Goal: Communication & Community: Answer question/provide support

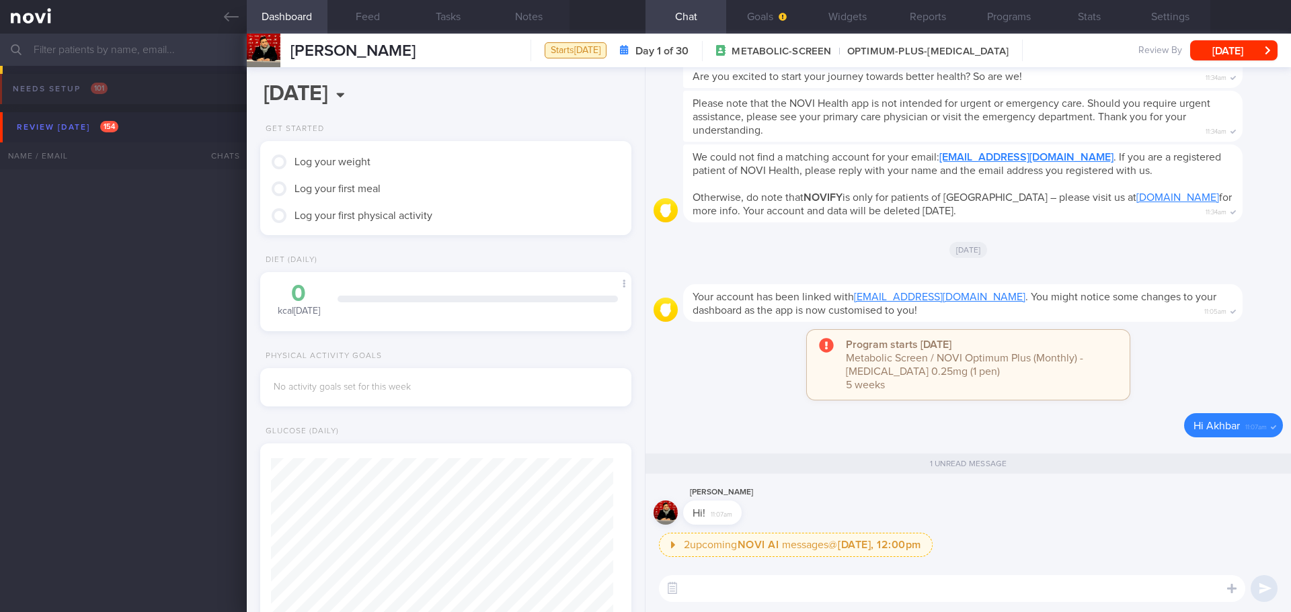
scroll to position [168, 337]
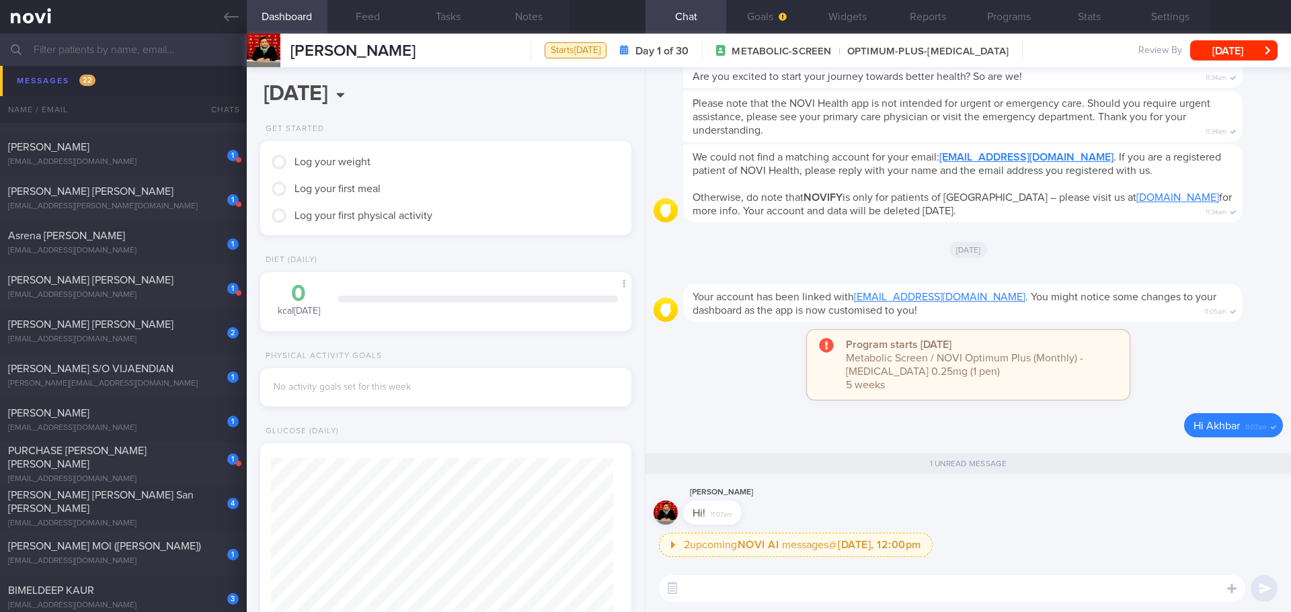
click at [751, 589] on textarea at bounding box center [952, 588] width 586 height 27
click at [786, 592] on textarea "Hi [PERSON_NAME]," at bounding box center [952, 588] width 586 height 27
drag, startPoint x: 786, startPoint y: 592, endPoint x: 667, endPoint y: 594, distance: 119.0
click at [667, 594] on div "Chat Templates Admin [MEDICAL_DATA] Weight Nutrition Physical Activity Infograp…" at bounding box center [967, 588] width 645 height 47
paste textarea "XXX, [PERSON_NAME] here. It was nice speaking to you. I will be in touch with y…"
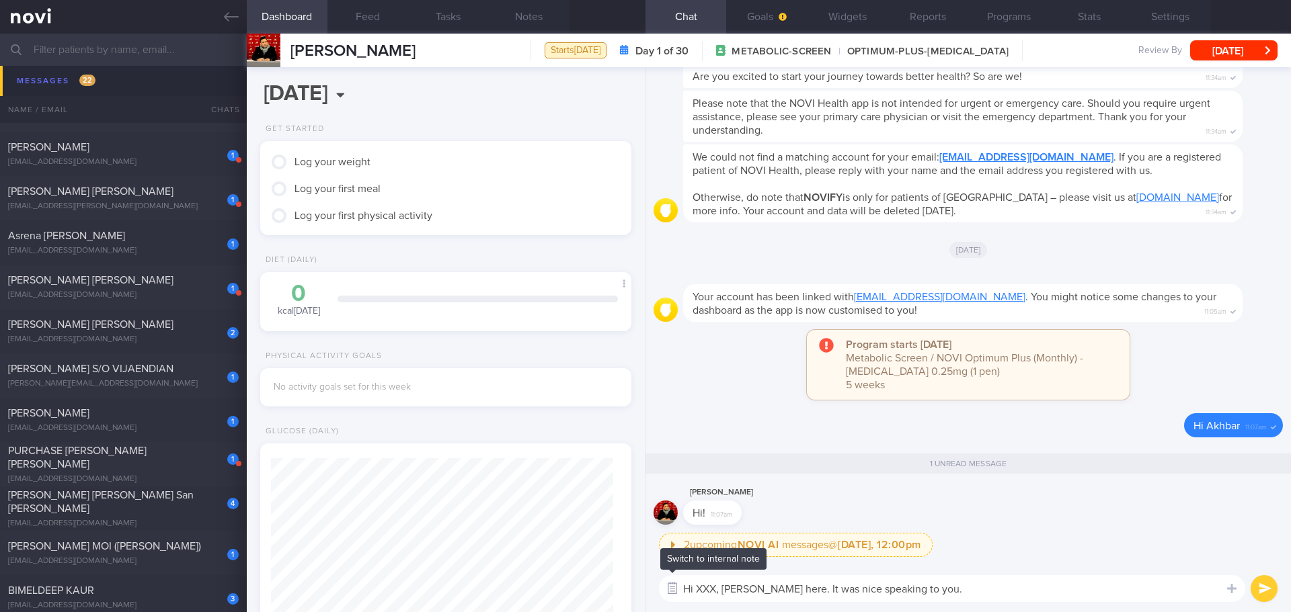
scroll to position [0, 0]
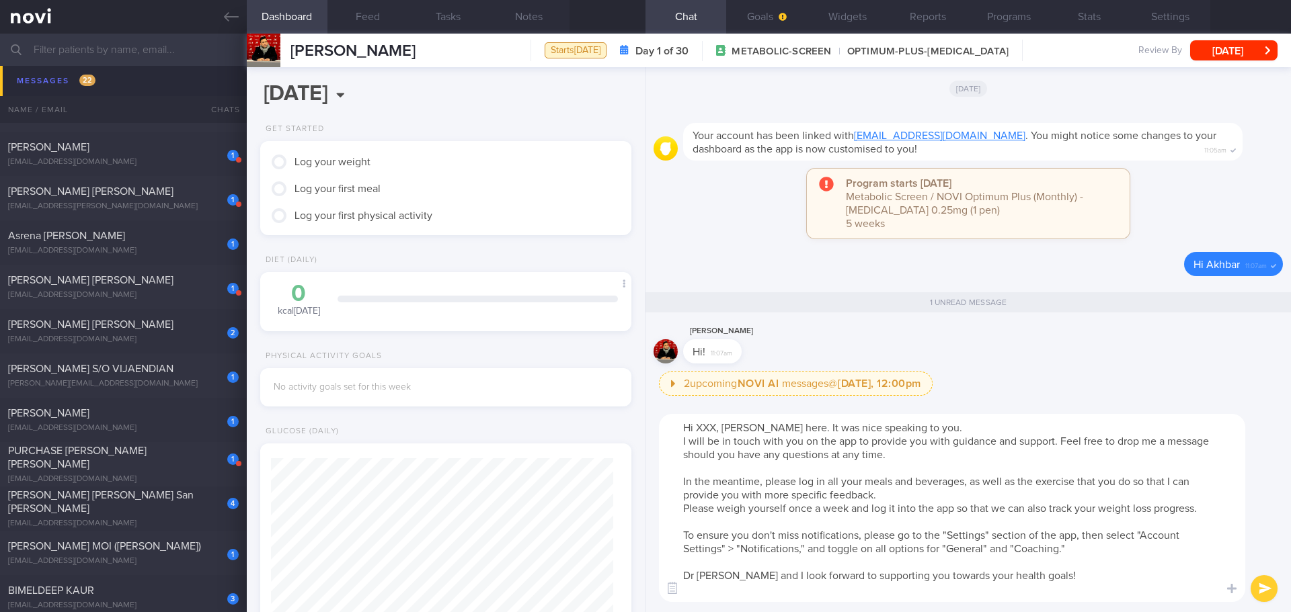
click at [715, 434] on textarea "Hi XXX, [PERSON_NAME] here. It was nice speaking to you. I will be in touch wit…" at bounding box center [952, 508] width 586 height 188
click at [948, 423] on textarea "Hi [PERSON_NAME] here. It was nice speaking to you. I will be in touch with you…" at bounding box center [952, 508] width 586 height 188
click at [969, 427] on textarea "Hi [PERSON_NAME] here. It was nice speaking to you. I will be in touch with you…" at bounding box center [952, 508] width 586 height 188
click at [962, 449] on textarea "Hi [PERSON_NAME] here. It was nice speaking to you. I will be in touch with you…" at bounding box center [952, 508] width 586 height 188
click at [973, 471] on textarea "Hi [PERSON_NAME] here. It was nice speaking to you. I will be in touch with you…" at bounding box center [952, 508] width 586 height 188
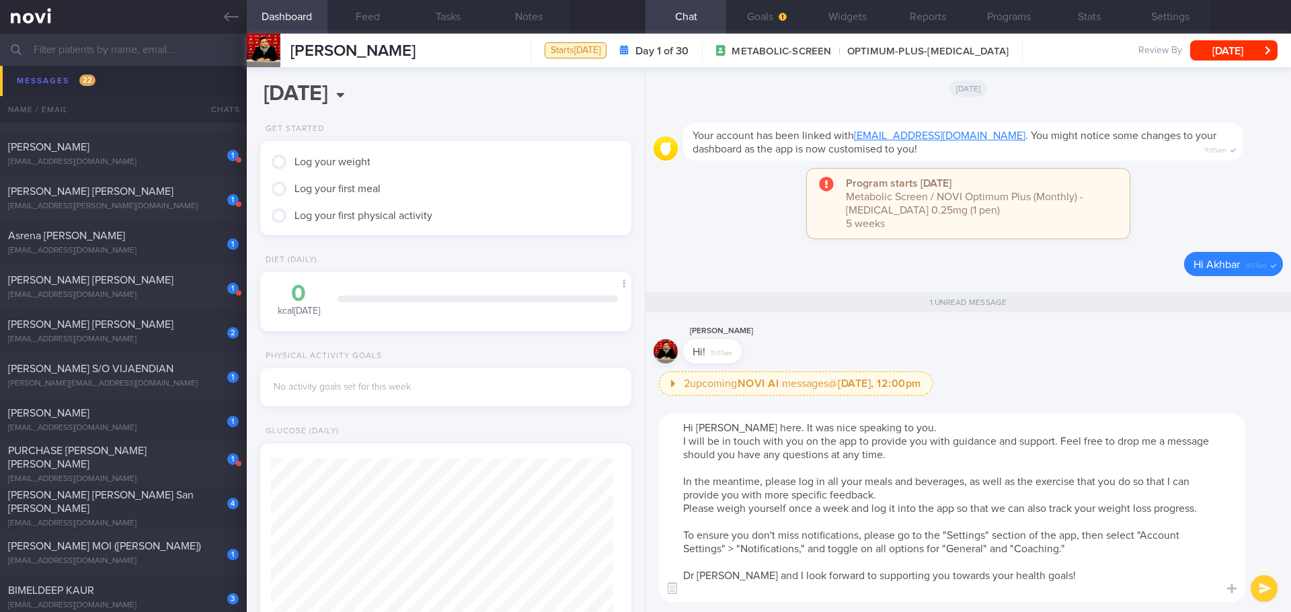
click at [719, 573] on textarea "Hi [PERSON_NAME] here. It was nice speaking to you. I will be in touch with you…" at bounding box center [952, 508] width 586 height 188
click at [910, 493] on textarea "Hi [PERSON_NAME] here. It was nice speaking to you. I will be in touch with you…" at bounding box center [952, 508] width 586 height 188
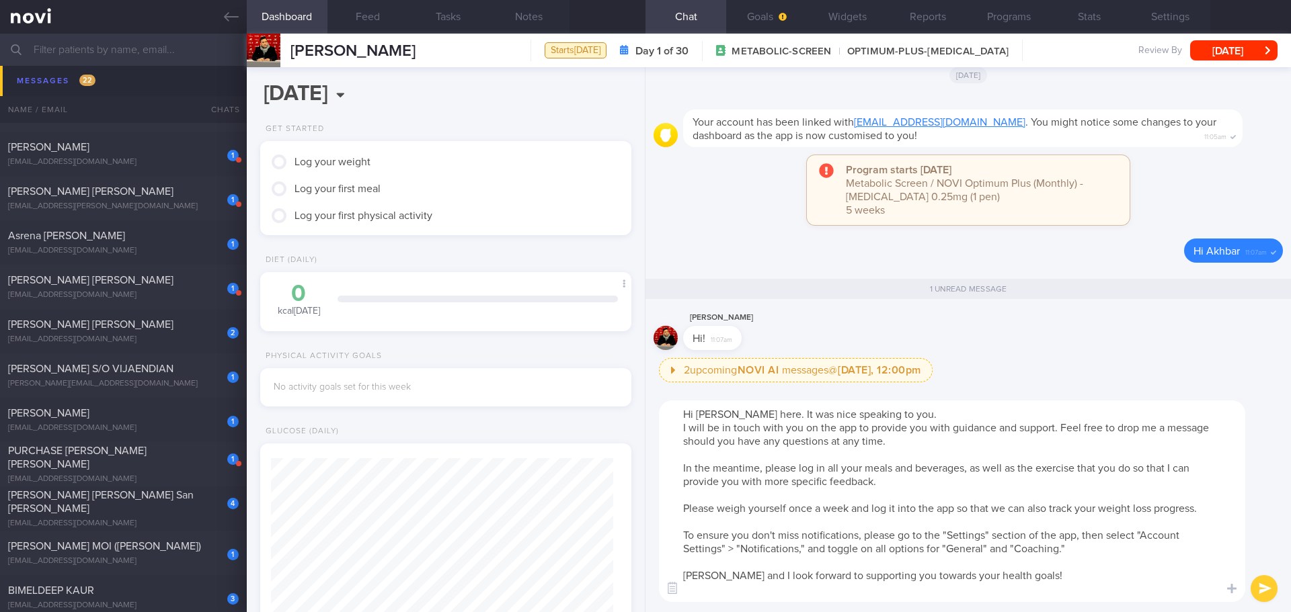
drag, startPoint x: 1127, startPoint y: 504, endPoint x: 1201, endPoint y: 506, distance: 73.3
click at [1129, 504] on textarea "Hi [PERSON_NAME] here. It was nice speaking to you. I will be in touch with you…" at bounding box center [952, 502] width 586 height 202
drag, startPoint x: 1207, startPoint y: 508, endPoint x: 681, endPoint y: 503, distance: 526.3
click at [682, 504] on textarea "Hi [PERSON_NAME] here. It was nice speaking to you. I will be in touch with you…" at bounding box center [952, 502] width 586 height 202
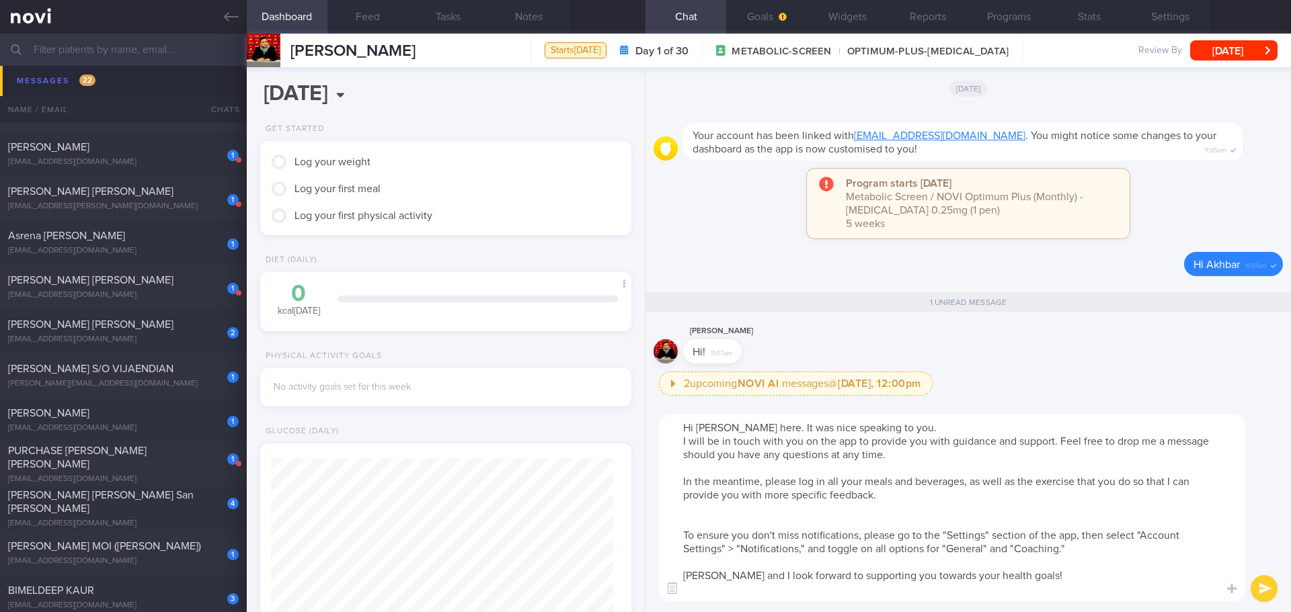
click at [731, 514] on textarea "Hi [PERSON_NAME] here. It was nice speaking to you. I will be in touch with you…" at bounding box center [952, 508] width 586 height 188
paste textarea "[URL][DOMAIN_NAME]"
click at [1091, 602] on textarea "Hi [PERSON_NAME] here. It was nice speaking to you. I will be in touch with you…" at bounding box center [952, 508] width 586 height 188
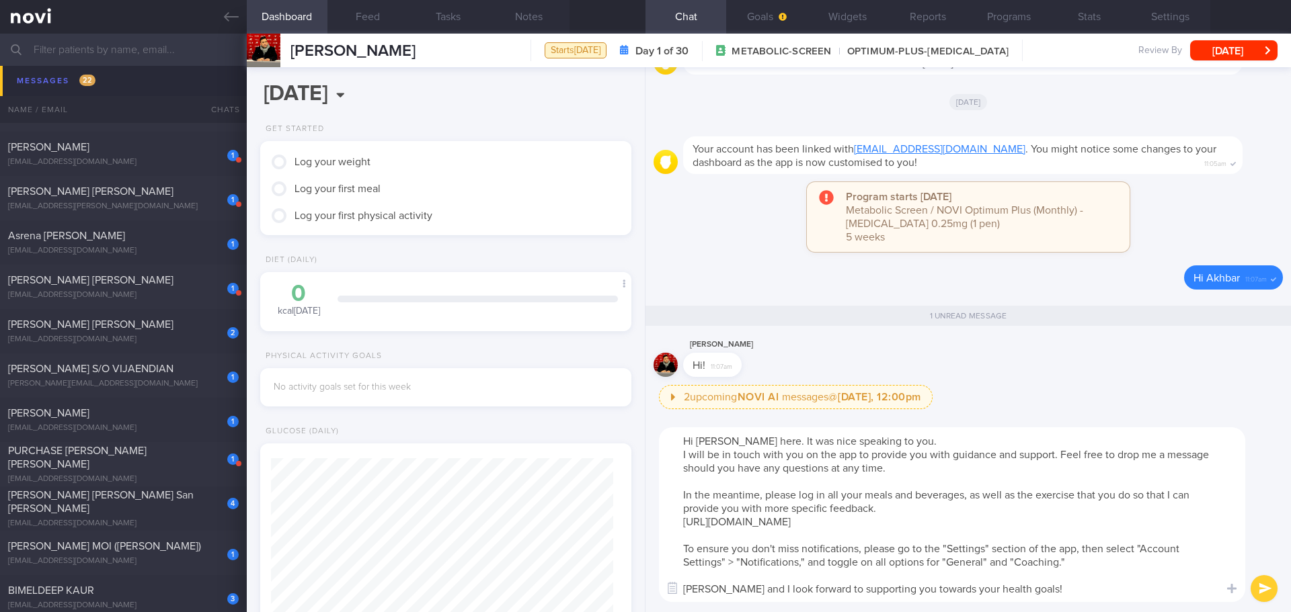
click at [1068, 555] on textarea "Hi [PERSON_NAME] here. It was nice speaking to you. I will be in touch with you…" at bounding box center [952, 515] width 586 height 175
click at [1072, 571] on textarea "Hi [PERSON_NAME] here. It was nice speaking to you. I will be in touch with you…" at bounding box center [952, 515] width 586 height 175
click at [1082, 569] on textarea "Hi [PERSON_NAME] here. It was nice speaking to you. I will be in touch with you…" at bounding box center [952, 515] width 586 height 175
click at [1105, 565] on textarea "Hi [PERSON_NAME] here. It was nice speaking to you. I will be in touch with you…" at bounding box center [952, 515] width 586 height 175
click at [1114, 572] on textarea "Hi [PERSON_NAME] here. It was nice speaking to you. I will be in touch with you…" at bounding box center [952, 515] width 586 height 175
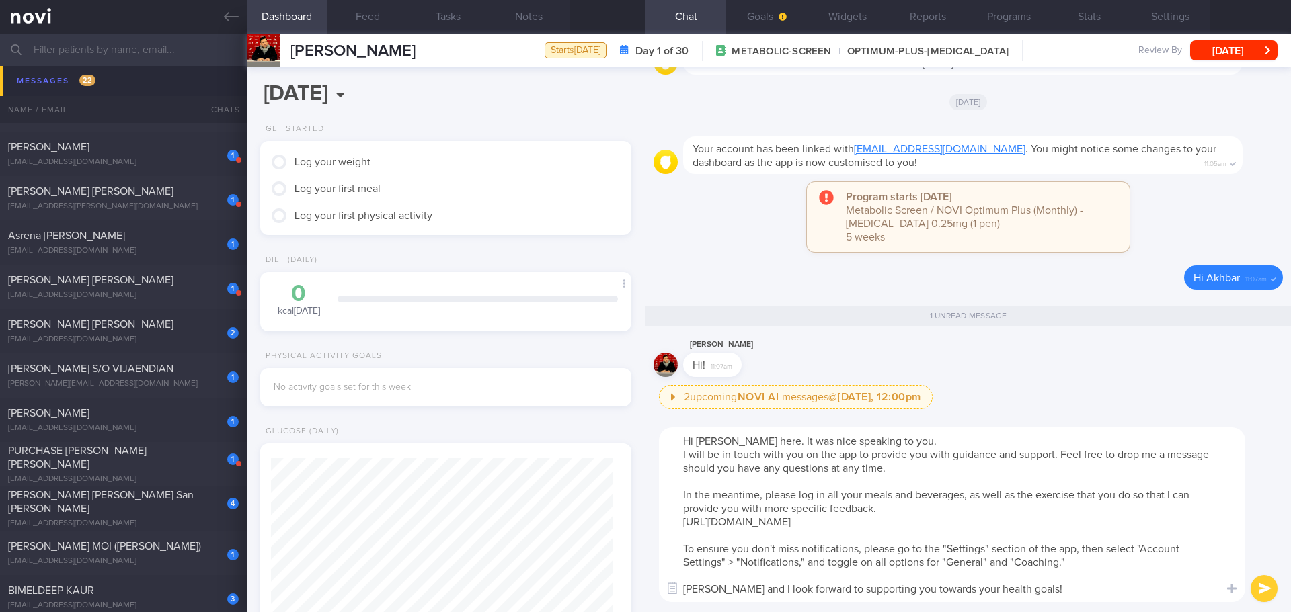
click at [1115, 578] on textarea "Hi [PERSON_NAME] here. It was nice speaking to you. I will be in touch with you…" at bounding box center [952, 515] width 586 height 175
type textarea "Hi [PERSON_NAME] here. It was nice speaking to you. I will be in touch with you…"
click at [1258, 581] on button "submit" at bounding box center [1263, 588] width 27 height 27
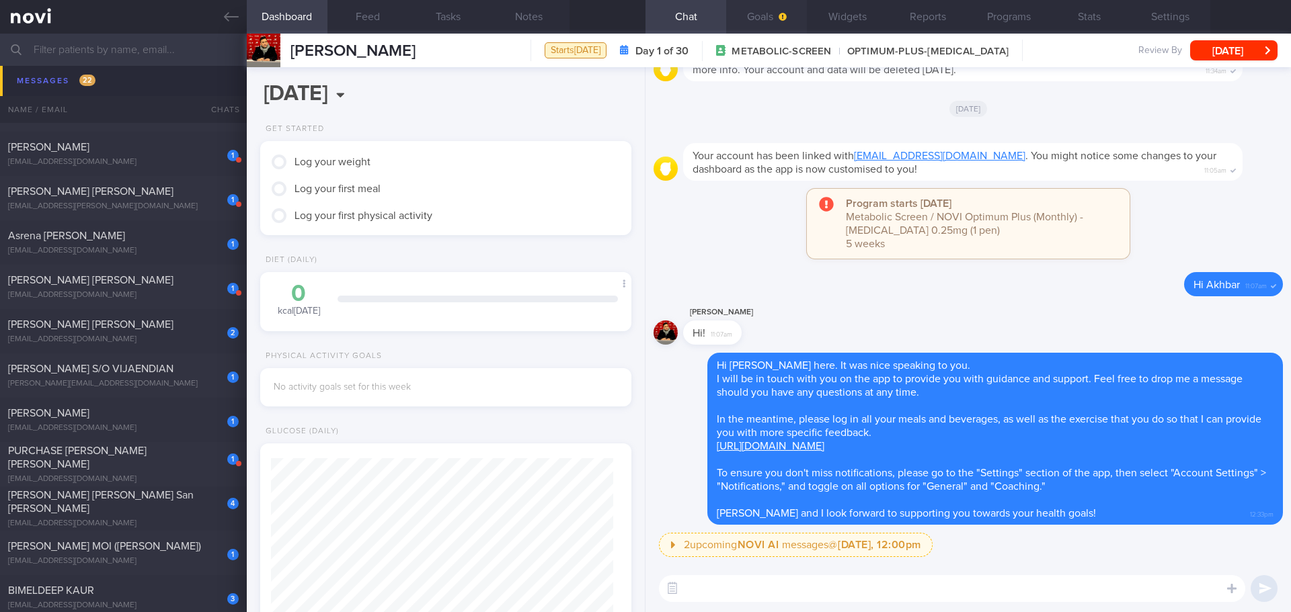
click at [755, 10] on button "Goals" at bounding box center [766, 17] width 81 height 34
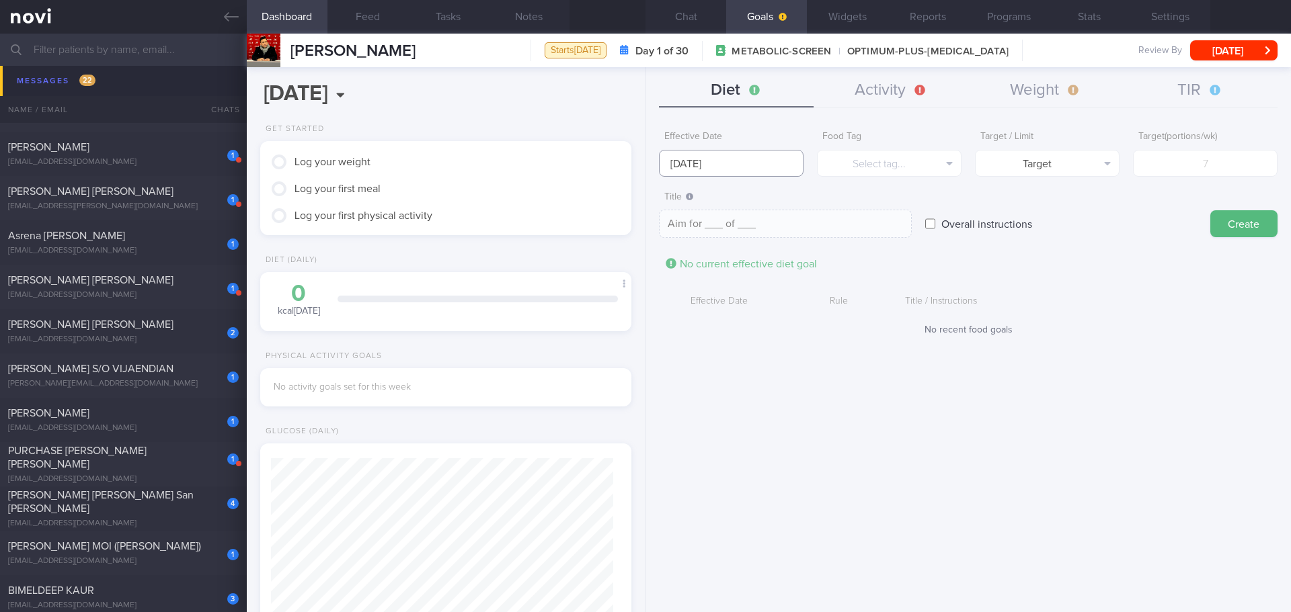
click at [684, 164] on input "[DATE]" at bounding box center [731, 163] width 145 height 27
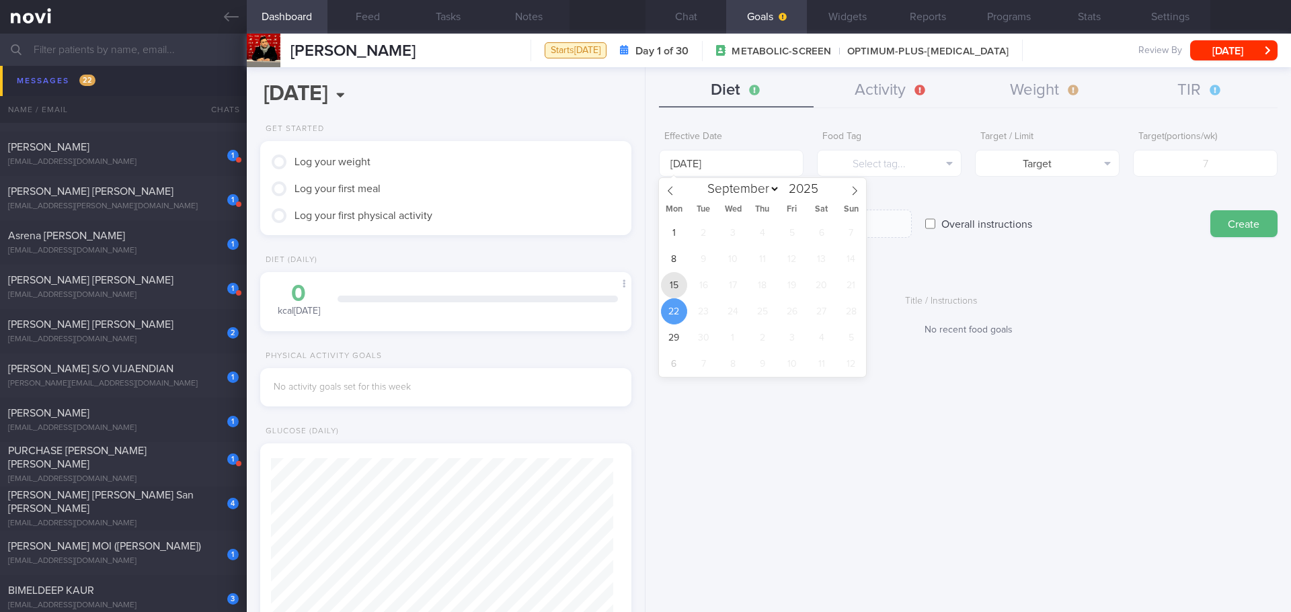
click at [671, 282] on span "15" at bounding box center [674, 285] width 26 height 26
type input "[DATE]"
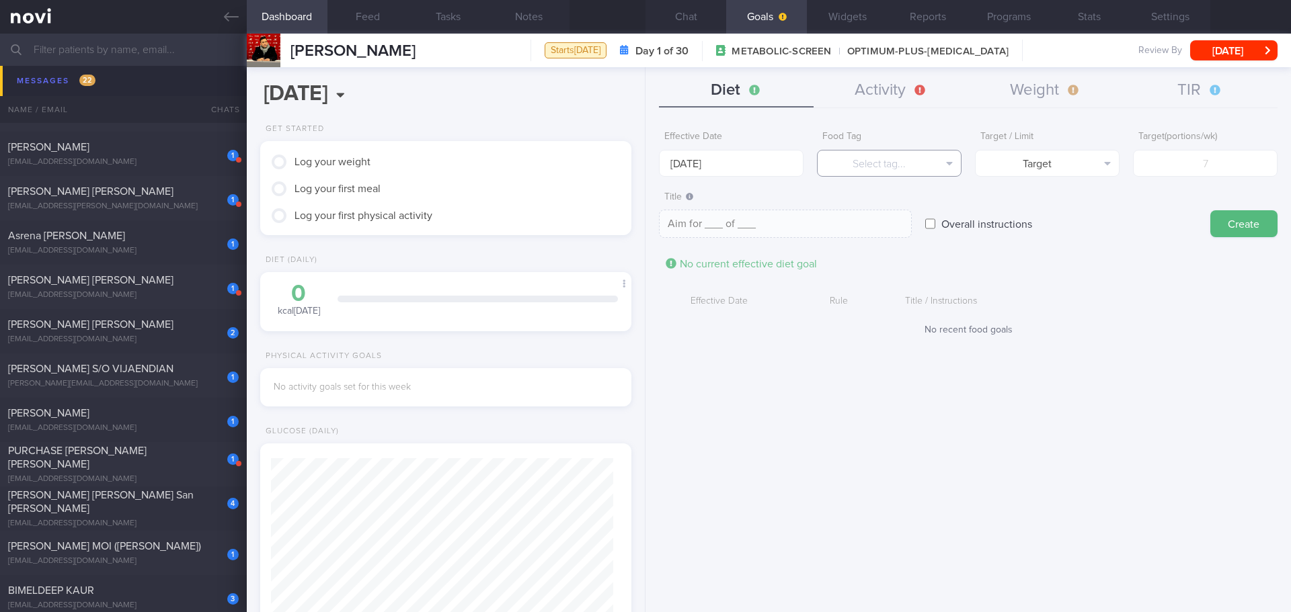
click at [878, 156] on button "Select tag..." at bounding box center [889, 163] width 145 height 27
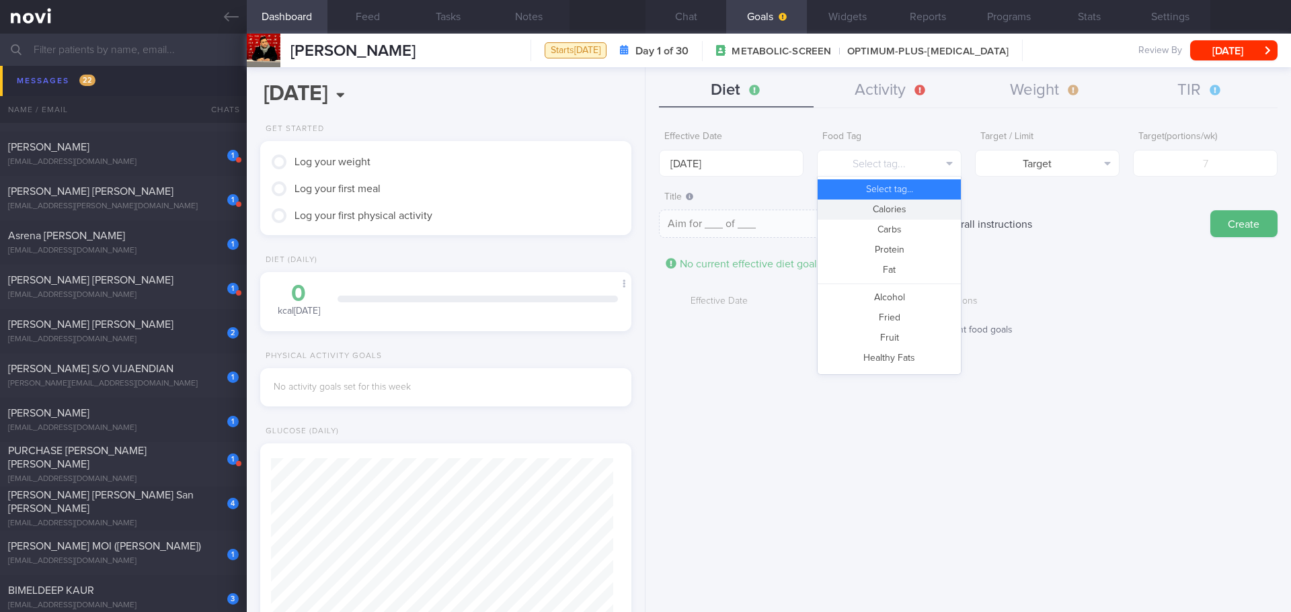
click at [884, 209] on button "Calories" at bounding box center [888, 210] width 143 height 20
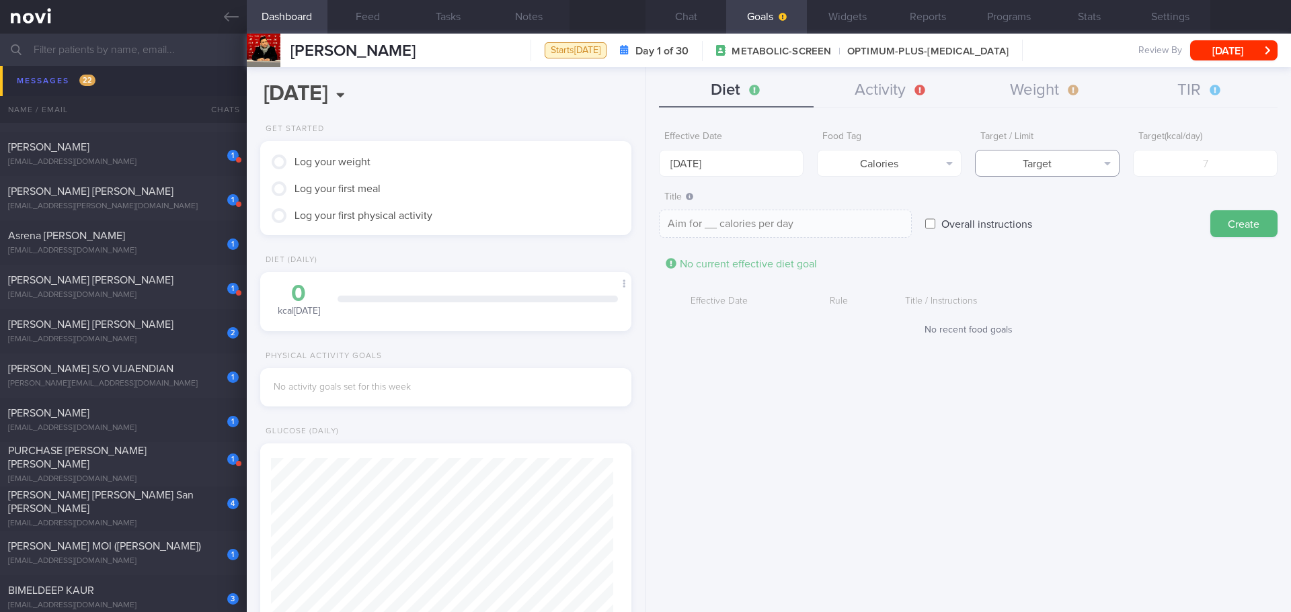
click at [1109, 169] on button "Target" at bounding box center [1047, 163] width 145 height 27
click at [1098, 209] on button "Limit" at bounding box center [1046, 210] width 143 height 20
type textarea "Keep to __ calories per day"
click at [1168, 177] on form "Effective Date [DATE] Food Tag Calories Select tag... Calories Carbs Protein Fa…" at bounding box center [968, 236] width 618 height 225
click at [1175, 163] on input "number" at bounding box center [1205, 163] width 145 height 27
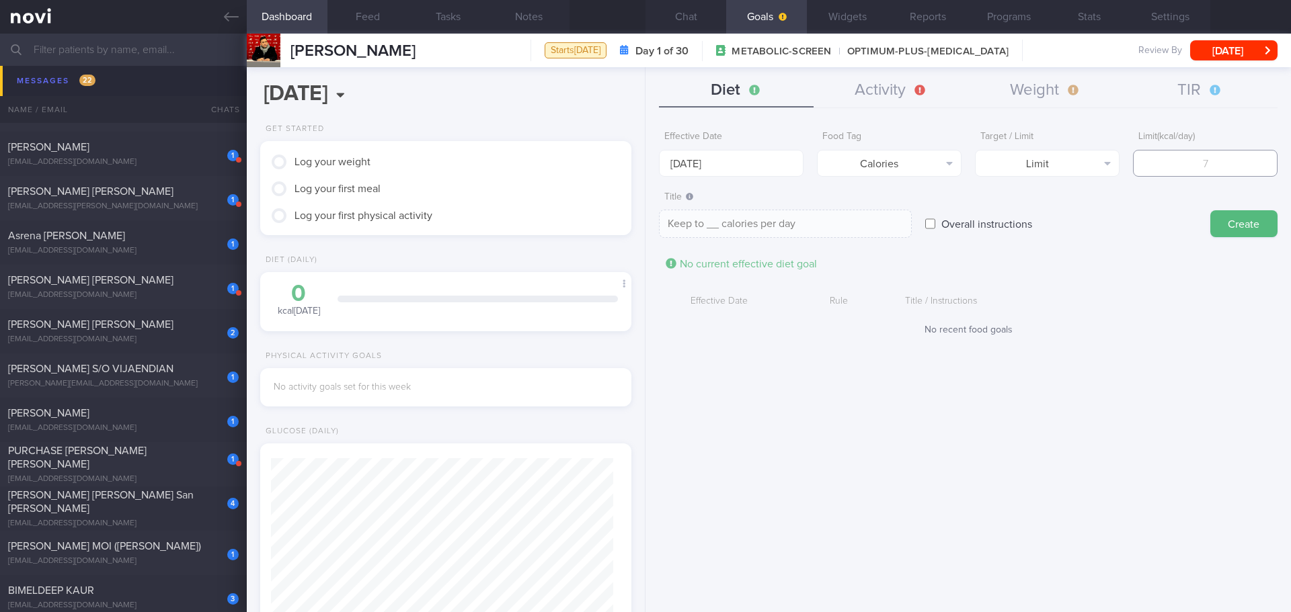
type input "1"
type textarea "Keep to 1 calories per day"
type input "18"
type textarea "Keep to 18 calories per day"
type input "180"
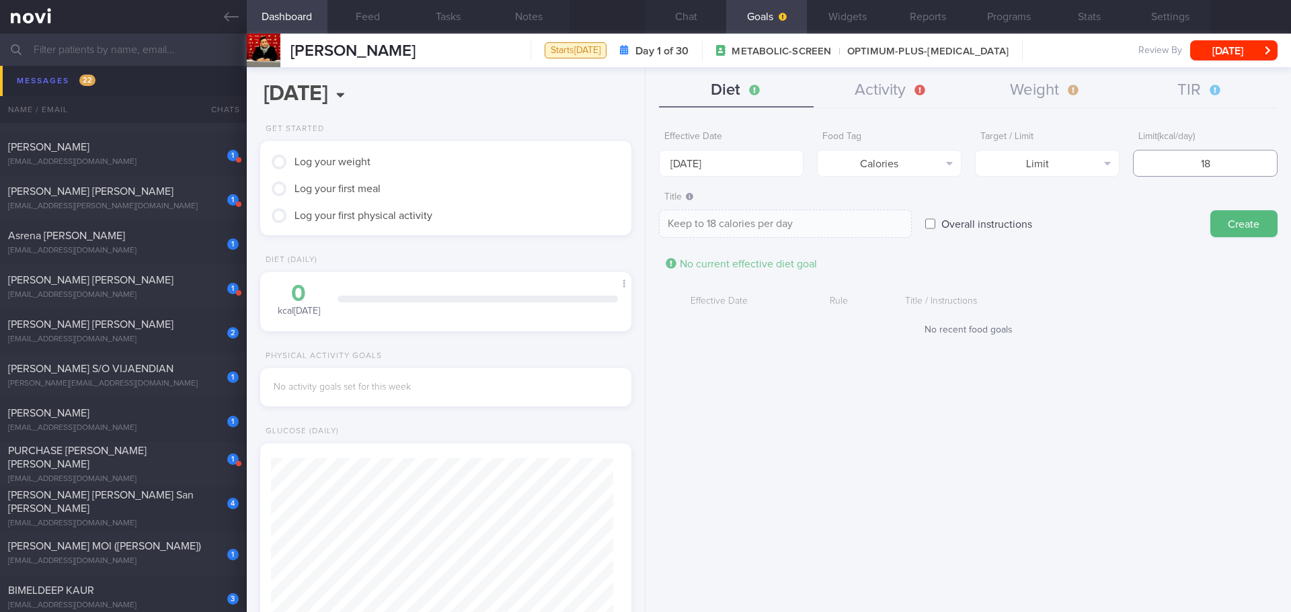
type textarea "Keep to 180 calories per day"
type input "1800"
type textarea "Keep to 1800 calories per day"
type input "1800"
click at [1223, 230] on button "Create" at bounding box center [1243, 223] width 67 height 27
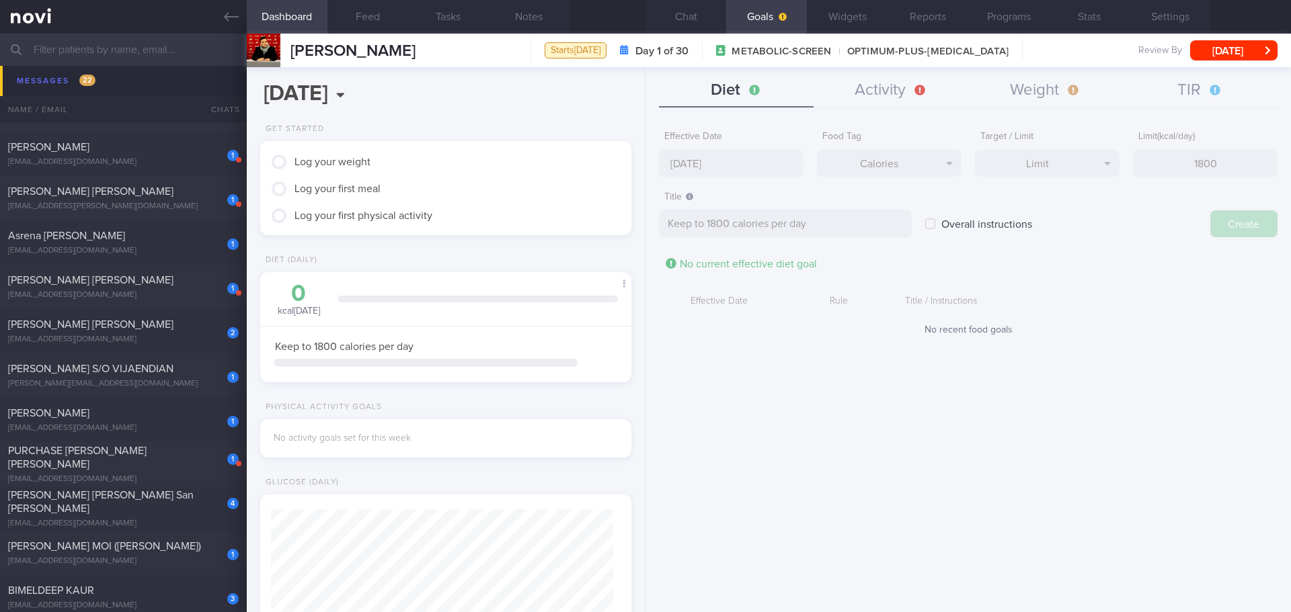
type input "[DATE]"
type textarea "Aim for ___ of ___"
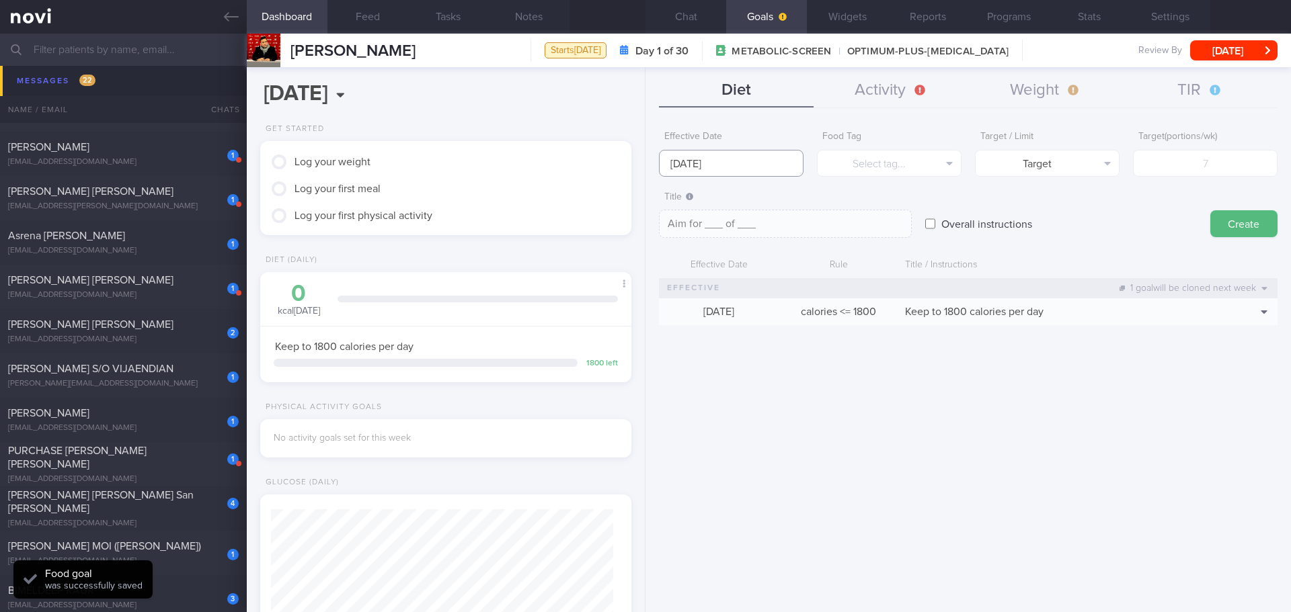
click at [730, 159] on input "[DATE]" at bounding box center [731, 163] width 145 height 27
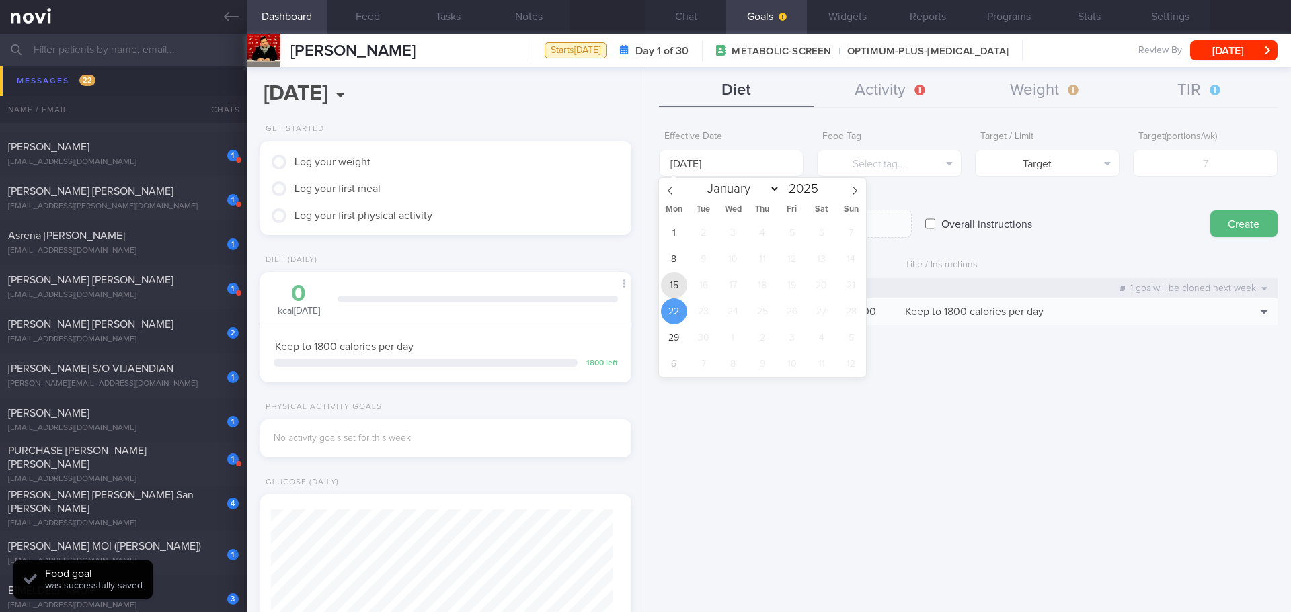
click at [675, 285] on span "15" at bounding box center [674, 285] width 26 height 26
type input "[DATE]"
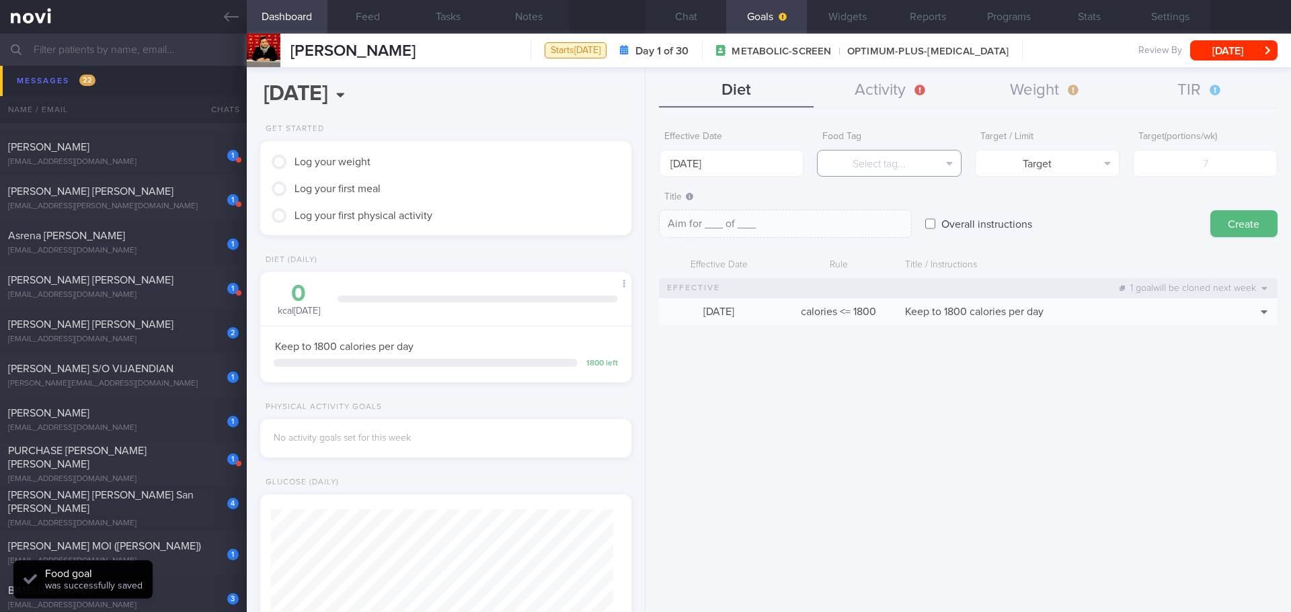
click at [885, 172] on button "Select tag..." at bounding box center [889, 163] width 145 height 27
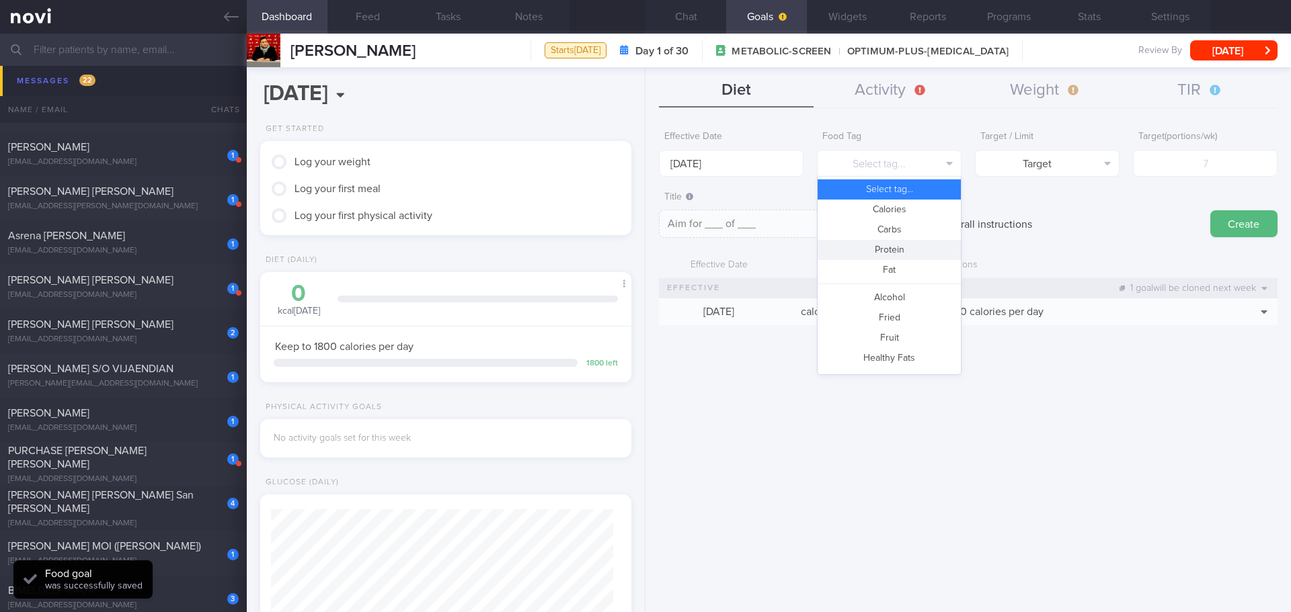
click at [895, 245] on button "Protein" at bounding box center [888, 250] width 143 height 20
type textarea "Aim for __g of protein per day"
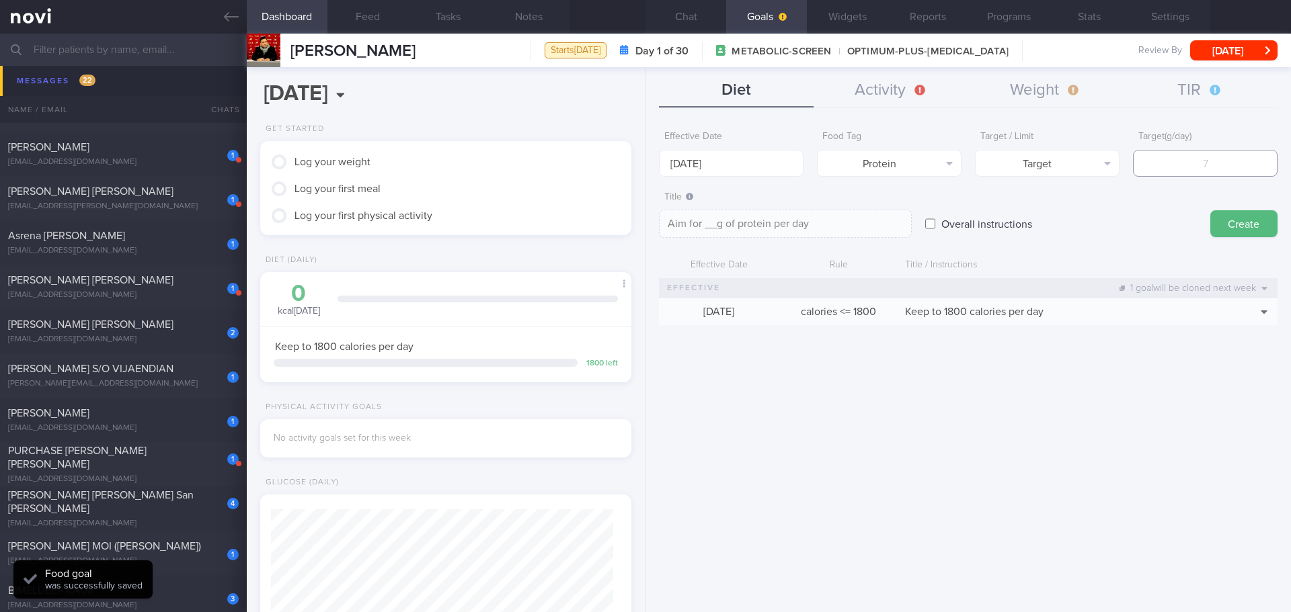
click at [1167, 167] on input "number" at bounding box center [1205, 163] width 145 height 27
type input "1"
type textarea "Aim for 1g of protein per day"
type input "13"
type textarea "Aim for 13g of protein per day"
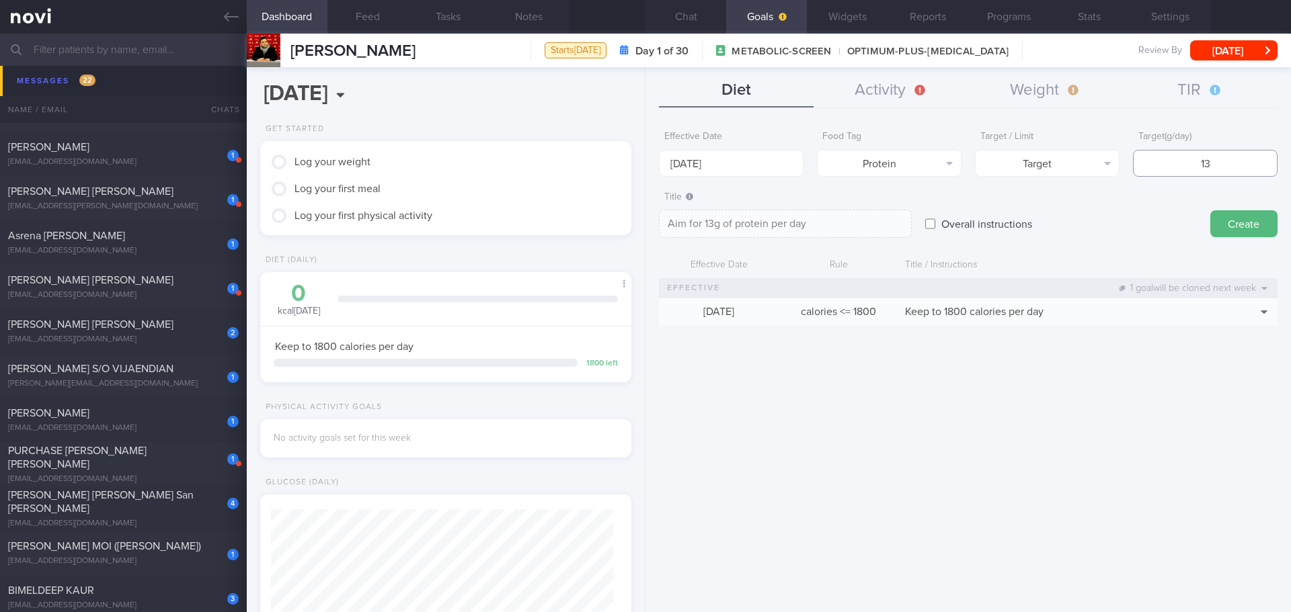
type input "130"
type textarea "Aim for 130g of protein per day"
type input "130"
click at [720, 220] on textarea "Aim for 130g of protein per day" at bounding box center [785, 224] width 253 height 28
click at [705, 225] on textarea "Aim for 130g of protein per day" at bounding box center [785, 224] width 253 height 28
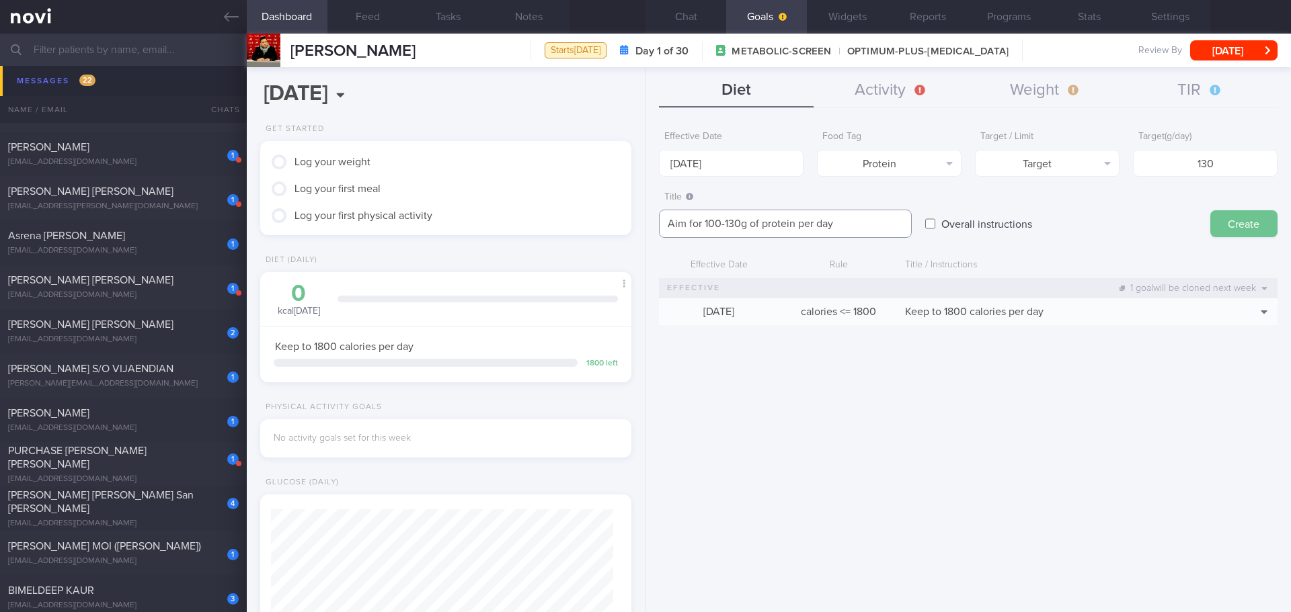
type textarea "Aim for 100-130g of protein per day"
drag, startPoint x: 1239, startPoint y: 220, endPoint x: 1221, endPoint y: 222, distance: 18.3
click at [1239, 221] on button "Create" at bounding box center [1243, 223] width 67 height 27
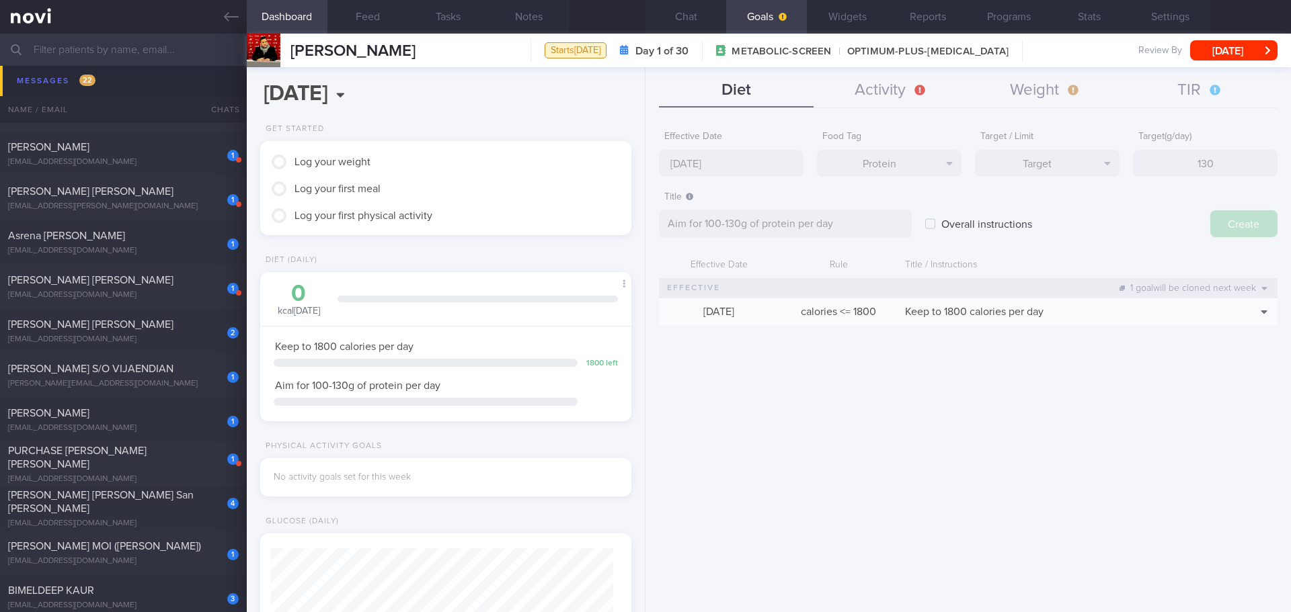
type input "[DATE]"
type textarea "Aim for ___ of ___"
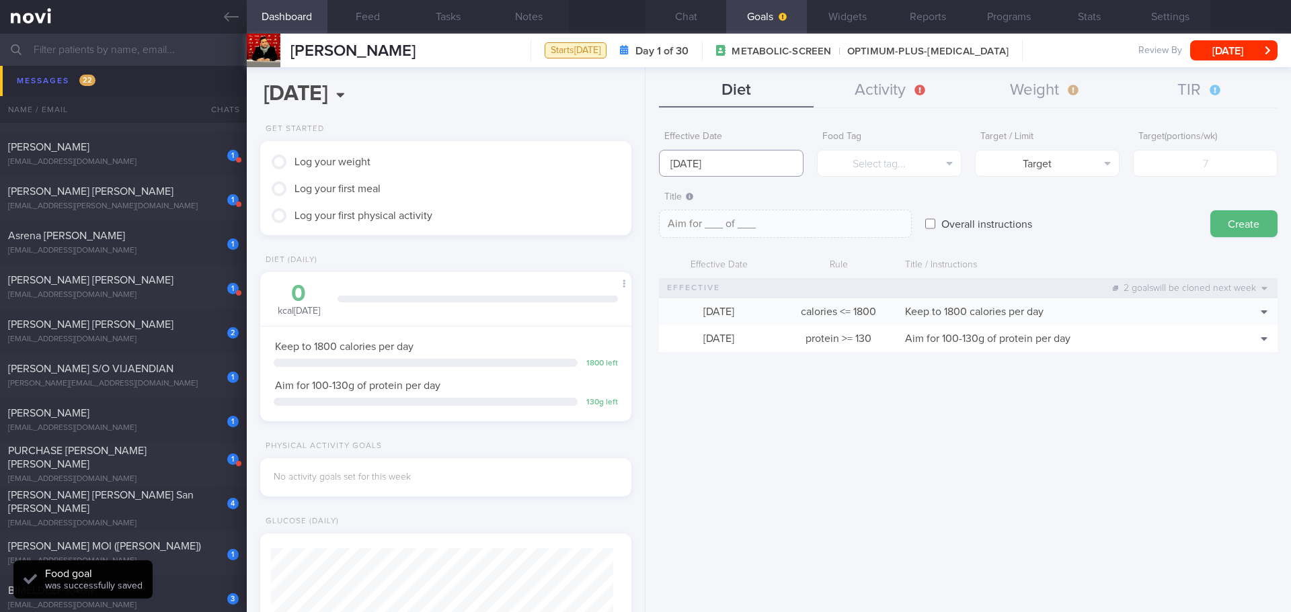
click at [719, 163] on input "[DATE]" at bounding box center [731, 163] width 145 height 27
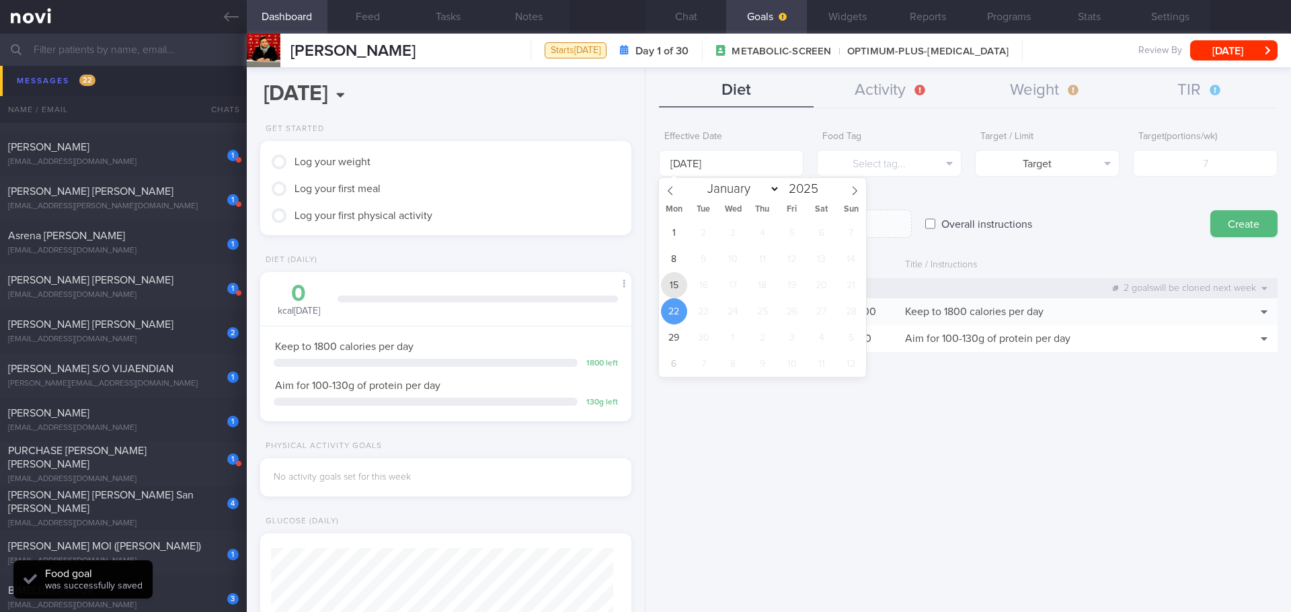
click at [672, 283] on span "15" at bounding box center [674, 285] width 26 height 26
type input "[DATE]"
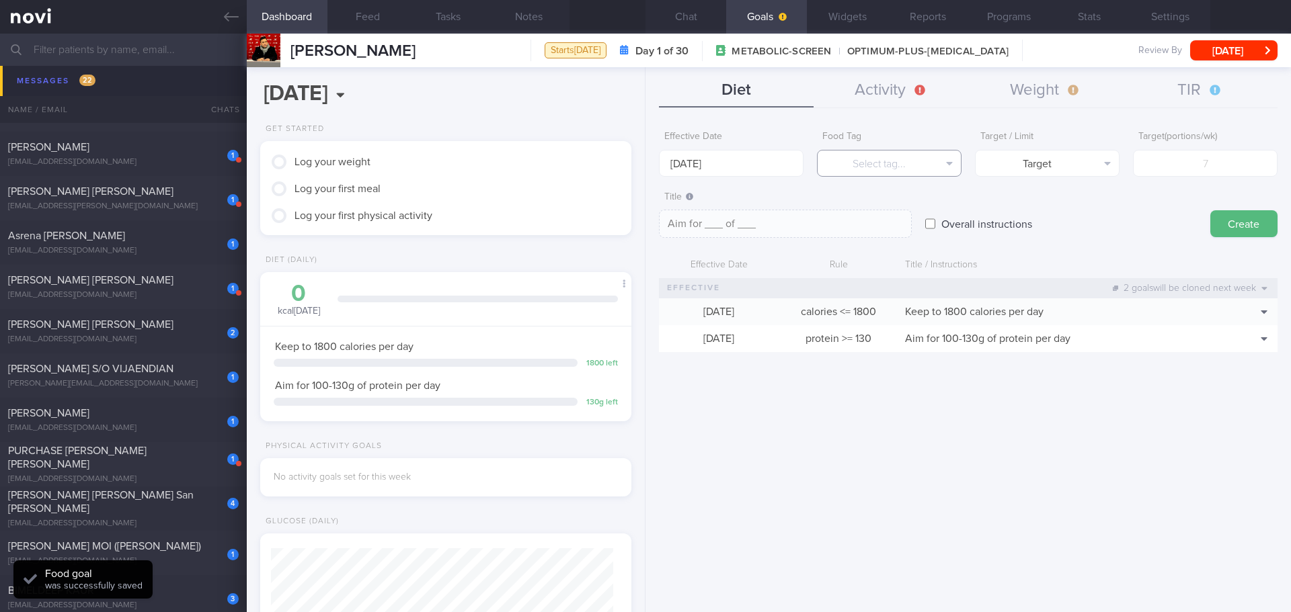
click at [877, 154] on button "Select tag..." at bounding box center [889, 163] width 145 height 27
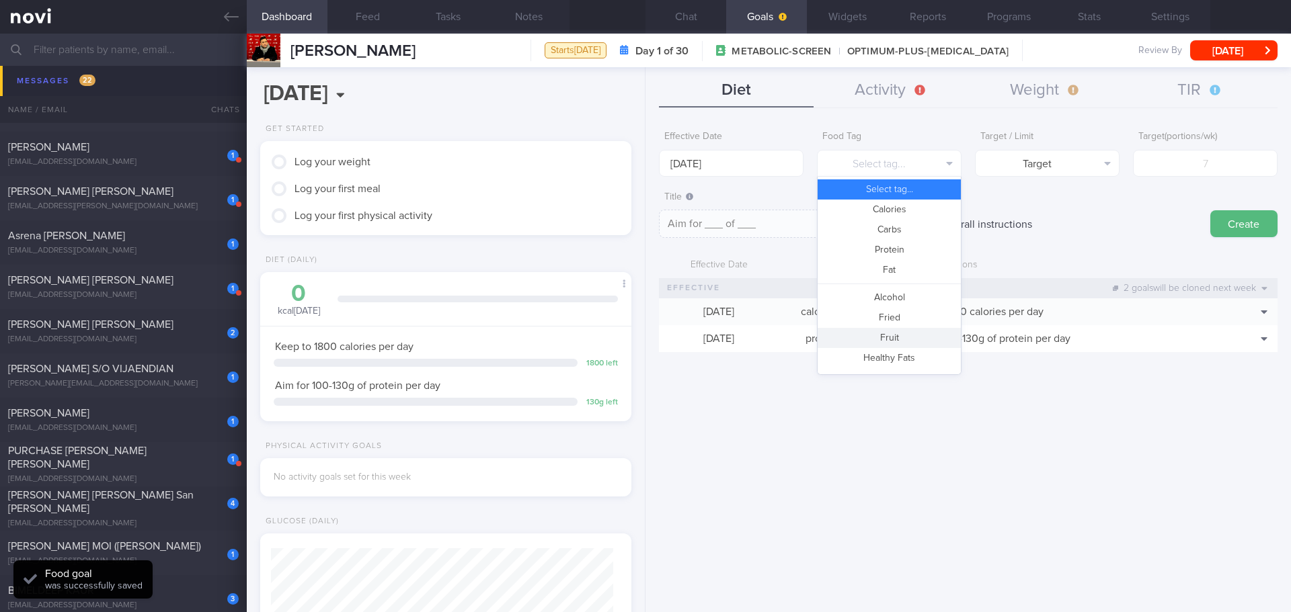
click at [887, 335] on button "Fruit" at bounding box center [888, 338] width 143 height 20
type textarea "Aim for __ portions of fruits per week"
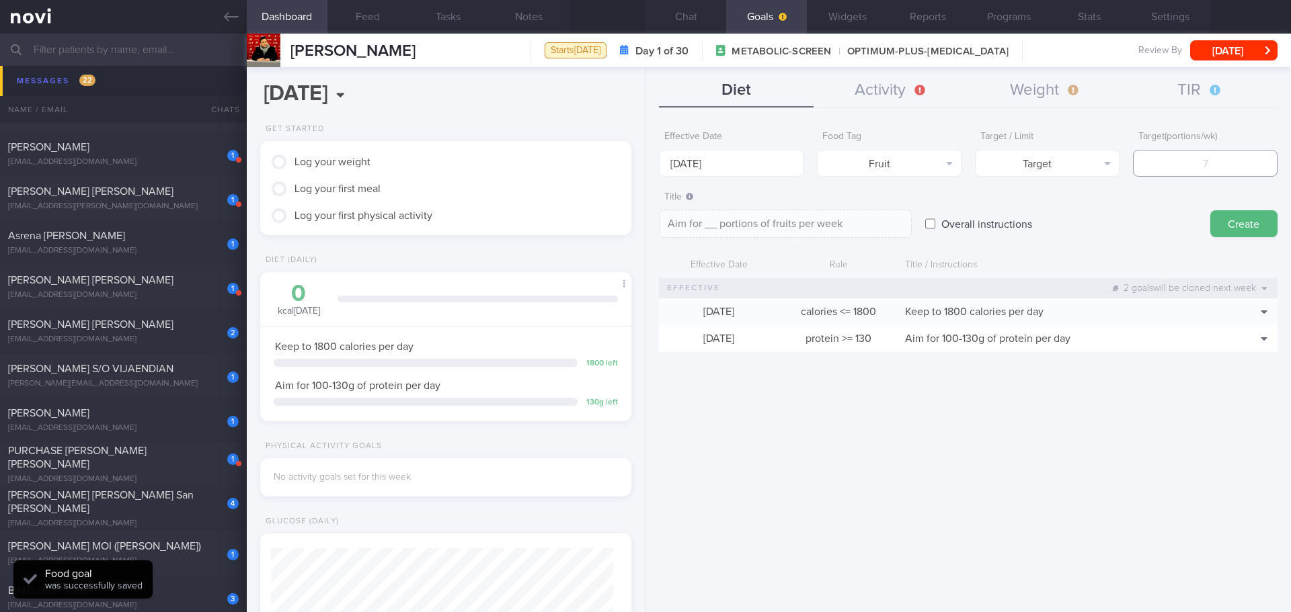
click at [1197, 160] on input "number" at bounding box center [1205, 163] width 145 height 27
type input "1"
type textarea "Aim for 1 portions of fruits per week"
type input "14"
type textarea "Aim for 14 portions of fruits per week"
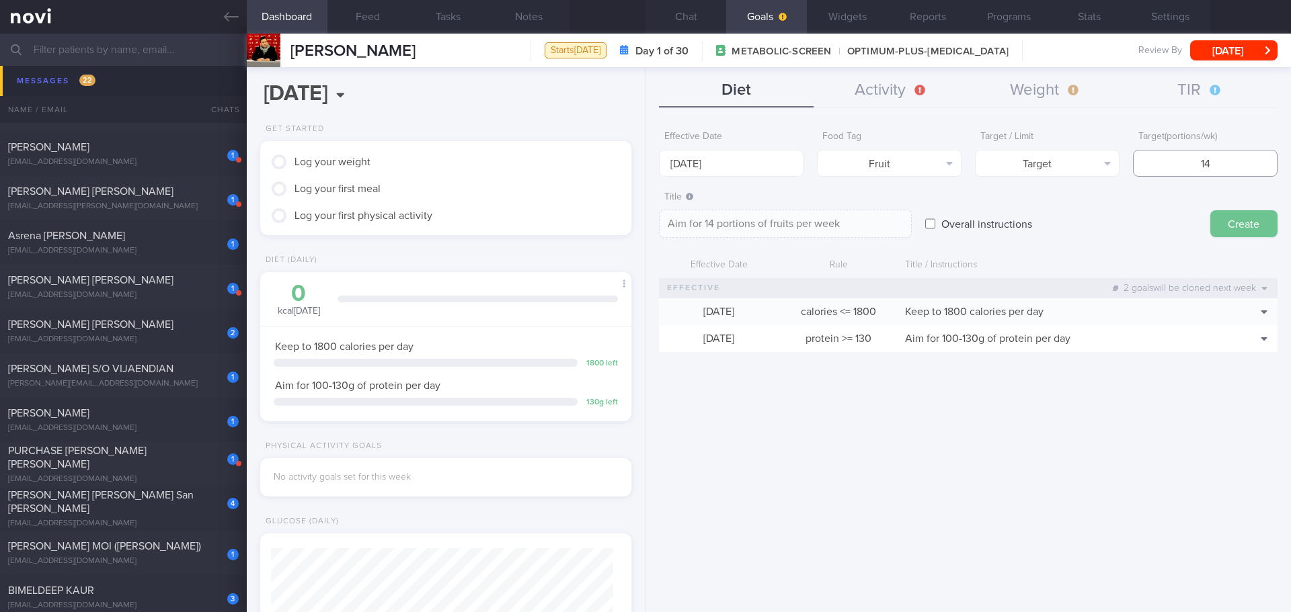
type input "14"
click at [1250, 220] on button "Create" at bounding box center [1243, 223] width 67 height 27
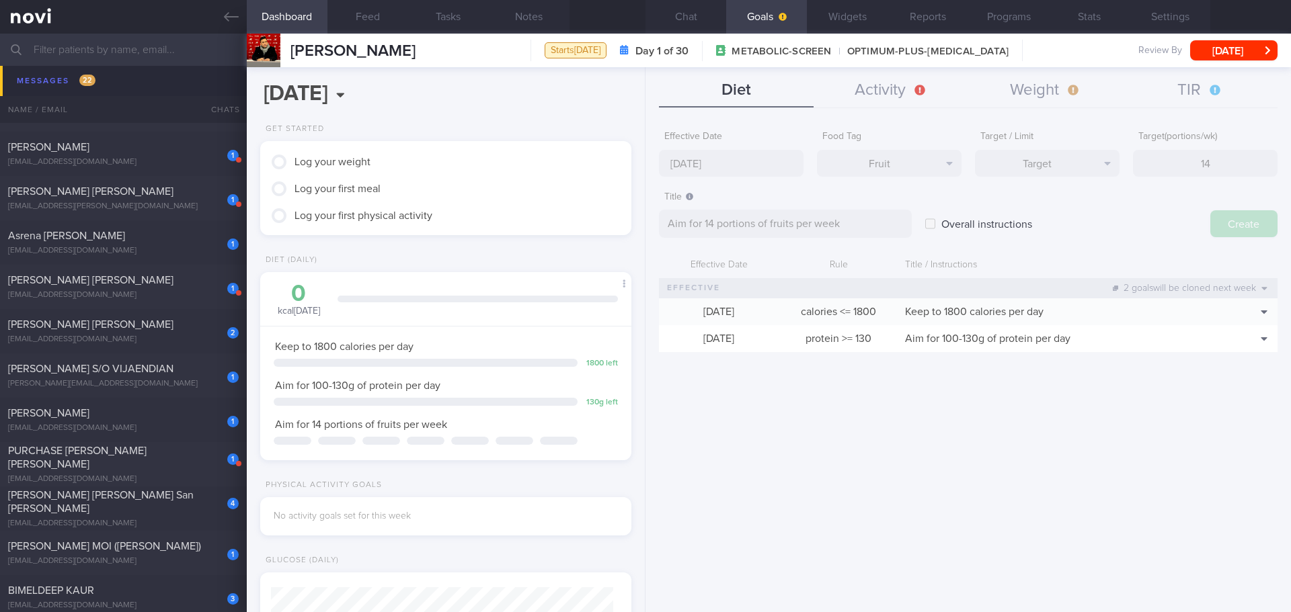
type input "[DATE]"
type textarea "Aim for ___ of ___"
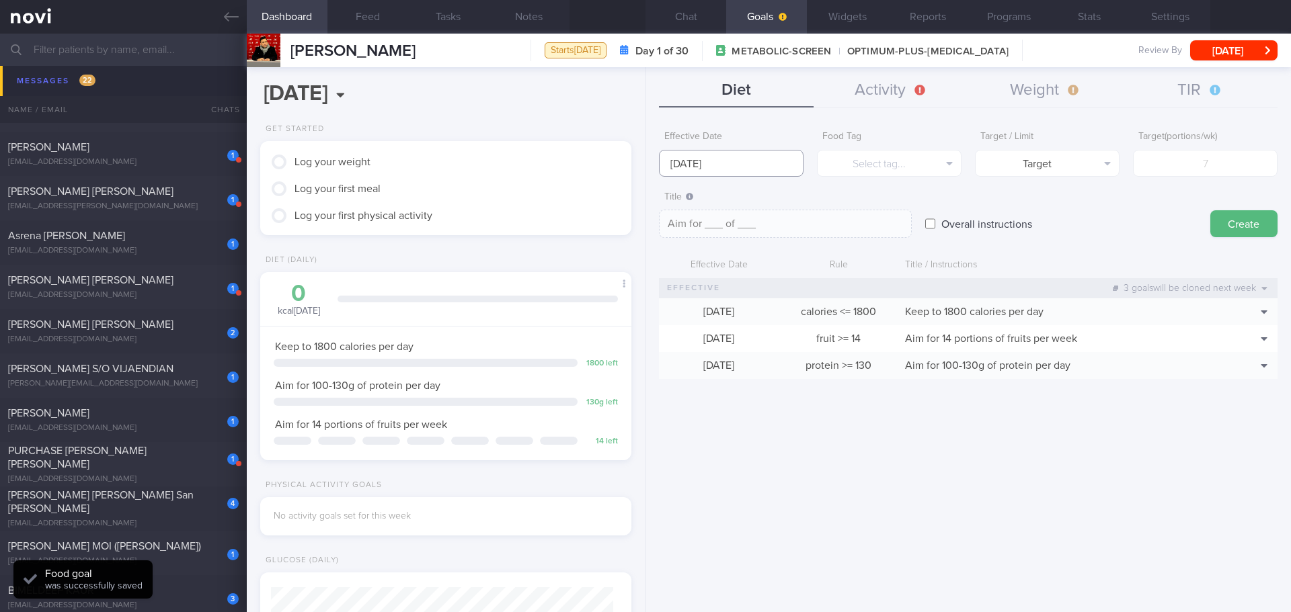
click at [710, 171] on input "[DATE]" at bounding box center [731, 163] width 145 height 27
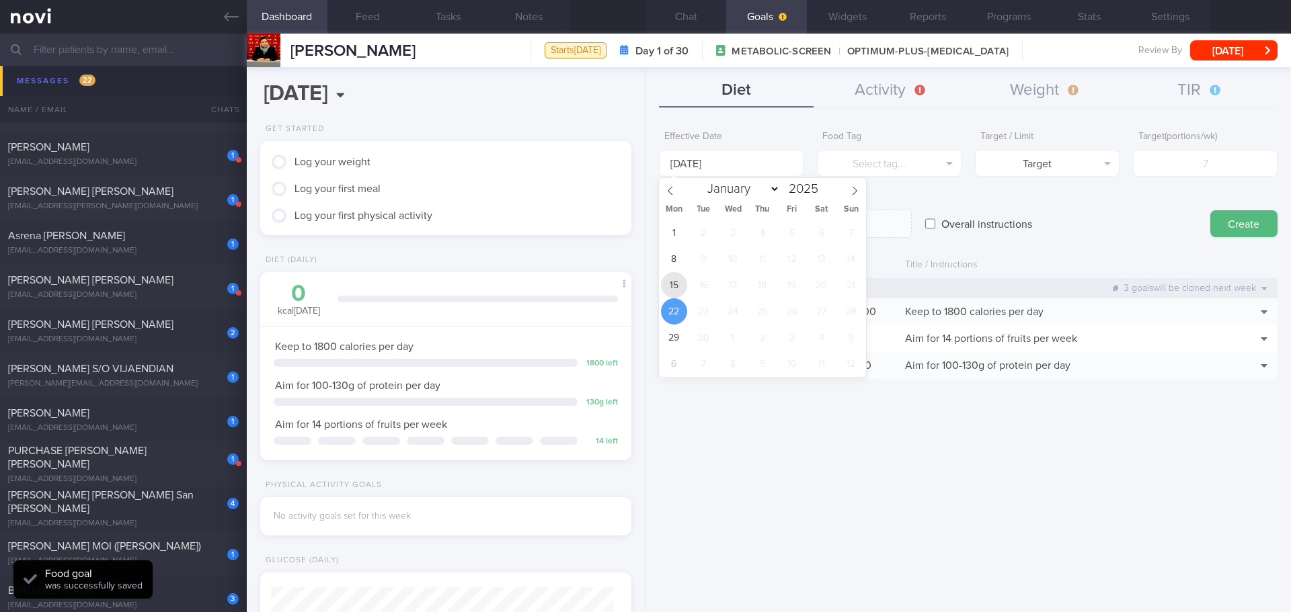
click at [675, 288] on span "15" at bounding box center [674, 285] width 26 height 26
type input "[DATE]"
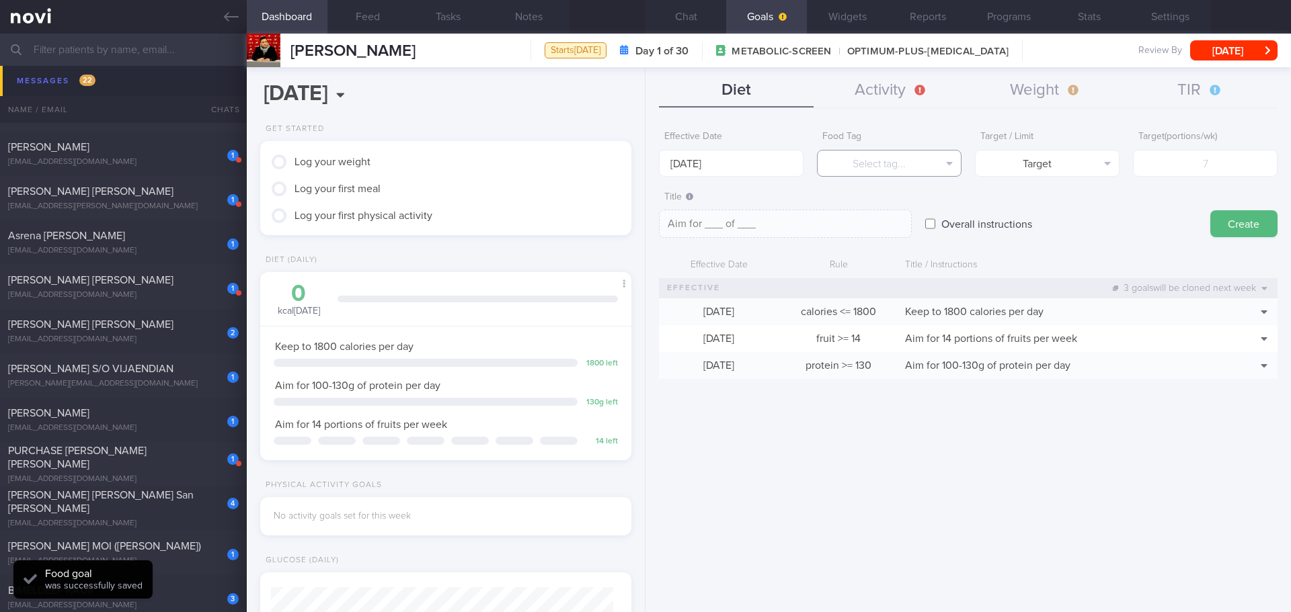
click at [913, 159] on button "Select tag..." at bounding box center [889, 163] width 145 height 27
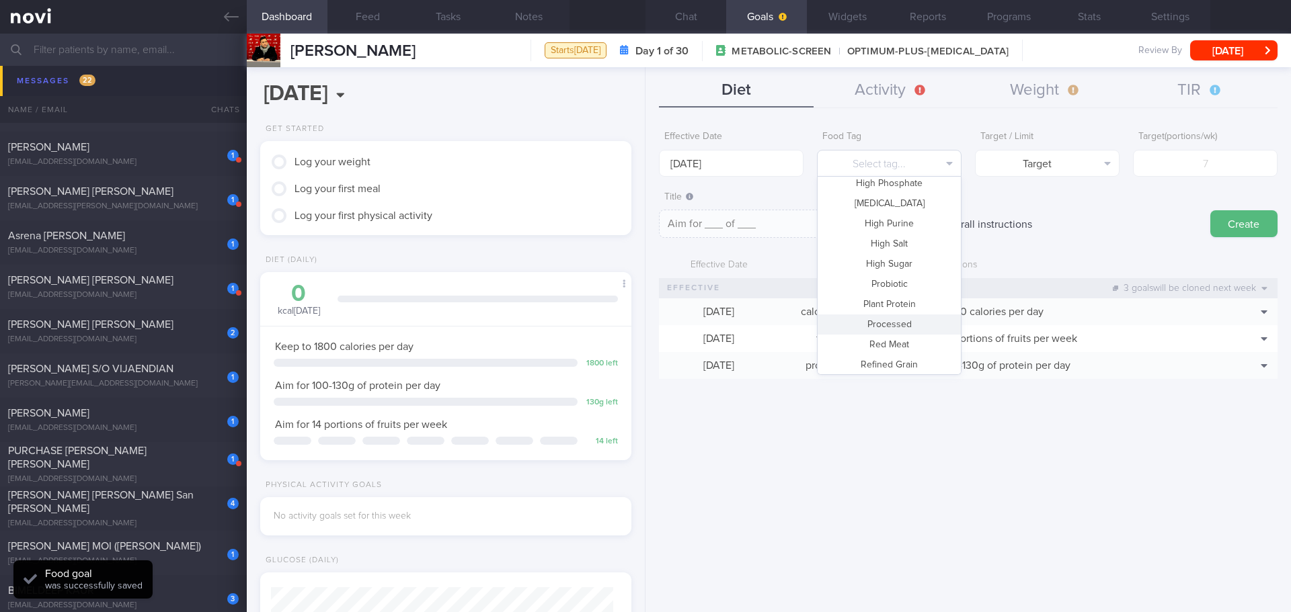
scroll to position [400, 0]
click at [903, 323] on button "Vegetable" at bounding box center [888, 321] width 143 height 20
type textarea "Aim for __ portions of vegetables per week"
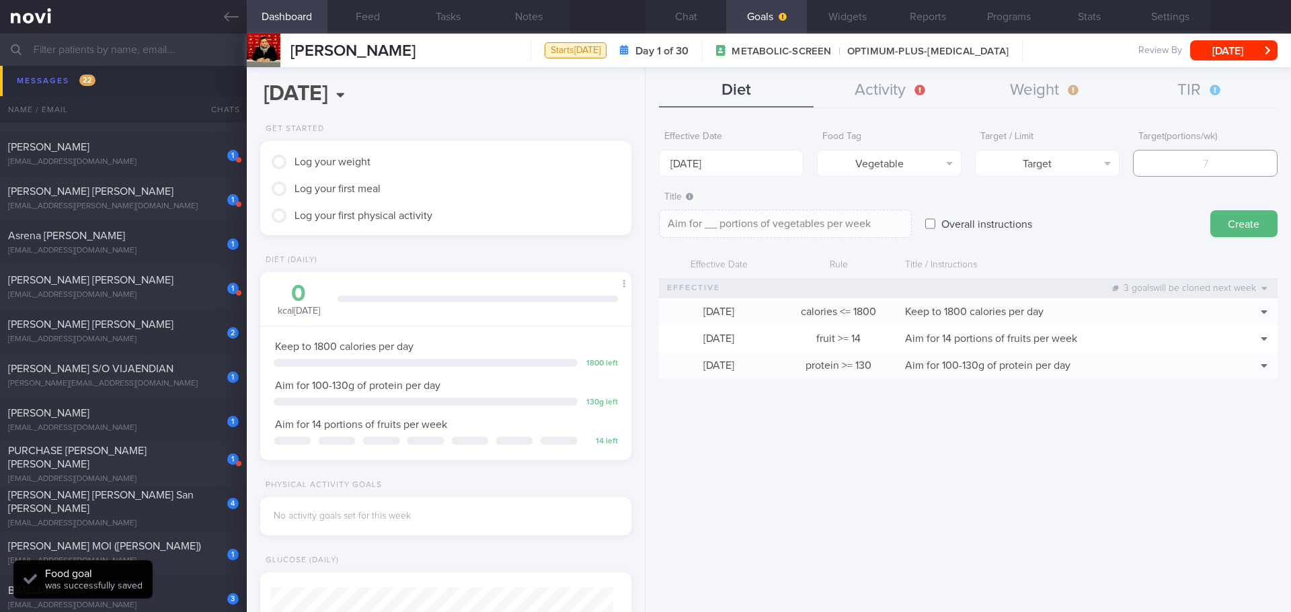
click at [1259, 160] on input "number" at bounding box center [1205, 163] width 145 height 27
type input "1"
type textarea "Aim for 1 portions of vegetables per week"
type input "14"
type textarea "Aim for 14 portions of vegetables per week"
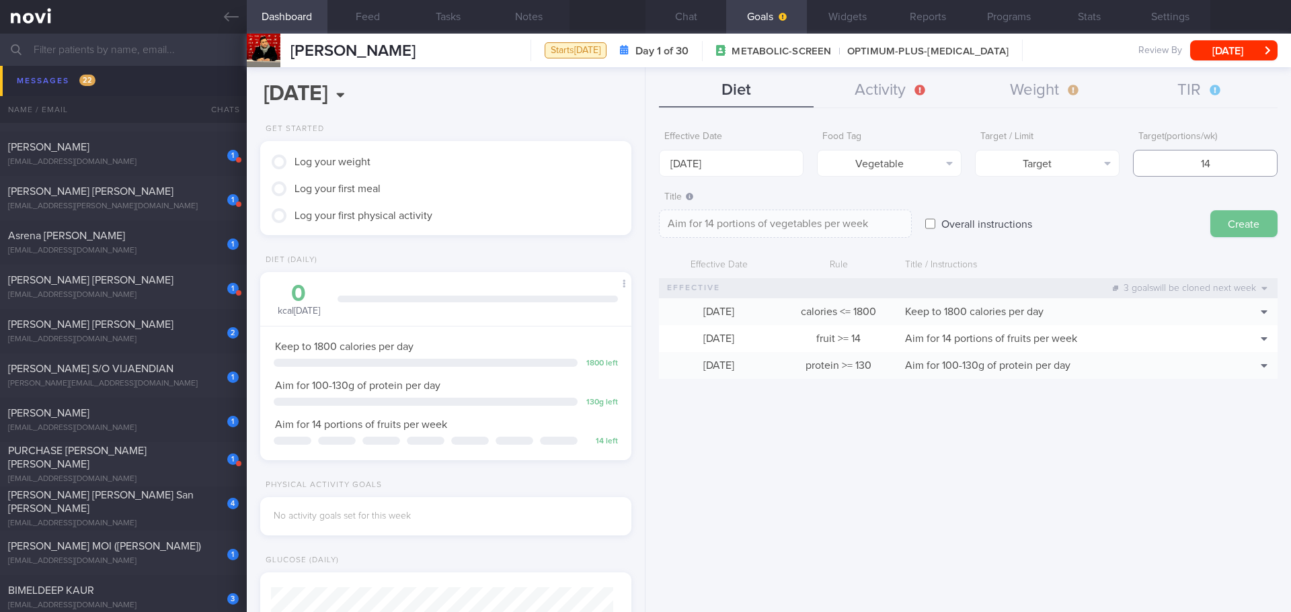
type input "14"
click at [1237, 229] on button "Create" at bounding box center [1243, 223] width 67 height 27
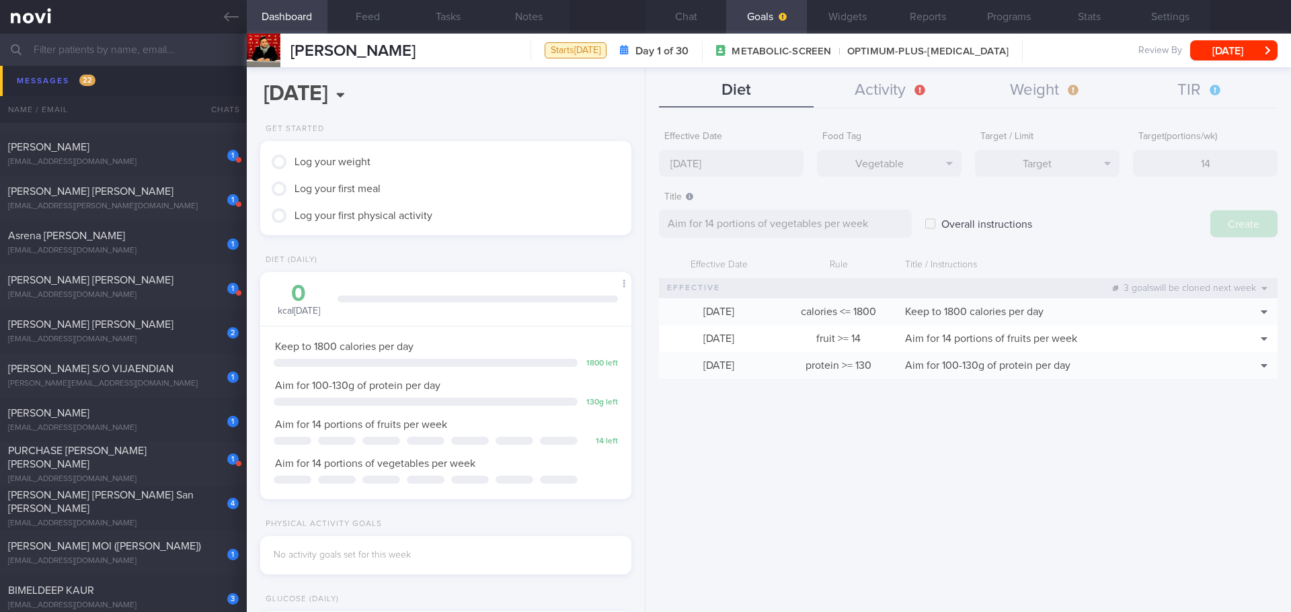
type input "[DATE]"
type textarea "Aim for ___ of ___"
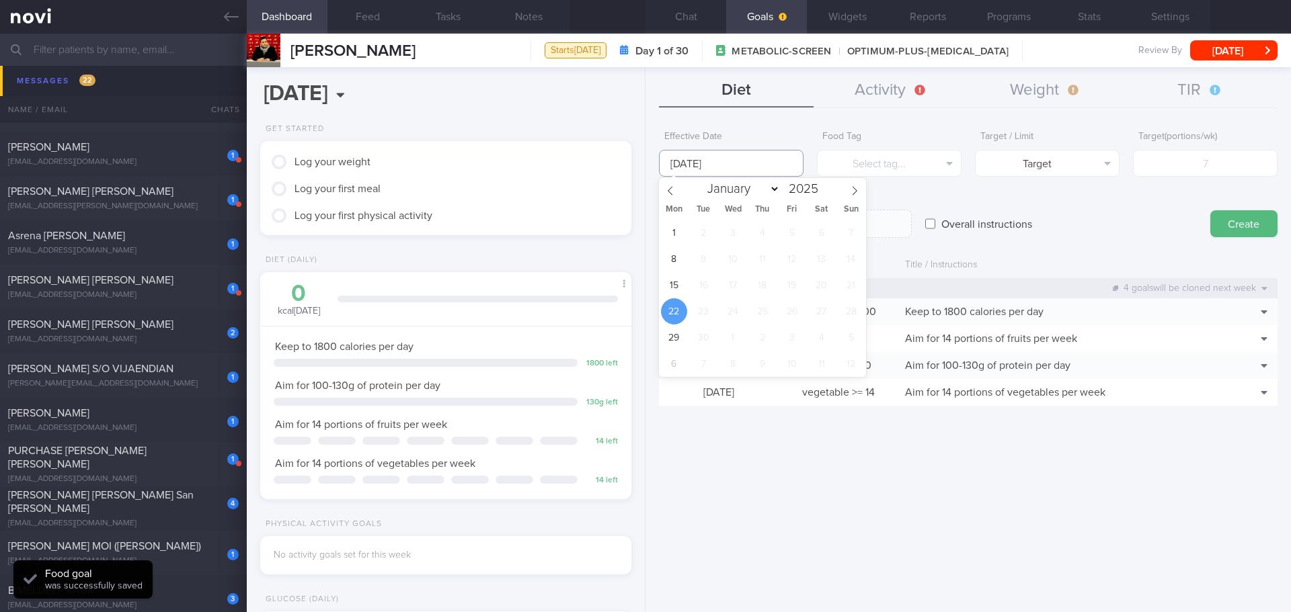
click at [698, 153] on input "[DATE]" at bounding box center [731, 163] width 145 height 27
click at [676, 283] on span "15" at bounding box center [674, 285] width 26 height 26
type input "[DATE]"
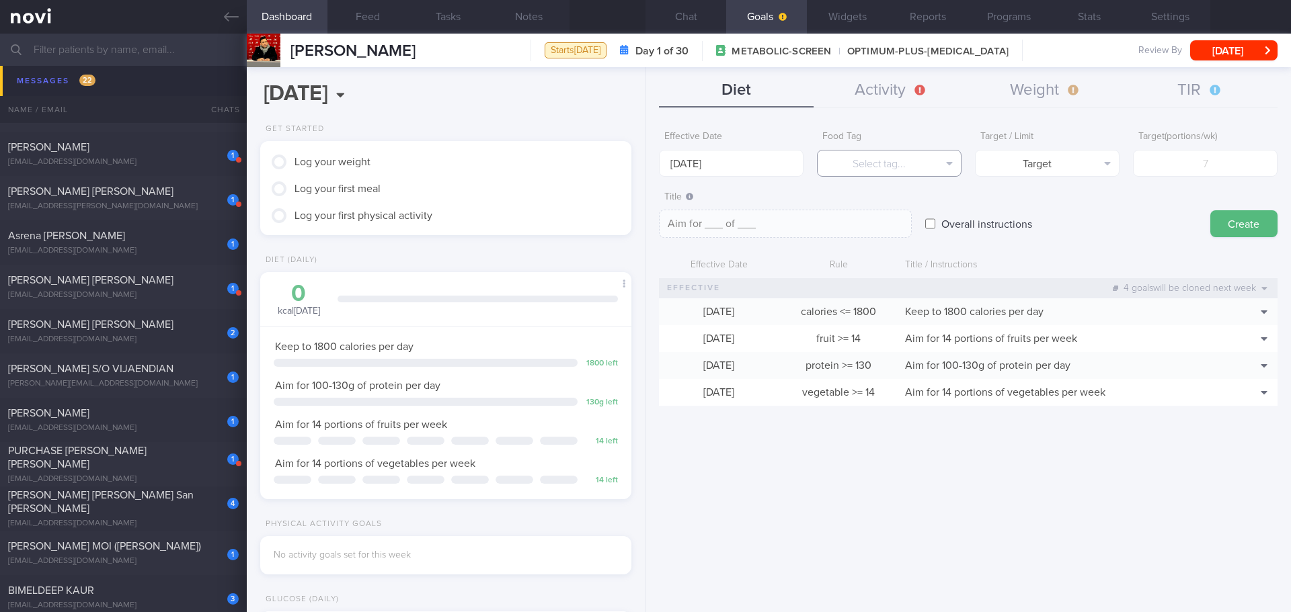
click at [883, 161] on button "Select tag..." at bounding box center [889, 163] width 145 height 27
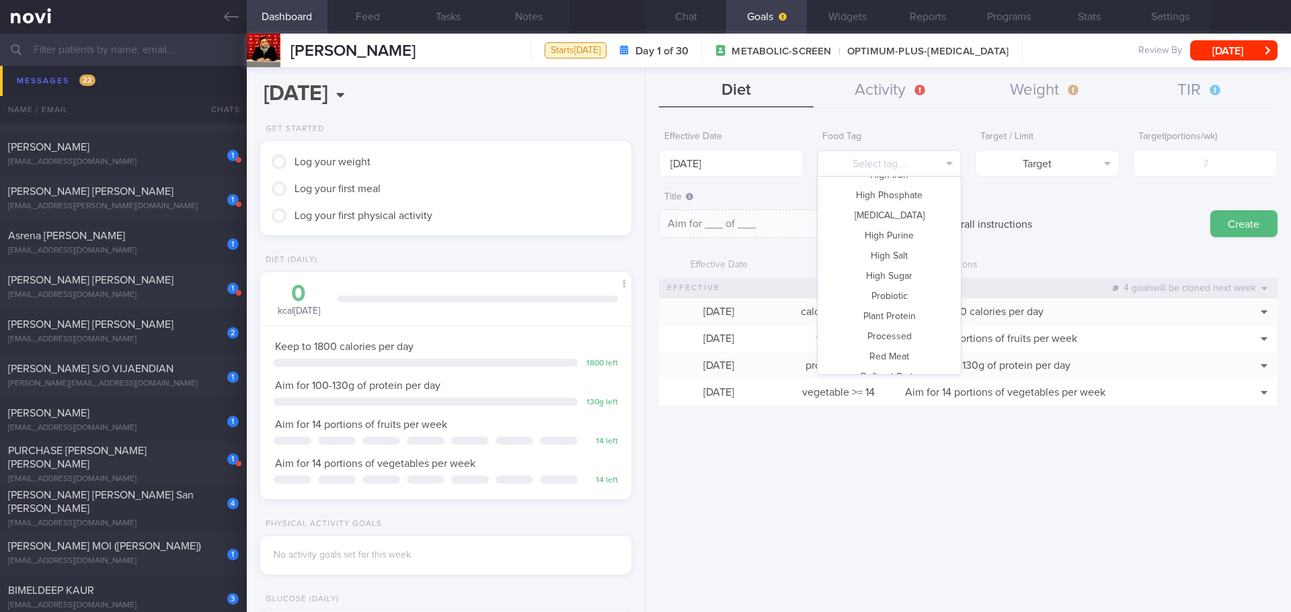
scroll to position [198, 0]
click at [907, 222] on button "High Fat" at bounding box center [888, 220] width 143 height 20
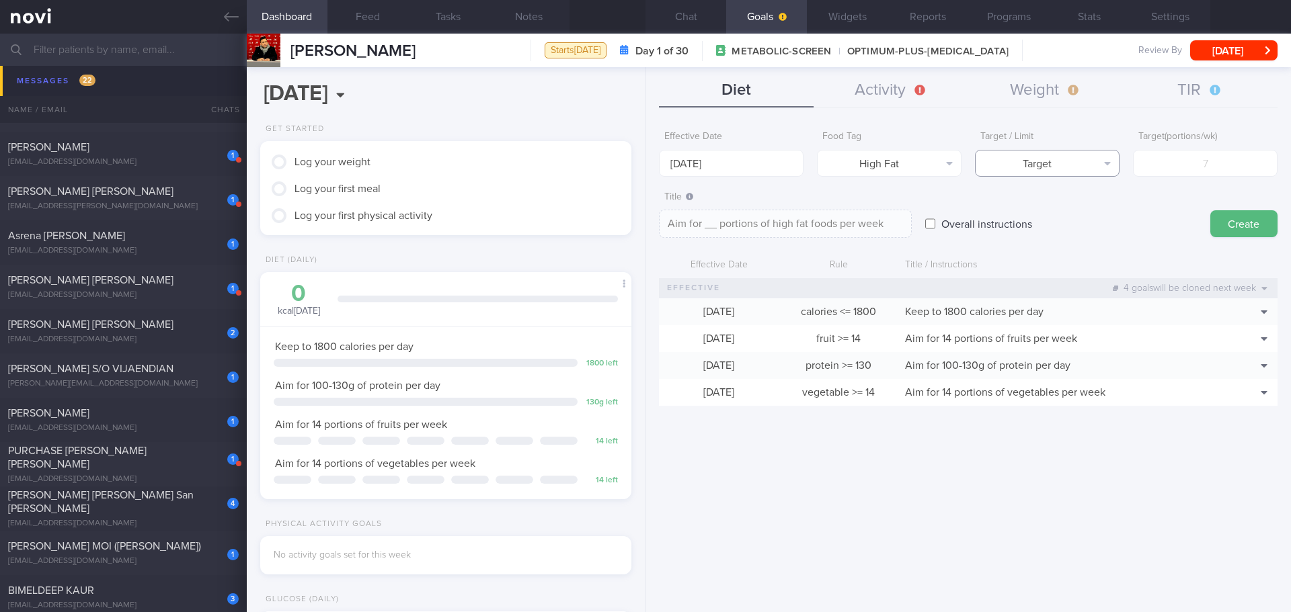
click at [1027, 168] on button "Target" at bounding box center [1047, 163] width 145 height 27
click at [1038, 212] on button "Limit" at bounding box center [1046, 210] width 143 height 20
type textarea "Keep to __ portions of high fat foods per week"
click at [1212, 162] on input "number" at bounding box center [1205, 163] width 145 height 27
type input "3"
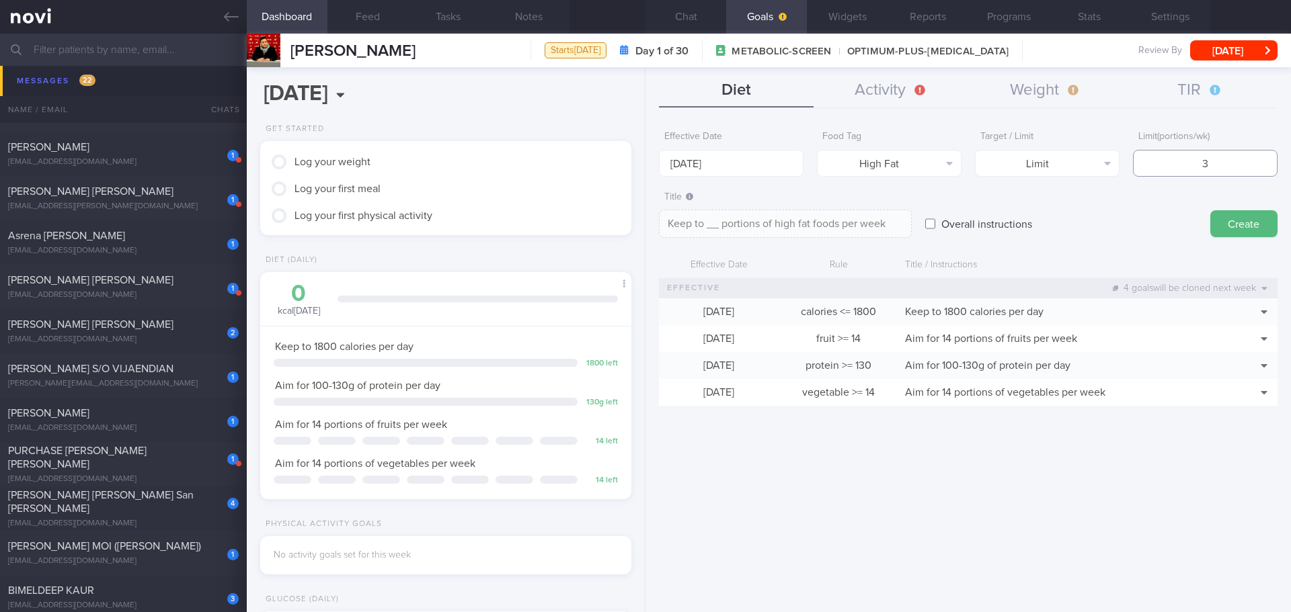
type textarea "Keep to 3 portions of high fat foods per week"
type input "3"
click at [1249, 225] on button "Create" at bounding box center [1243, 223] width 67 height 27
type input "[DATE]"
type textarea "Aim for ___ of ___"
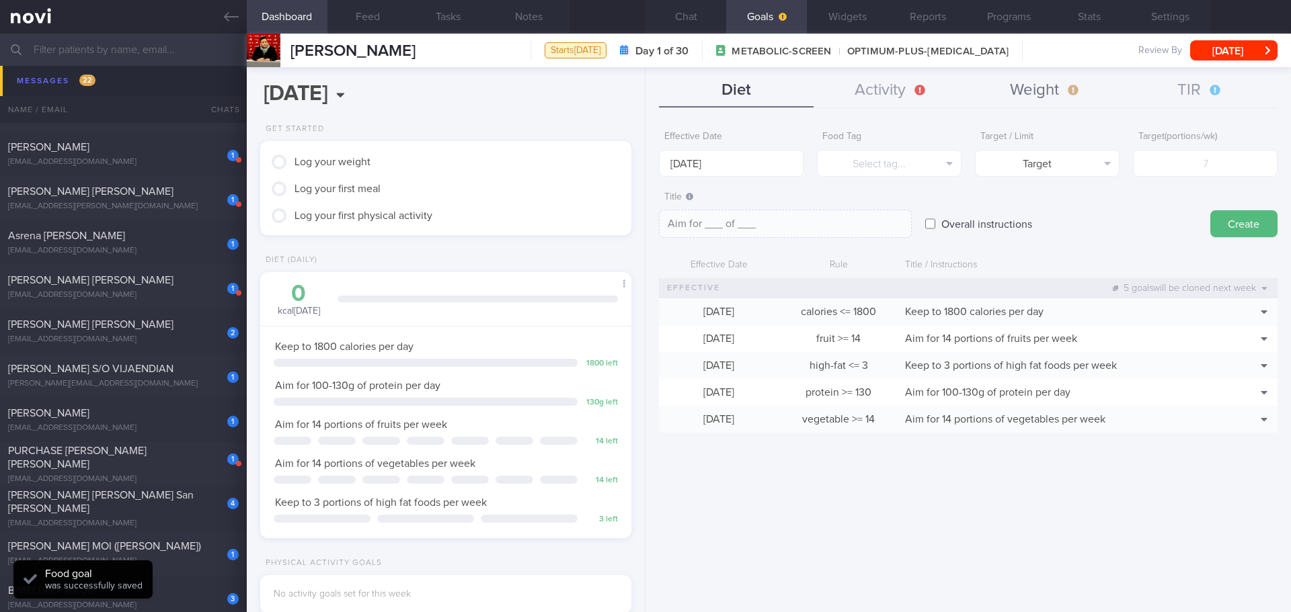
click at [1070, 91] on button "Weight" at bounding box center [1045, 91] width 155 height 34
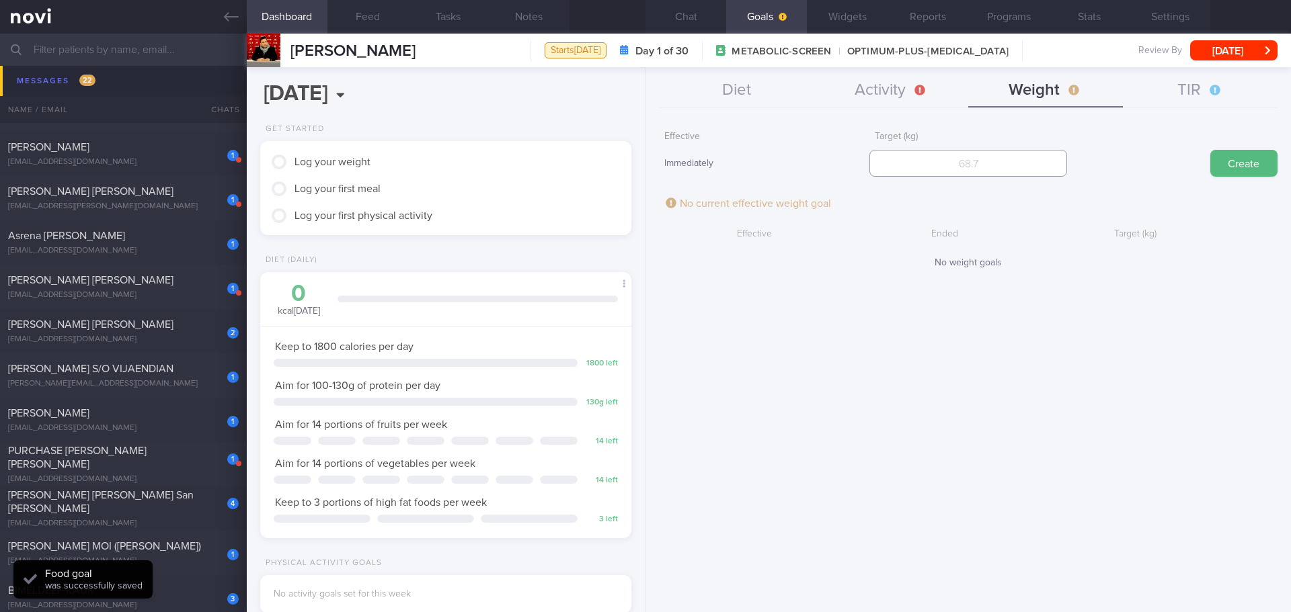
click at [1022, 171] on input "number" at bounding box center [967, 163] width 197 height 27
type input "115"
click at [703, 17] on button "Chat" at bounding box center [685, 17] width 81 height 34
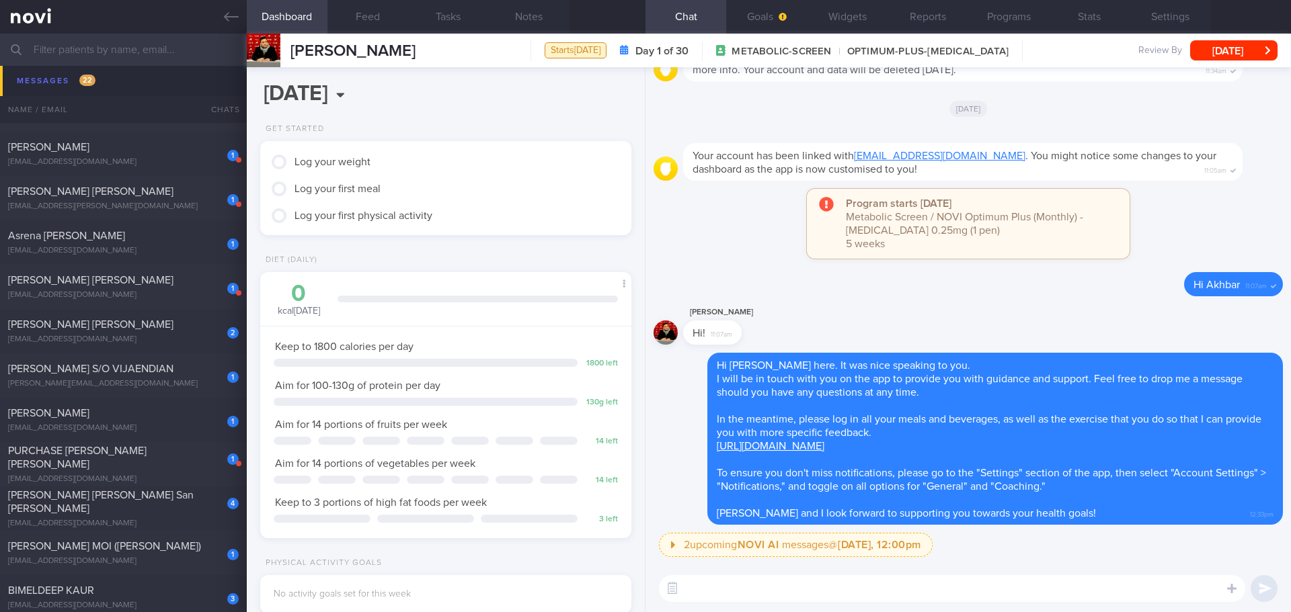
click at [827, 591] on textarea at bounding box center [952, 588] width 586 height 27
click at [905, 595] on textarea "Here is a short summary of our discussion:" at bounding box center [952, 588] width 586 height 27
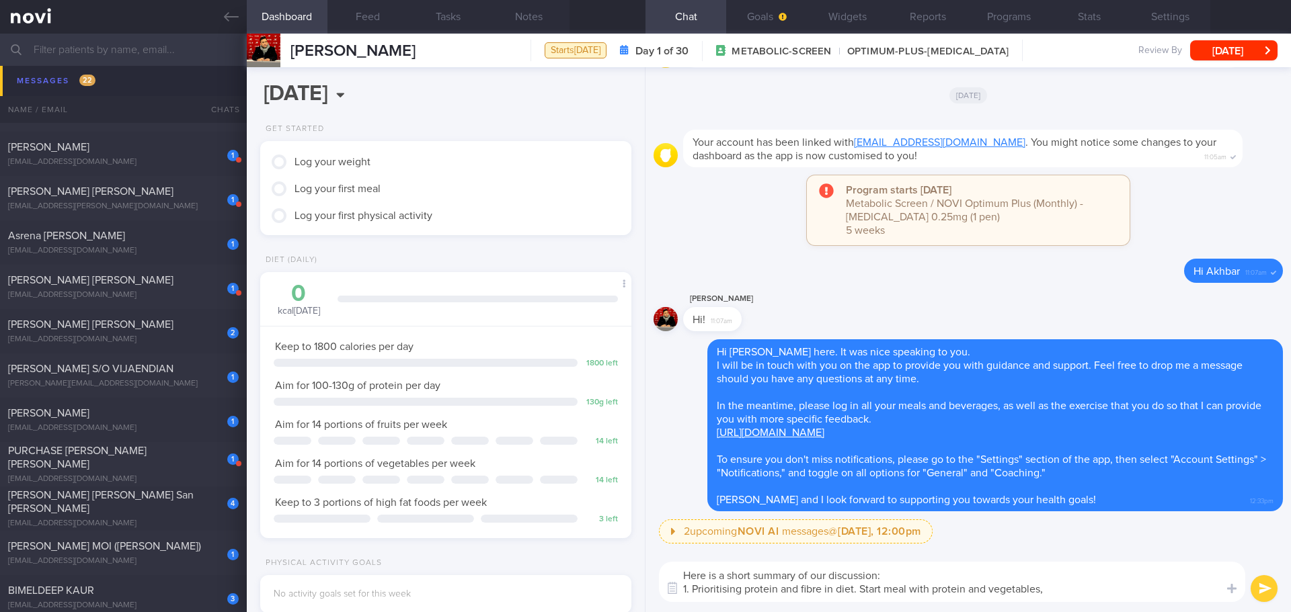
click at [1063, 594] on textarea "Here is a short summary of our discussion: 1. Prioritising protein and fibre in…" at bounding box center [952, 582] width 586 height 40
drag, startPoint x: 1070, startPoint y: 590, endPoint x: 860, endPoint y: 592, distance: 209.7
click at [860, 592] on textarea "Here is a short summary of our discussion: 1. Prioritising protein and fibre in…" at bounding box center [952, 582] width 586 height 40
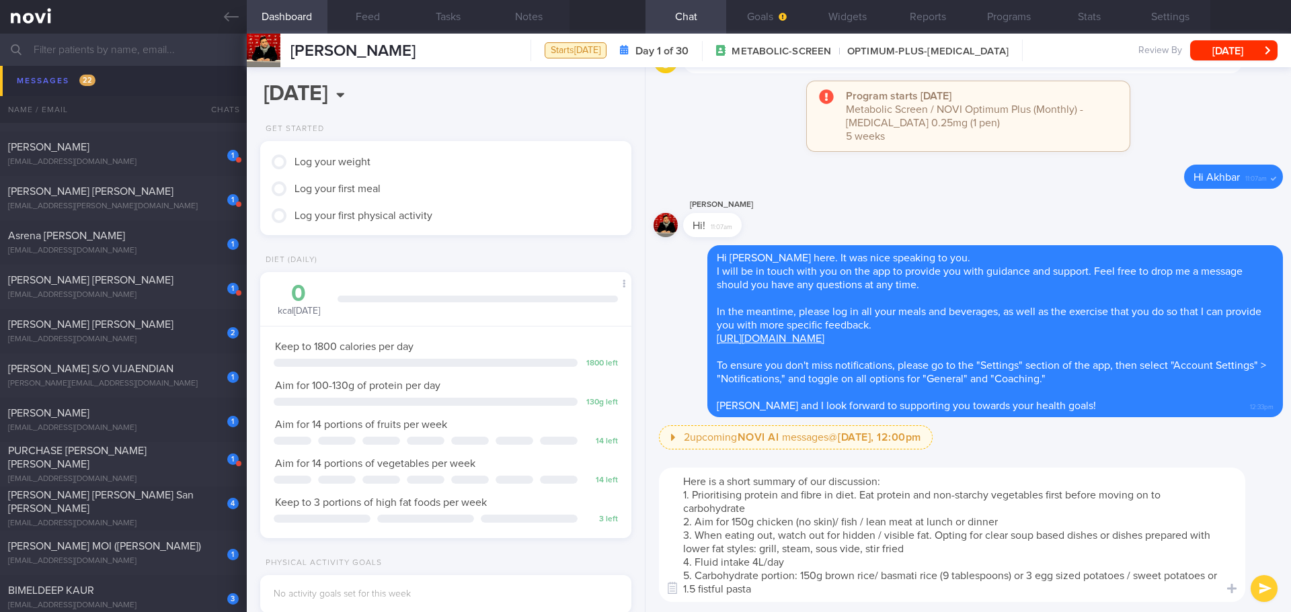
type textarea "Here is a short summary of our discussion: 1. Prioritising protein and fibre in…"
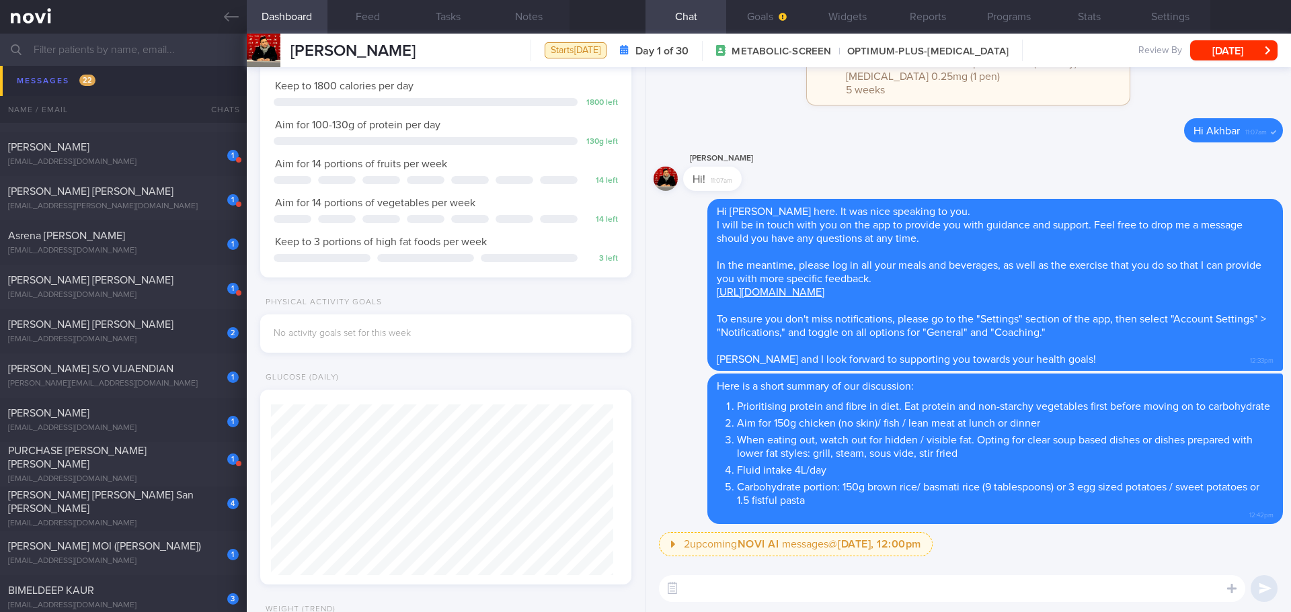
scroll to position [496, 0]
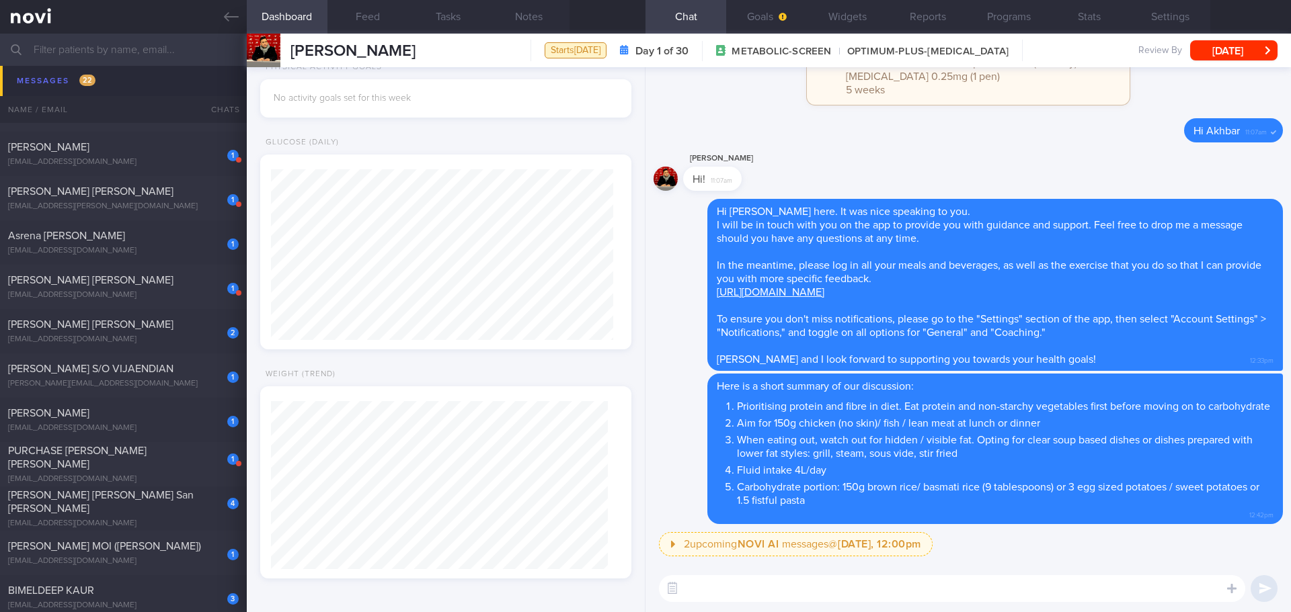
click at [710, 585] on textarea at bounding box center [952, 588] width 586 height 27
type textarea "For triglyceride"
click at [991, 22] on button "Programs" at bounding box center [1008, 17] width 81 height 34
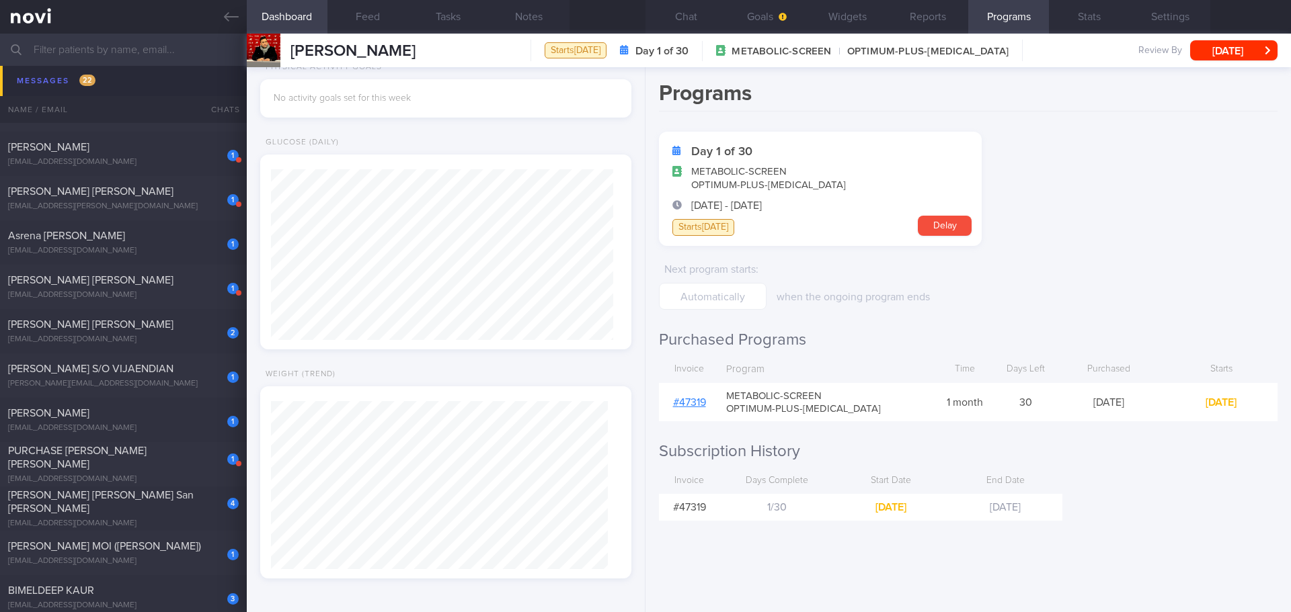
click at [689, 402] on link "# 47319" at bounding box center [689, 402] width 33 height 11
click at [1067, 239] on form "Day 1 of 30 METABOLIC-SCREEN OPTIMUM-PLUS-[MEDICAL_DATA] [DATE] - [DATE] Starts…" at bounding box center [968, 221] width 618 height 178
click at [706, 15] on button "Chat" at bounding box center [685, 17] width 81 height 34
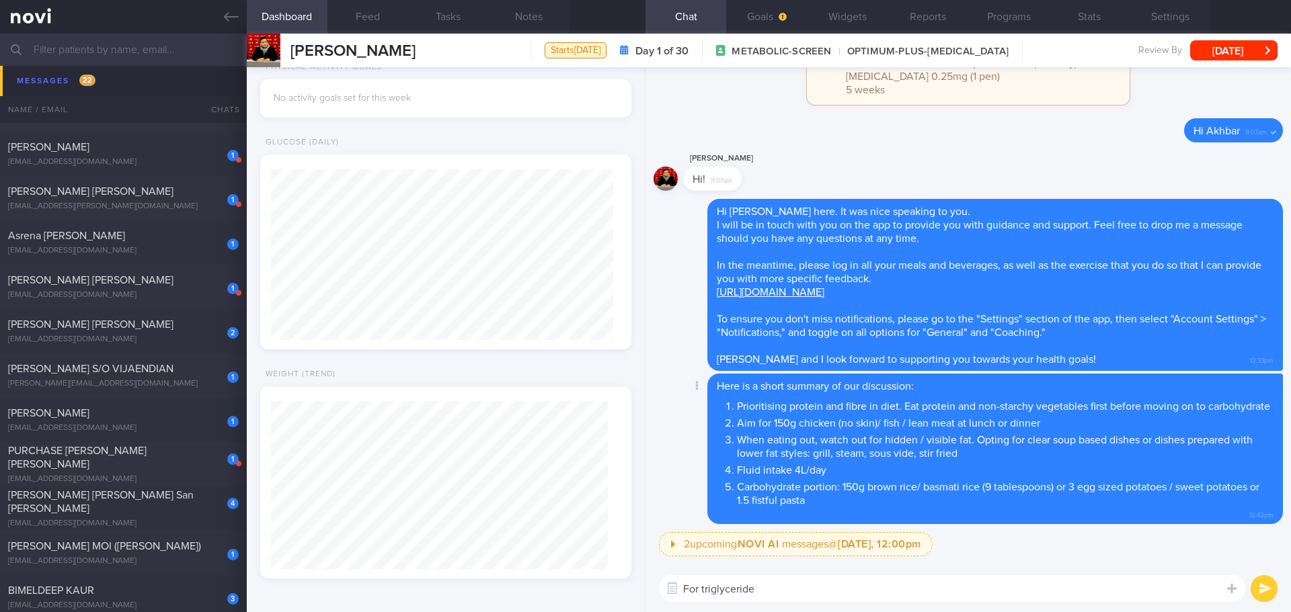
click at [680, 428] on div "Delete Here is a short summary of our discussion: Prioritising protein and fibr…" at bounding box center [967, 449] width 629 height 151
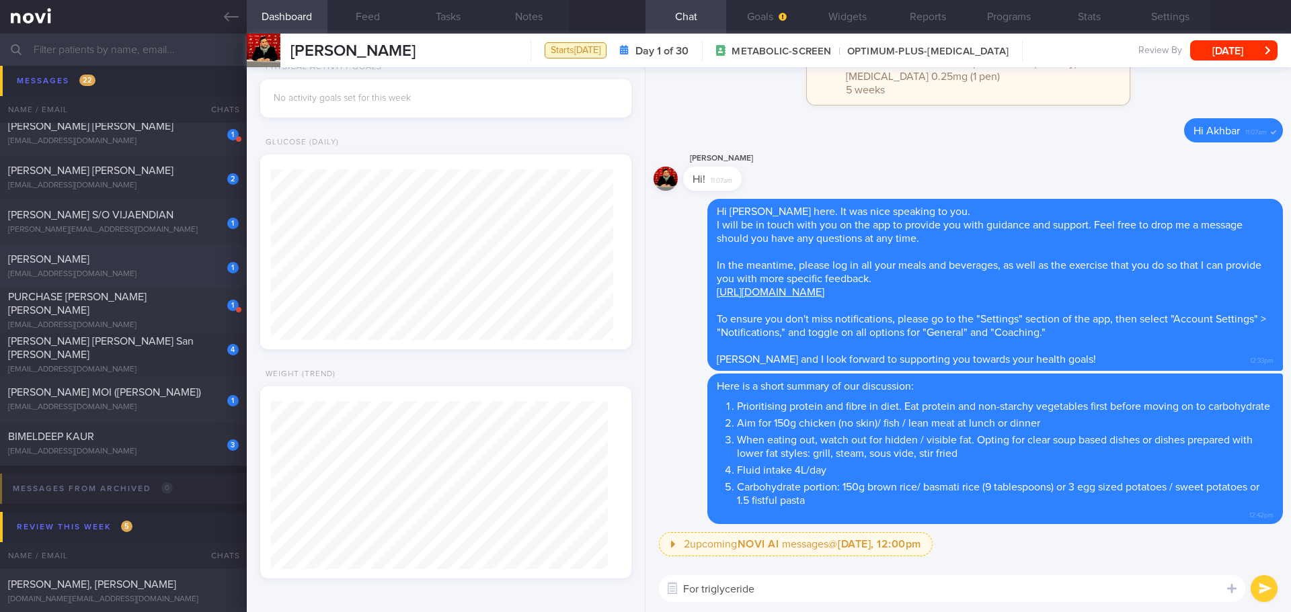
scroll to position [7932, 0]
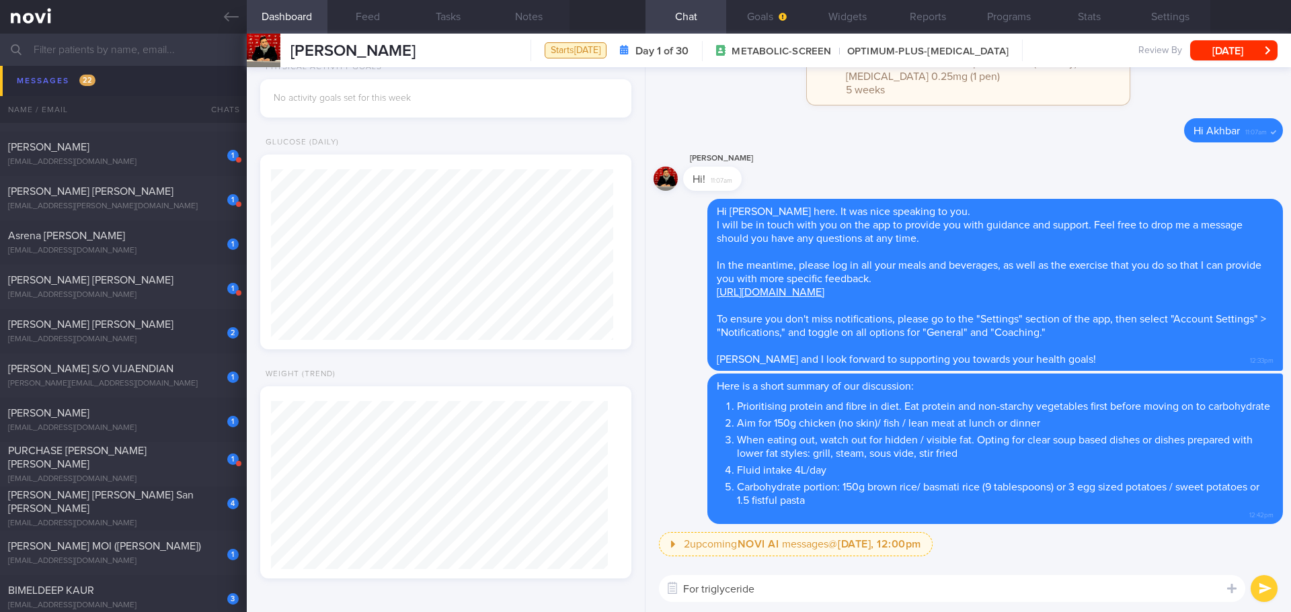
click at [765, 592] on textarea "For triglyceride" at bounding box center [952, 588] width 586 height 27
drag, startPoint x: 768, startPoint y: 588, endPoint x: 659, endPoint y: 590, distance: 108.9
click at [659, 590] on textarea "For triglyceride" at bounding box center [952, 588] width 586 height 27
click at [860, 151] on div "[PERSON_NAME] Hi! 11:07am" at bounding box center [967, 175] width 629 height 48
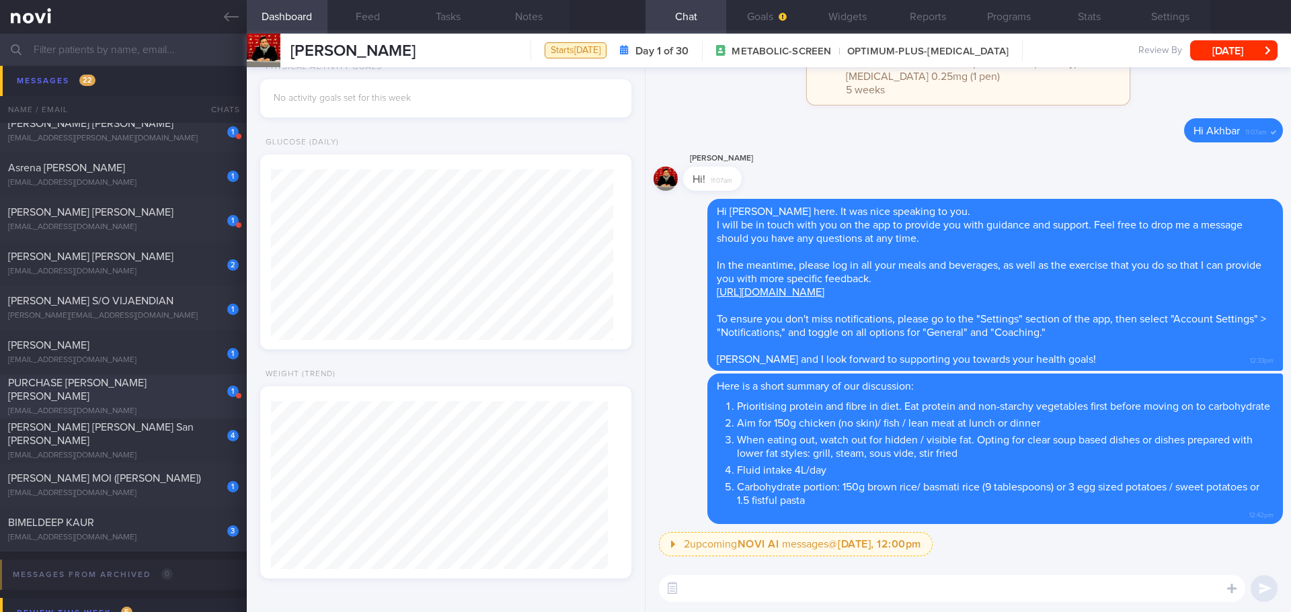
scroll to position [7999, 0]
click at [162, 265] on div "2 [PERSON_NAME] [PERSON_NAME] [EMAIL_ADDRESS][DOMAIN_NAME]" at bounding box center [123, 264] width 247 height 27
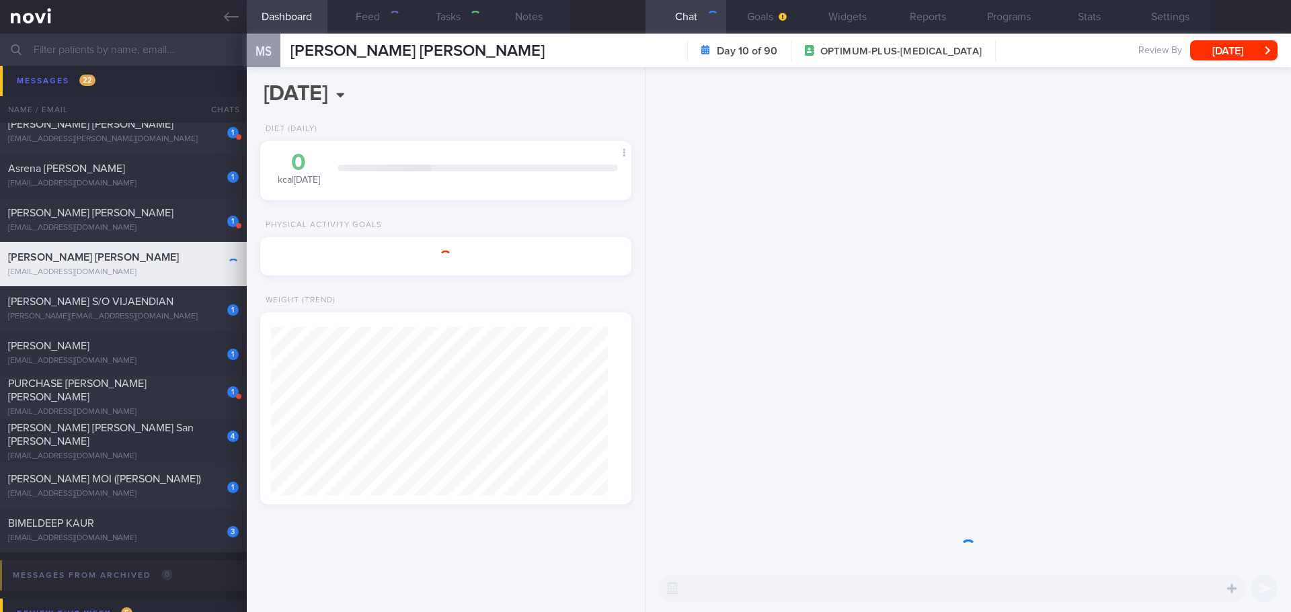
type input "[DATE]"
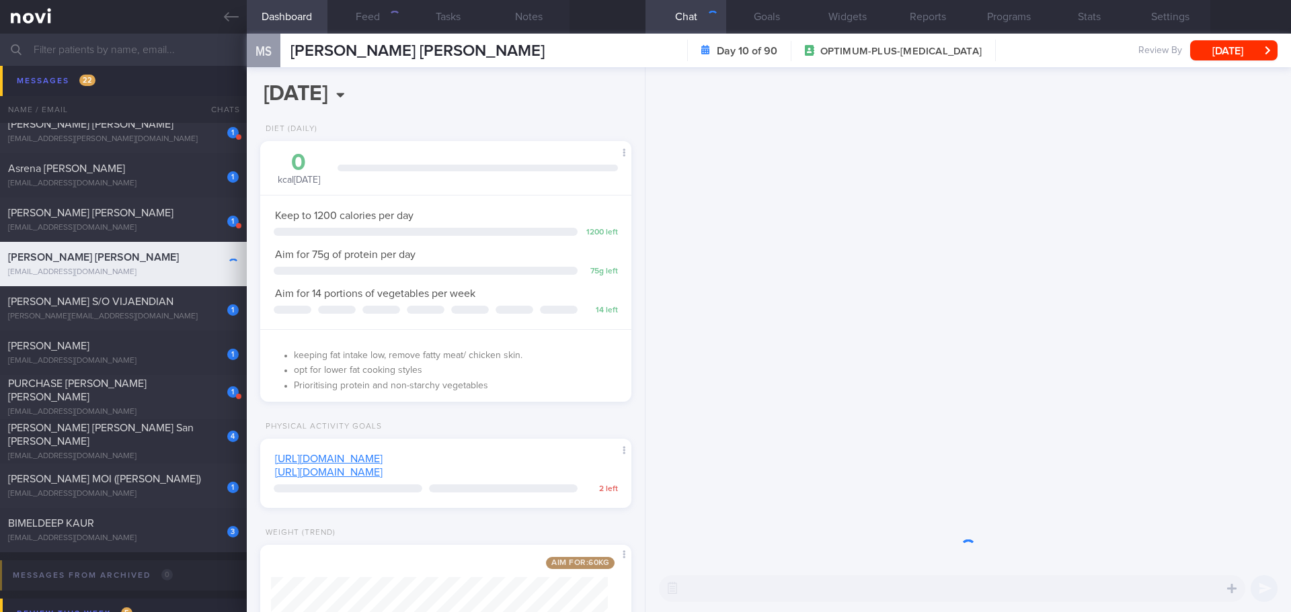
scroll to position [188, 337]
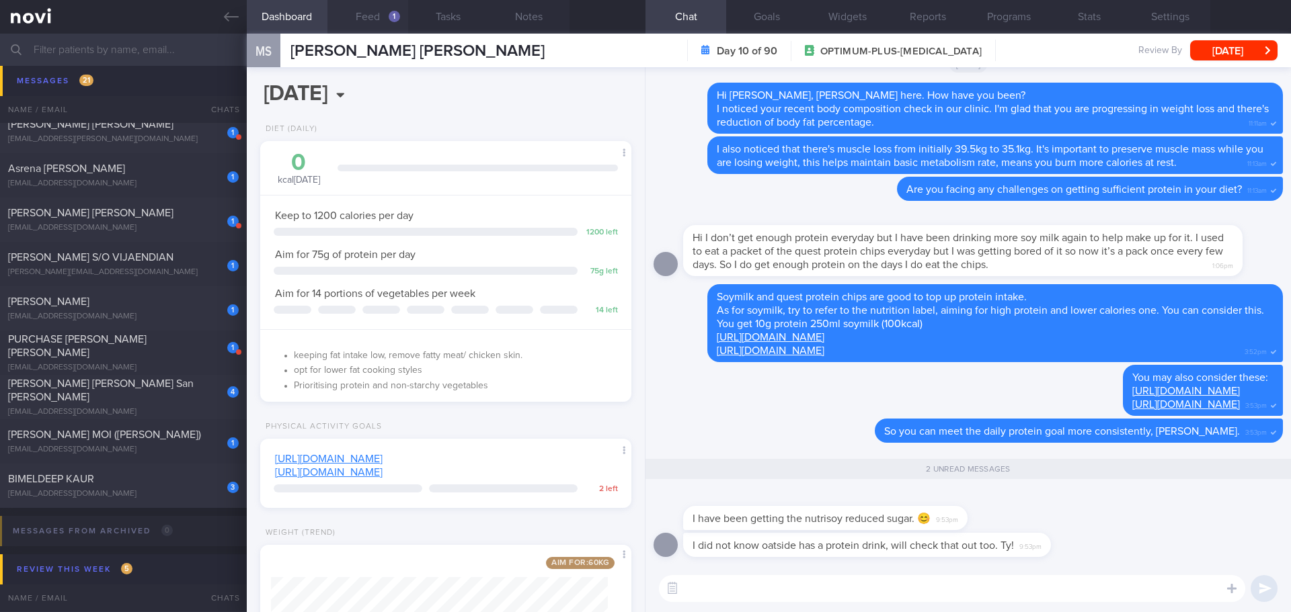
click at [367, 17] on button "Feed 1" at bounding box center [367, 17] width 81 height 34
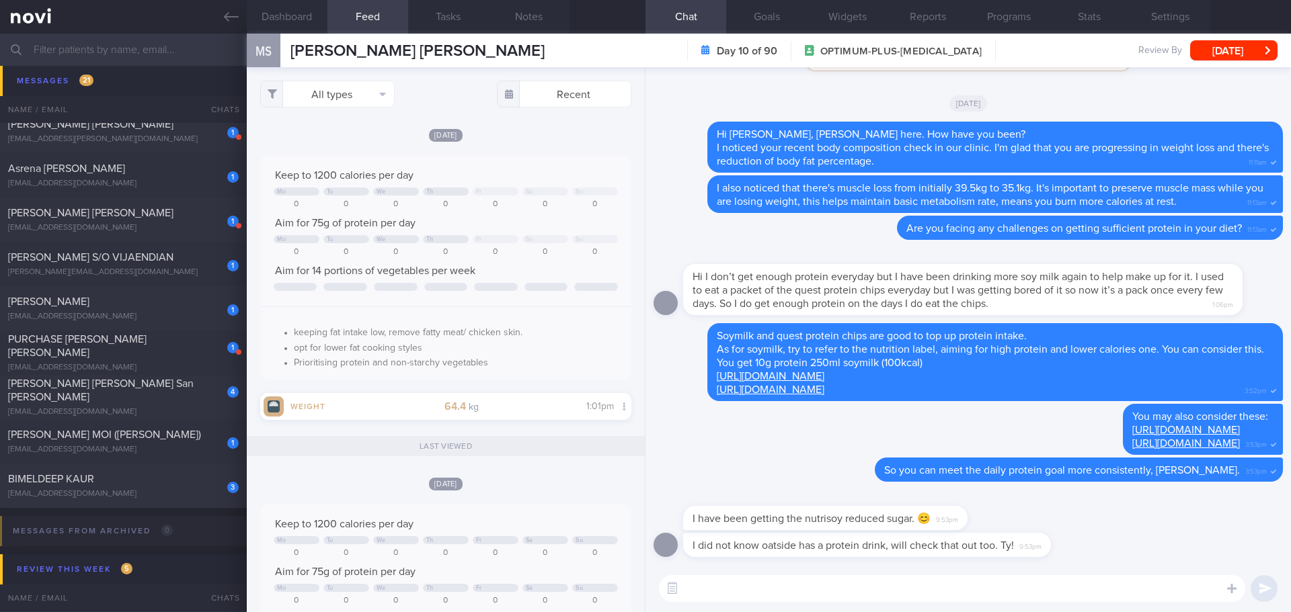
click at [852, 599] on textarea at bounding box center [952, 588] width 586 height 27
type textarea "No problem, [PERSON_NAME]. How many cups of Nutrisoy do you drink daily?"
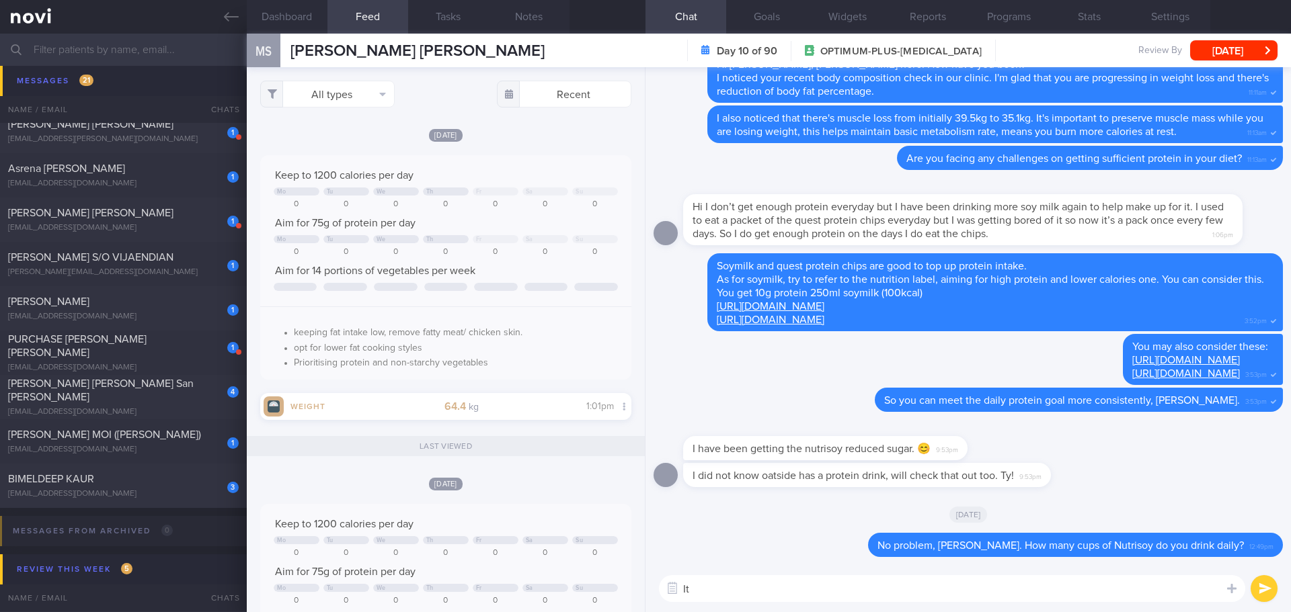
type textarea "I"
type textarea "R"
type textarea "H"
type textarea "o"
type textarea "Hopefully you find it's helpful for you to meet the daily protein goal."
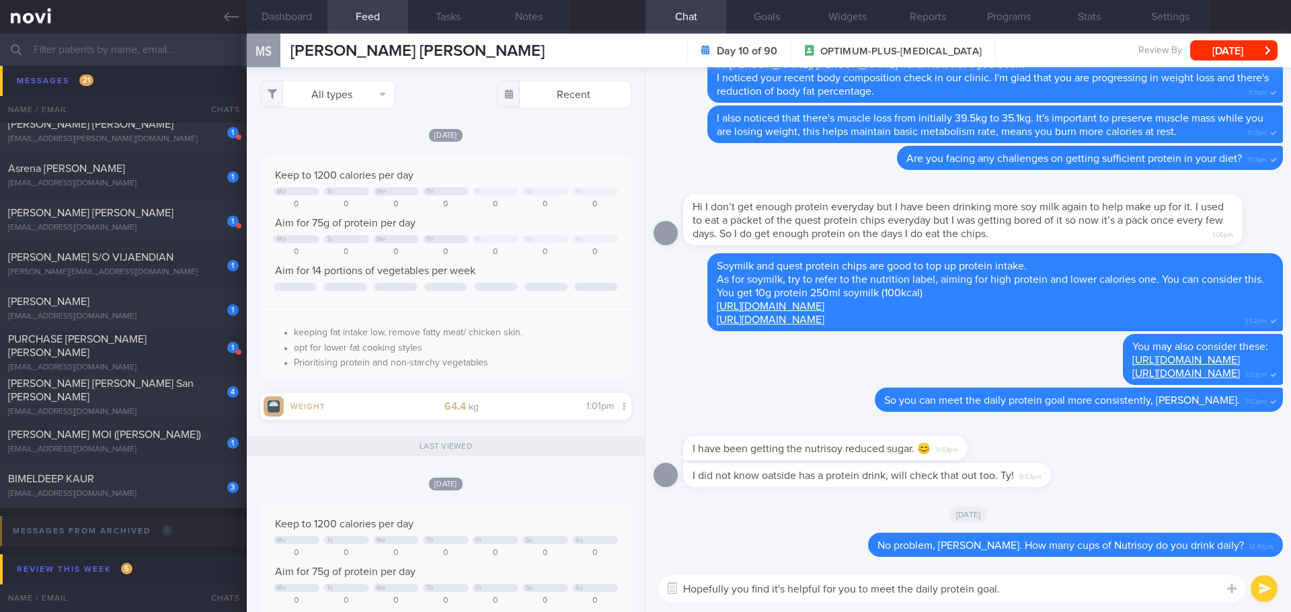
drag, startPoint x: 1007, startPoint y: 585, endPoint x: 633, endPoint y: 608, distance: 375.1
click at [633, 608] on div "Dashboard Feed 1 Tasks Notes Chat Goals Widgets Reports Programs Stats Settings…" at bounding box center [769, 323] width 1044 height 579
type textarea "Does it help you achieve daily protein intake consistently?"
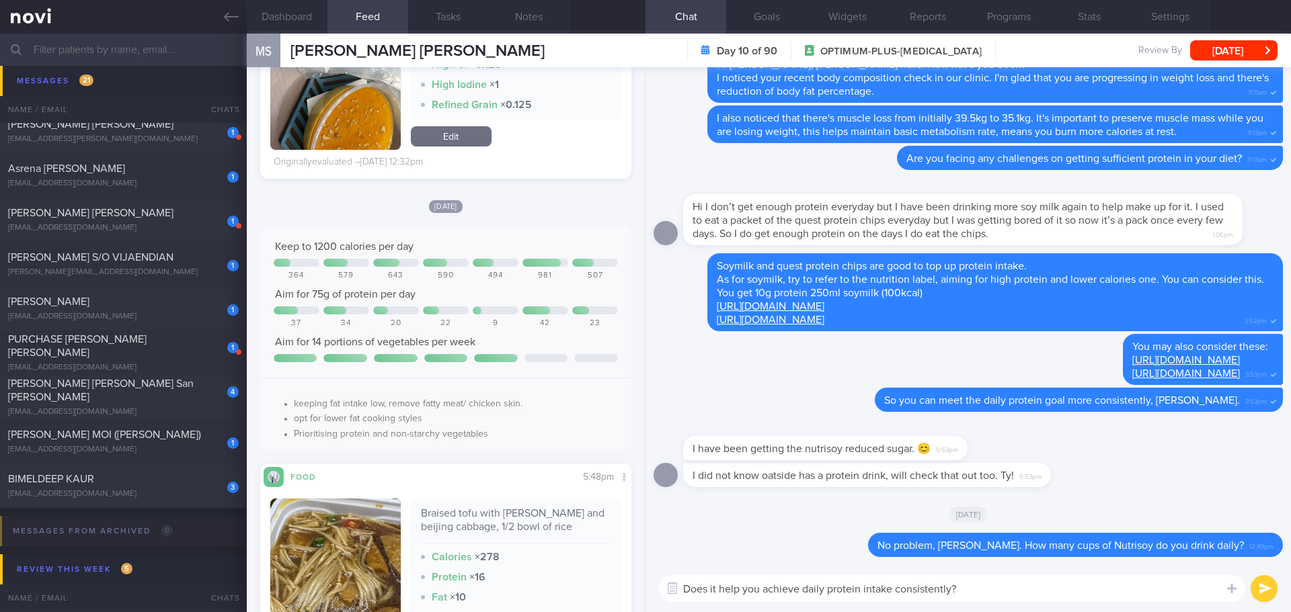
scroll to position [1815, 0]
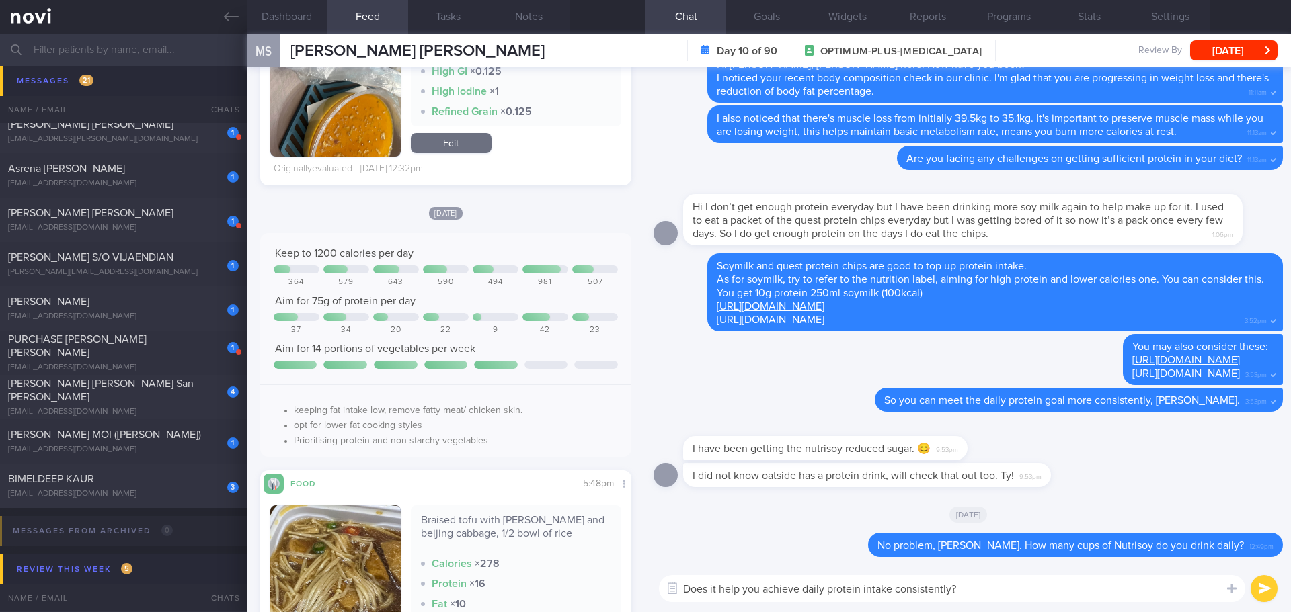
click at [1010, 595] on textarea "Does it help you achieve daily protein intake consistently?" at bounding box center [952, 588] width 586 height 27
click at [1023, 595] on textarea "Does it help you achieve daily protein intake consistently?" at bounding box center [952, 588] width 586 height 27
click at [1030, 594] on textarea "Does it help you achieve daily protein intake consistently?" at bounding box center [952, 588] width 586 height 27
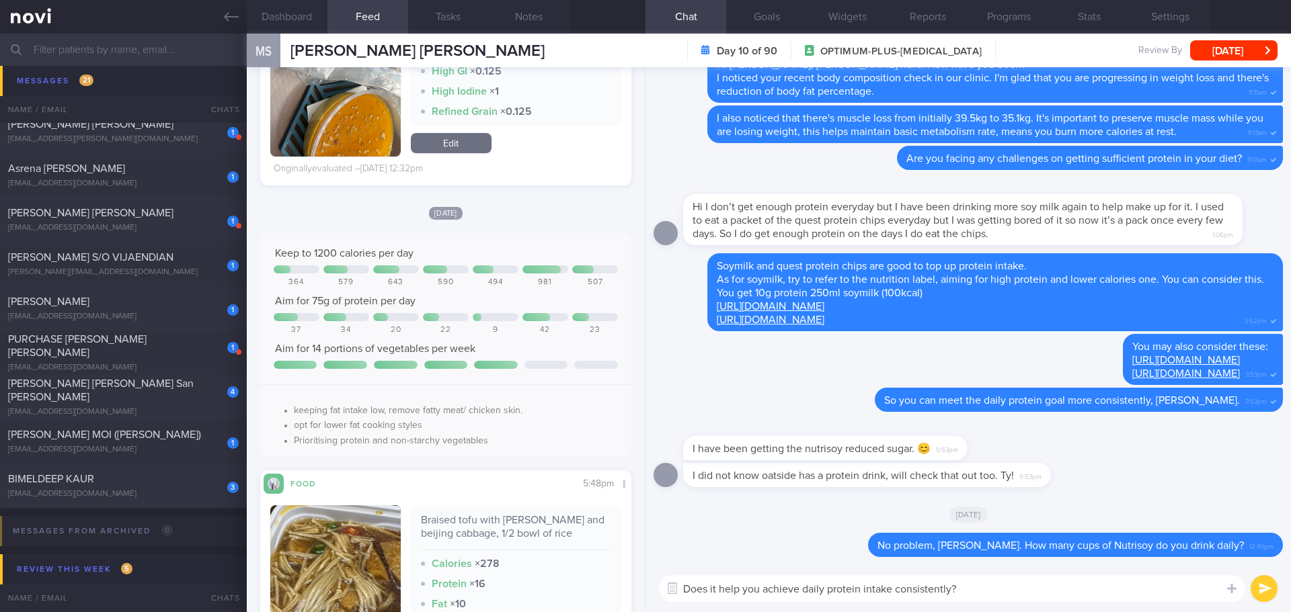
click at [1030, 594] on textarea "Does it help you achieve daily protein intake consistently?" at bounding box center [952, 588] width 586 height 27
click at [1035, 592] on textarea "Does it help you achieve daily protein intake consistently?" at bounding box center [952, 588] width 586 height 27
drag, startPoint x: 1036, startPoint y: 594, endPoint x: 520, endPoint y: 567, distance: 516.3
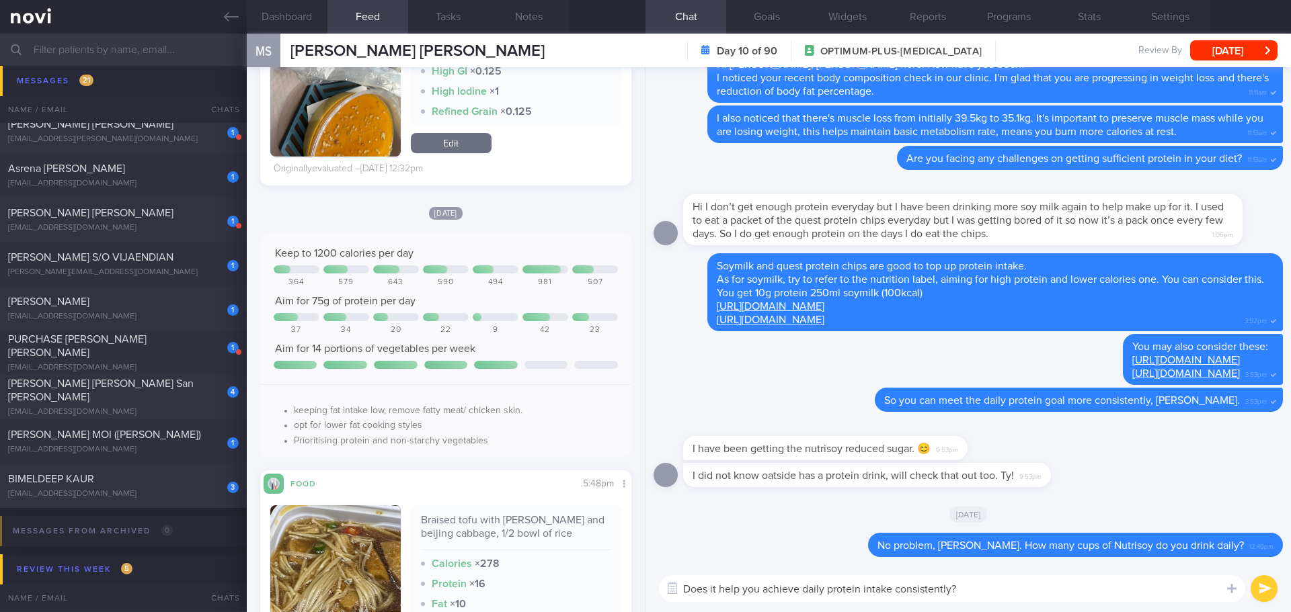
click at [520, 567] on div "Dashboard Feed 1 Tasks Notes Chat Goals Widgets Reports Programs Stats Settings…" at bounding box center [769, 323] width 1044 height 579
type textarea "D"
type textarea "Y"
type textarea "Try to aim for consistent daily protein intake 75g per day 😊😊"
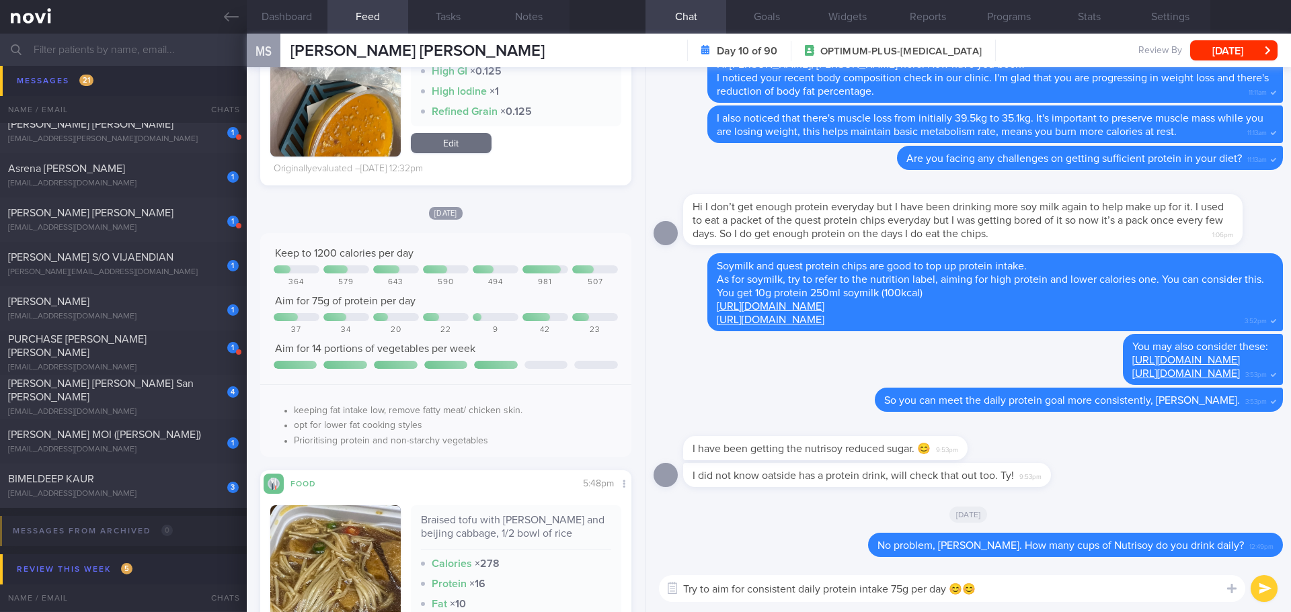
click at [1267, 594] on button "submit" at bounding box center [1263, 588] width 27 height 27
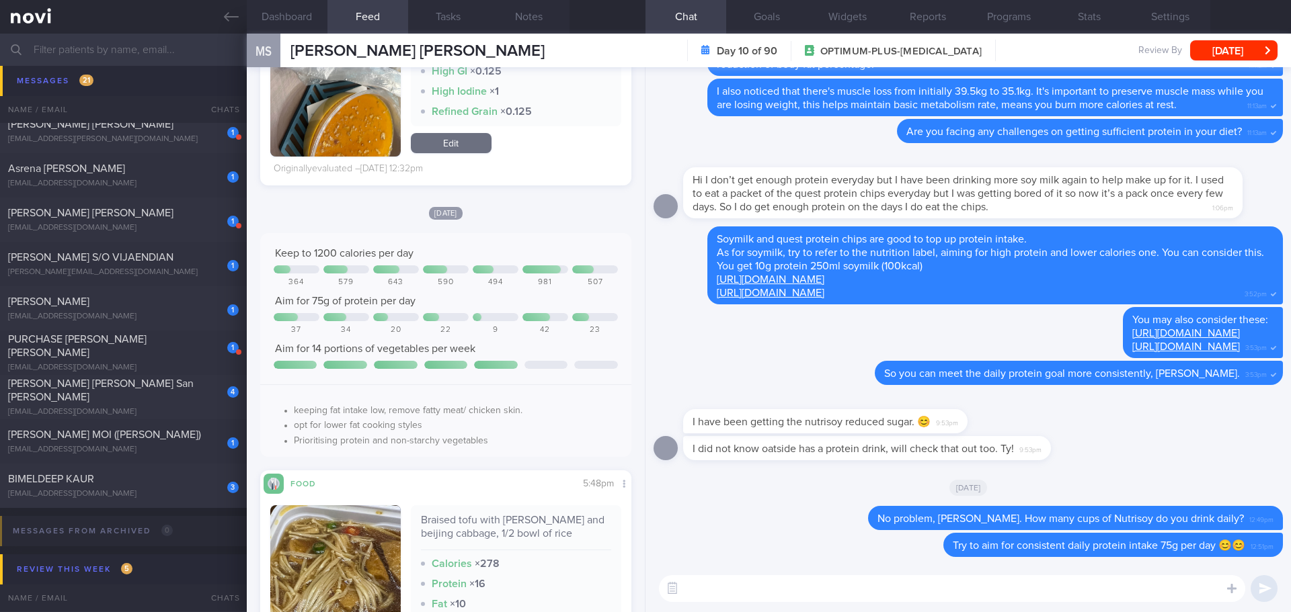
drag, startPoint x: 145, startPoint y: 481, endPoint x: 752, endPoint y: 73, distance: 731.4
click at [145, 481] on div "BIMELDEEP KAUR" at bounding box center [121, 479] width 227 height 13
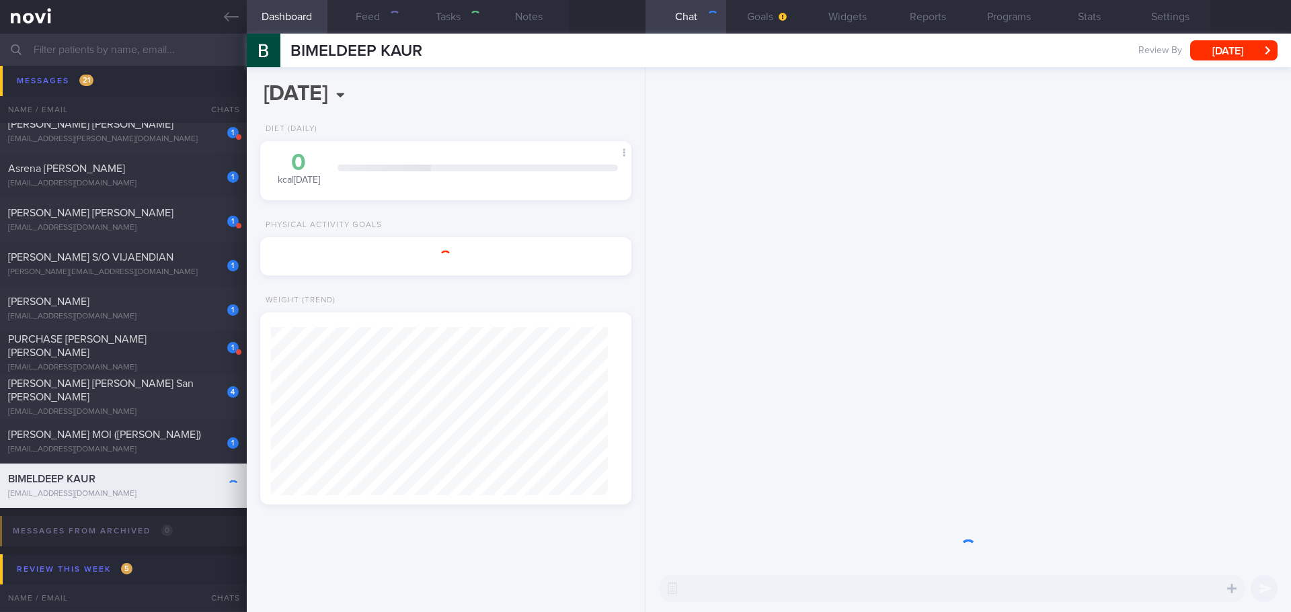
type input "[PERSON_NAME]'s case"
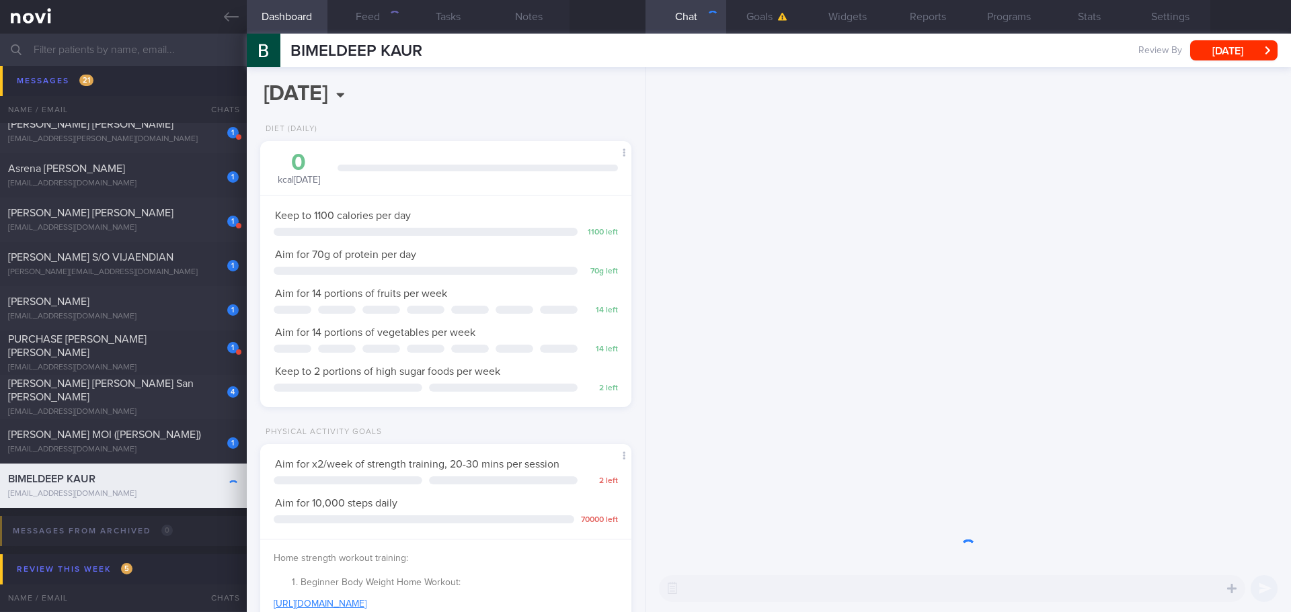
scroll to position [188, 337]
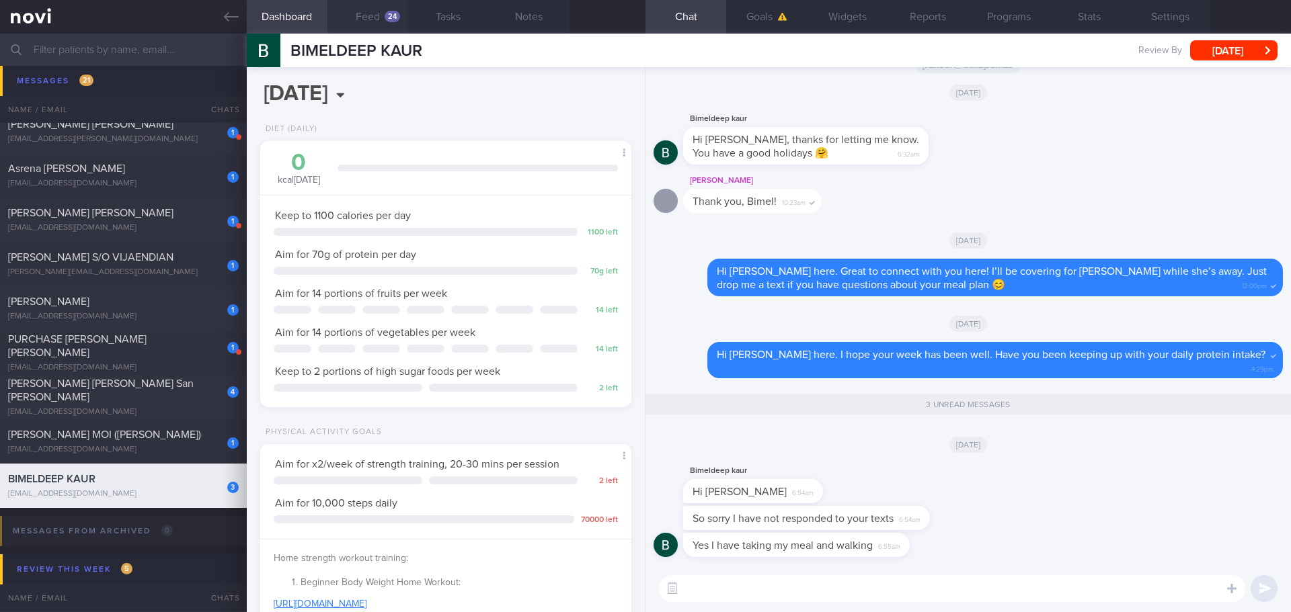
click at [393, 15] on div "24" at bounding box center [391, 16] width 15 height 11
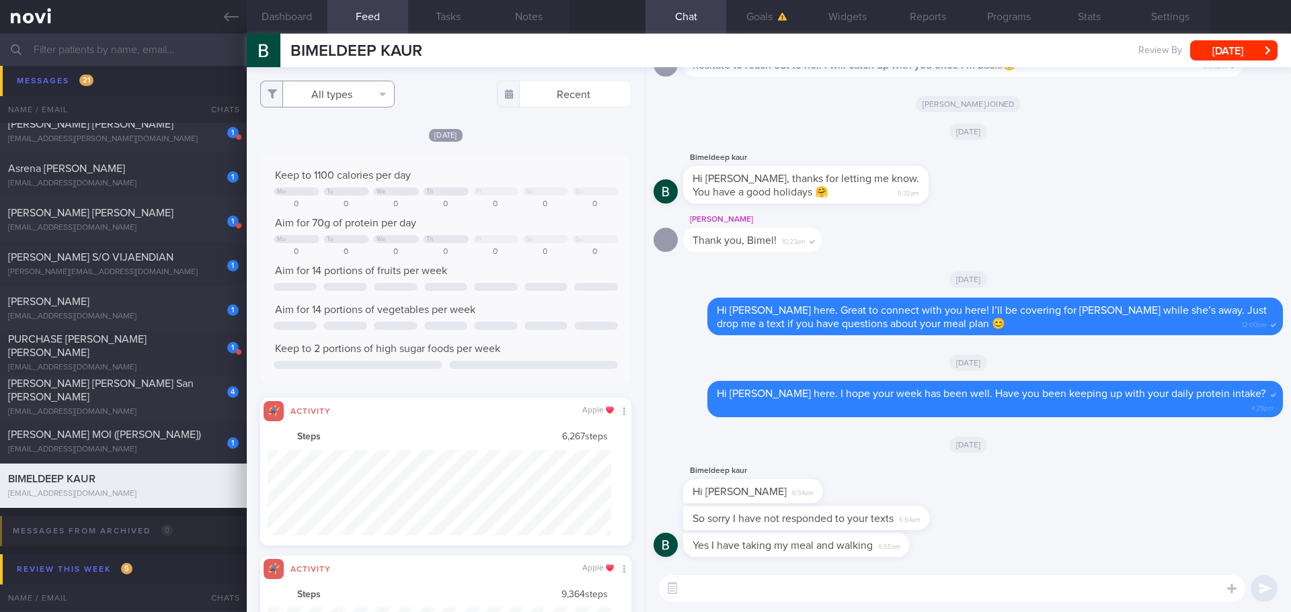
click at [355, 89] on button "All types" at bounding box center [327, 94] width 134 height 27
click at [326, 140] on button "Activity" at bounding box center [327, 140] width 133 height 20
checkbox input "false"
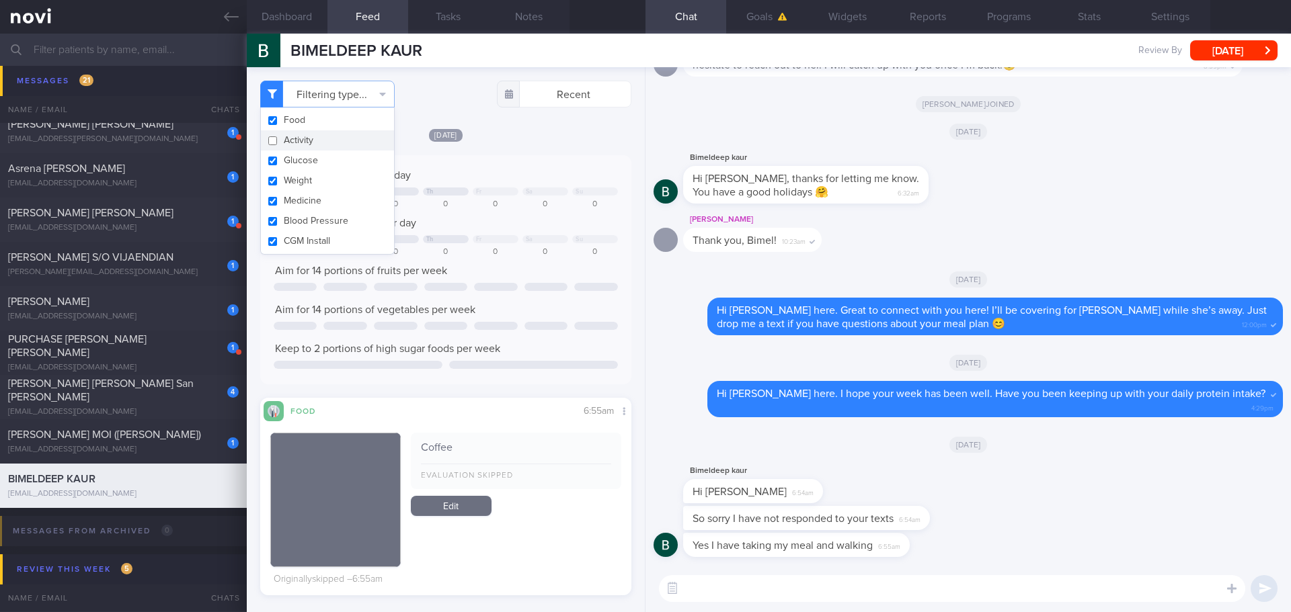
click at [495, 145] on div "[DATE] Keep to 1100 calories per day Mo Tu We Th Fr Sa Su 0 0 0 0 0 0 0 Aim for…" at bounding box center [445, 362] width 371 height 468
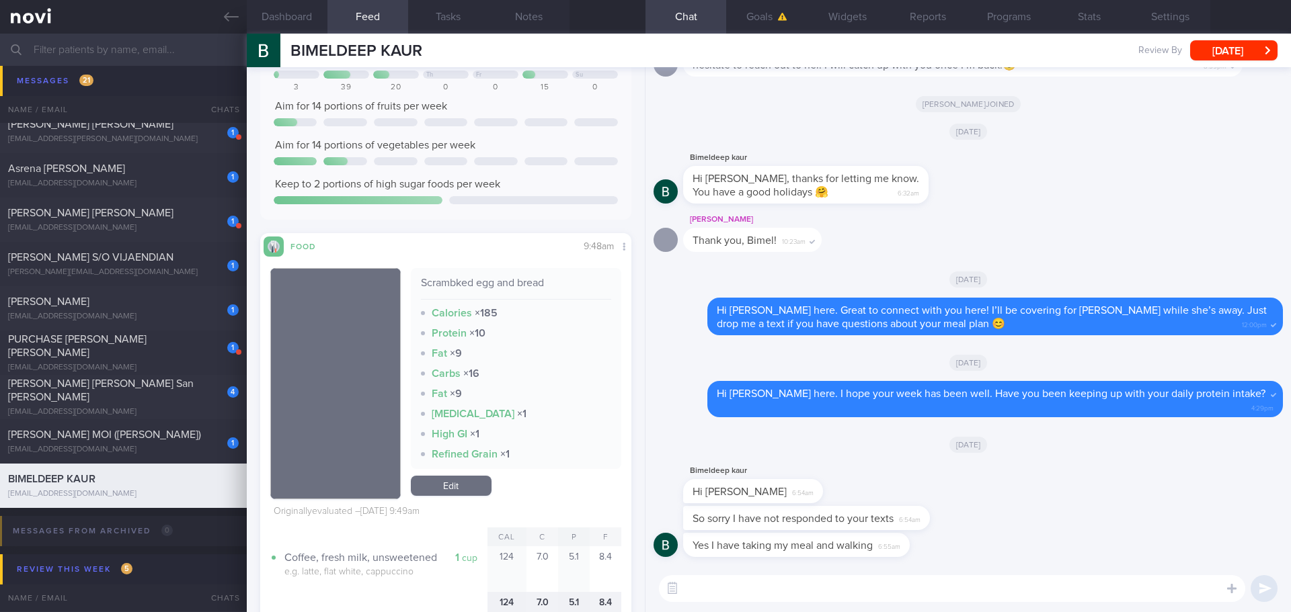
scroll to position [1412, 0]
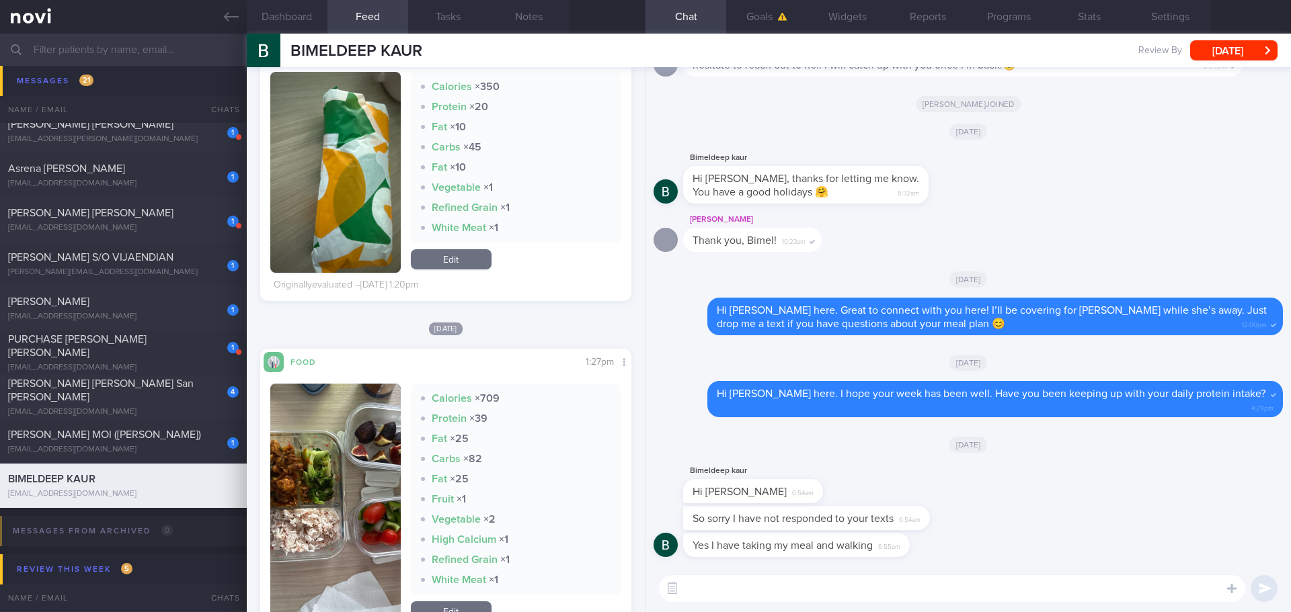
click at [905, 587] on textarea at bounding box center [952, 588] width 586 height 27
click at [821, 593] on textarea "No worries, Bimel 😊" at bounding box center [952, 588] width 586 height 27
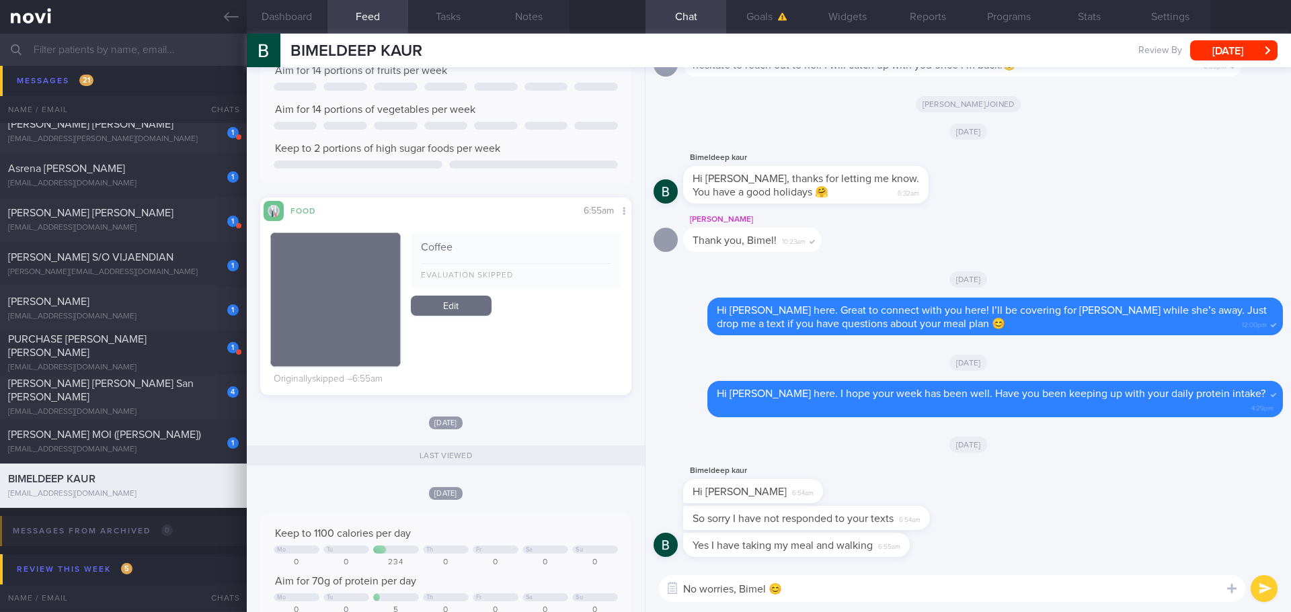
scroll to position [0, 0]
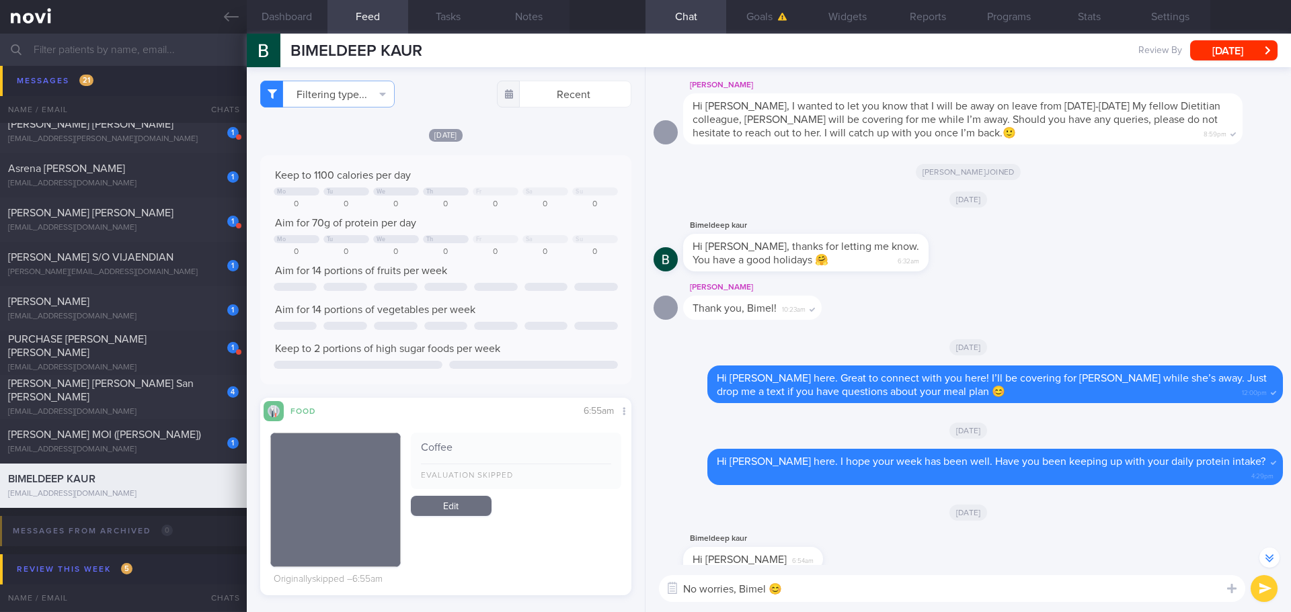
click at [905, 585] on textarea "No worries, Bimel 😊" at bounding box center [952, 588] width 586 height 27
drag, startPoint x: 1207, startPoint y: 587, endPoint x: 1093, endPoint y: 583, distance: 114.3
click at [1093, 583] on textarea "No worries, Bimel 😊 I saw your previous meal logs has been well-balanced, hope …" at bounding box center [952, 588] width 586 height 27
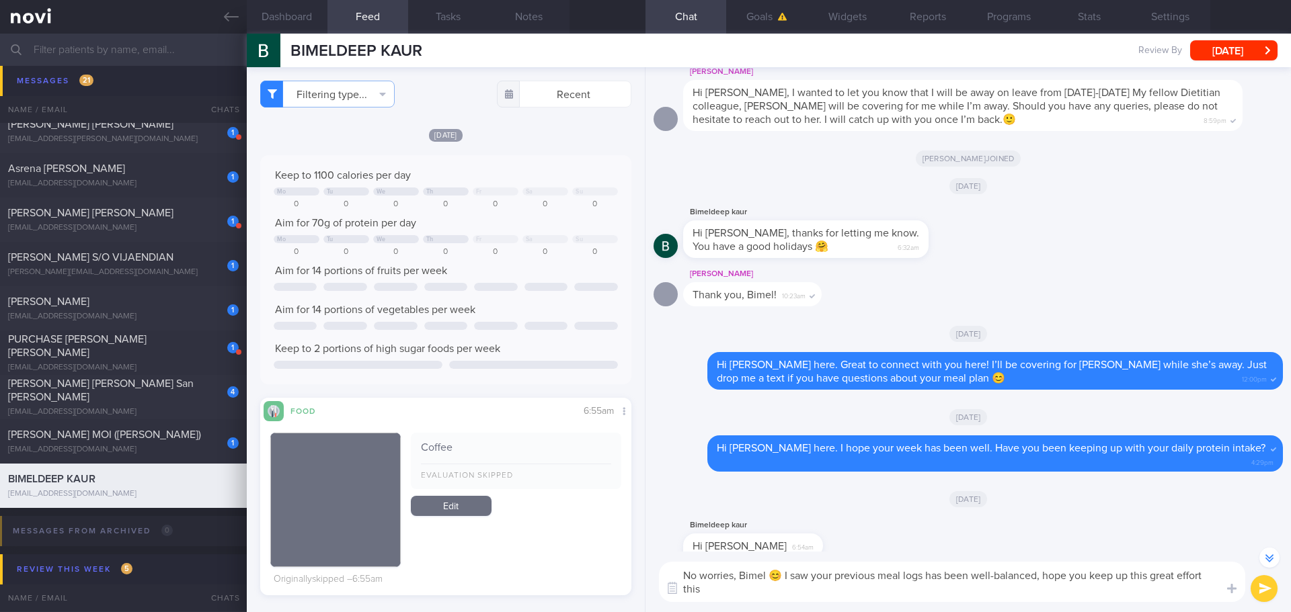
scroll to position [-81, 0]
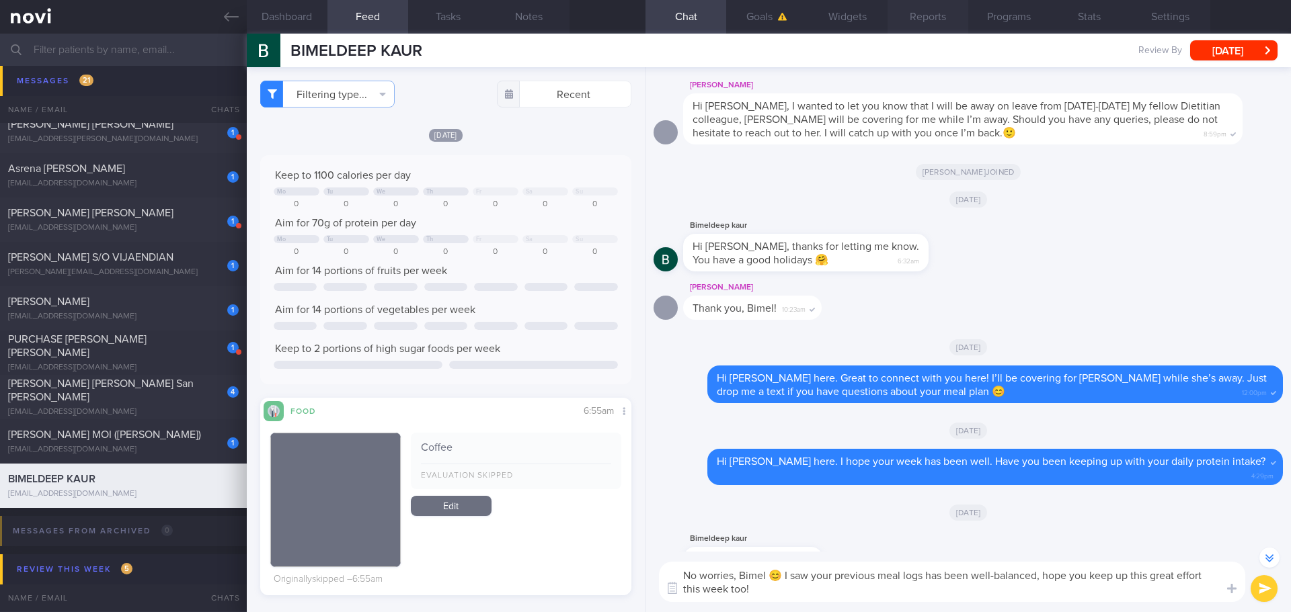
type textarea "No worries, Bimel 😊 I saw your previous meal logs has been well-balanced, hope …"
click at [879, 588] on textarea "No worries, Bimel 😊 I saw your previous meal logs has been well-balanced, hope …" at bounding box center [952, 582] width 586 height 40
click at [901, 593] on textarea "No worries, Bimel 😊 I saw your previous meal logs has been well-balanced, hope …" at bounding box center [952, 582] width 586 height 40
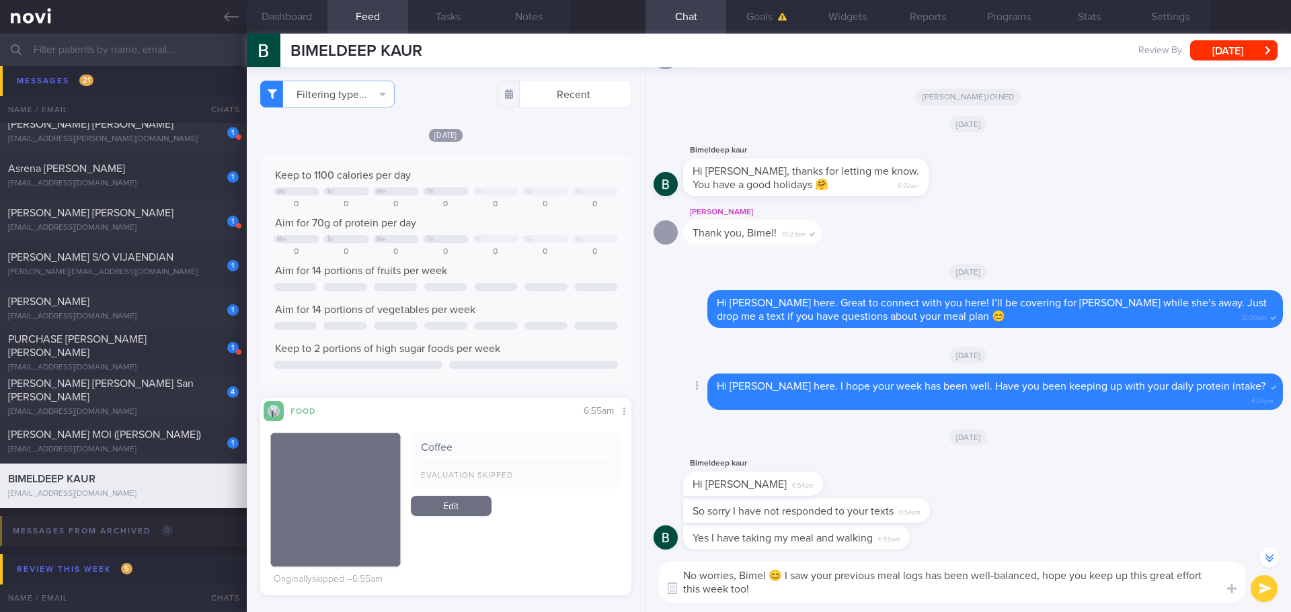
scroll to position [0, 0]
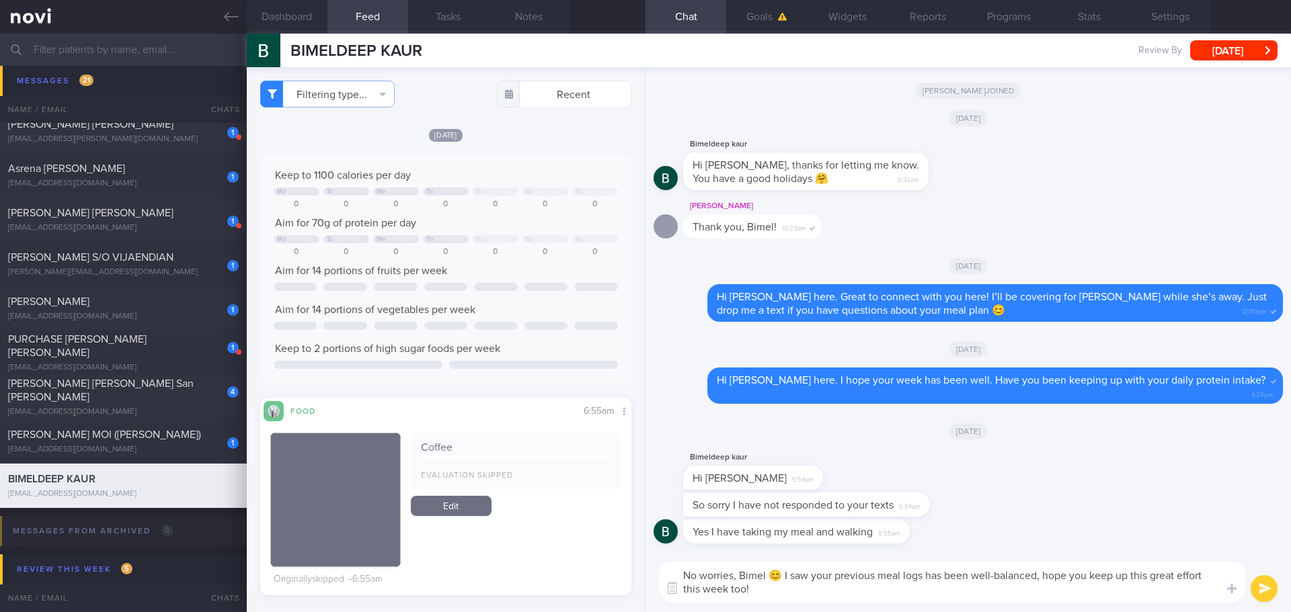
click at [1256, 587] on button "submit" at bounding box center [1263, 588] width 27 height 27
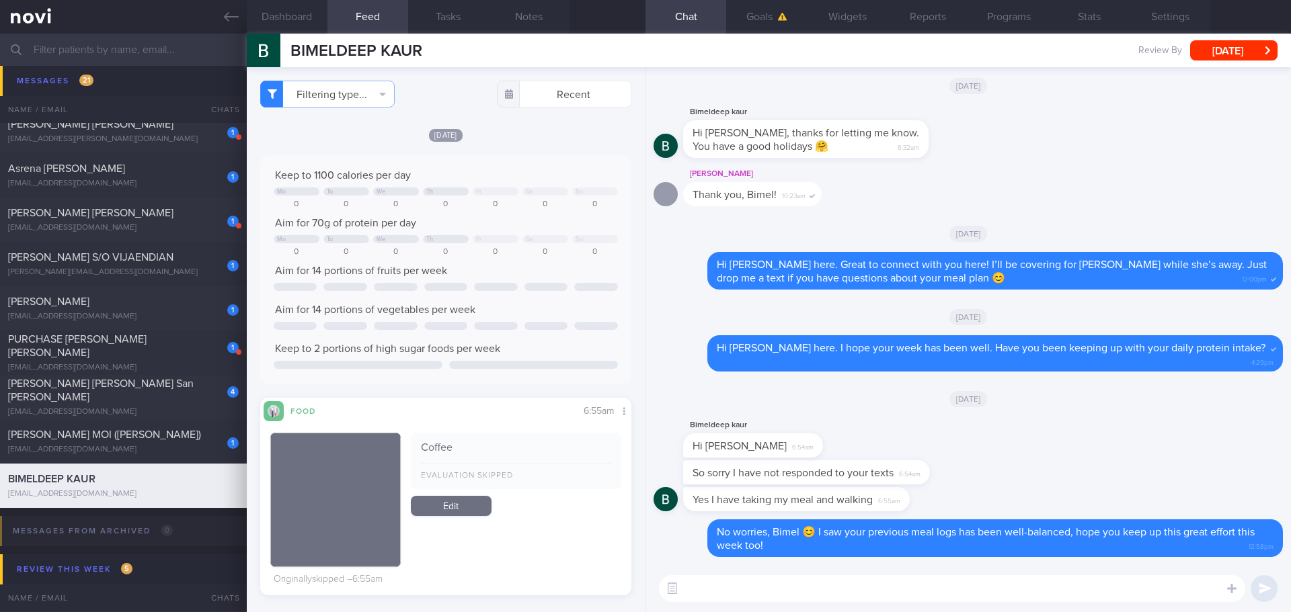
click at [1129, 590] on textarea at bounding box center [952, 588] width 586 height 27
type textarea "Y"
type textarea "S"
type textarea "T"
type textarea "Y"
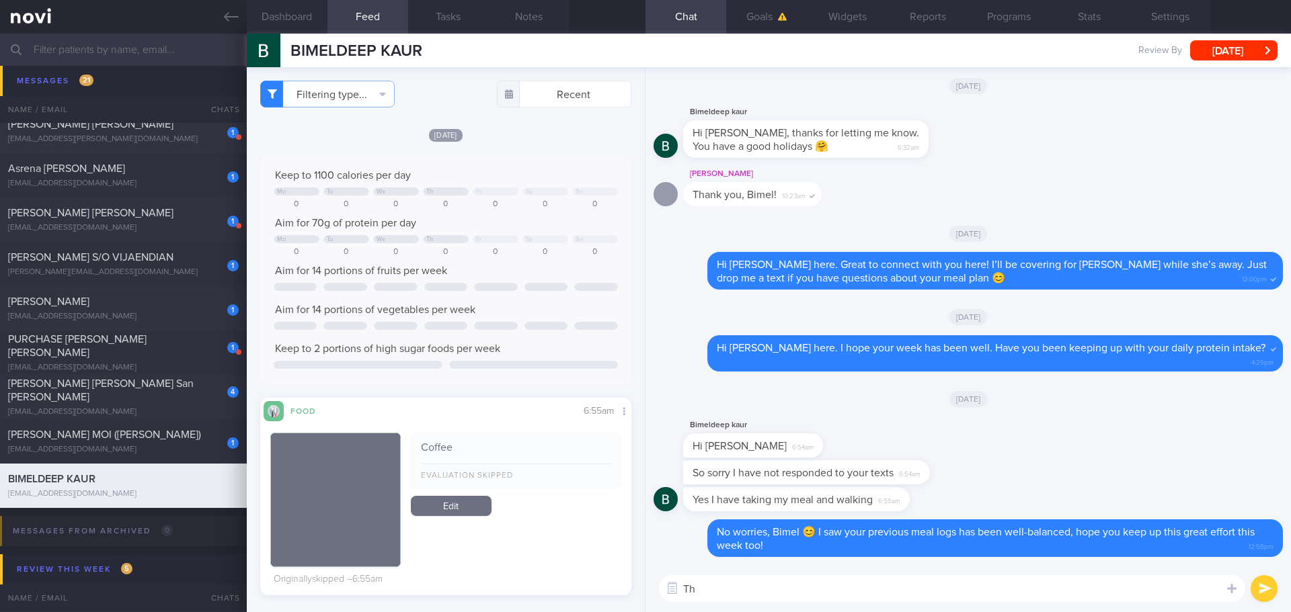
type textarea "T"
drag, startPoint x: 878, startPoint y: 587, endPoint x: 665, endPoint y: 592, distance: 213.1
click at [665, 592] on div "Chat Templates Admin [MEDICAL_DATA] Weight Nutrition Physical Activity Infograp…" at bounding box center [967, 588] width 645 height 47
click at [1168, 581] on textarea "Step counts for this week is improving, you clocked above 5k steps and above on…" at bounding box center [952, 588] width 586 height 27
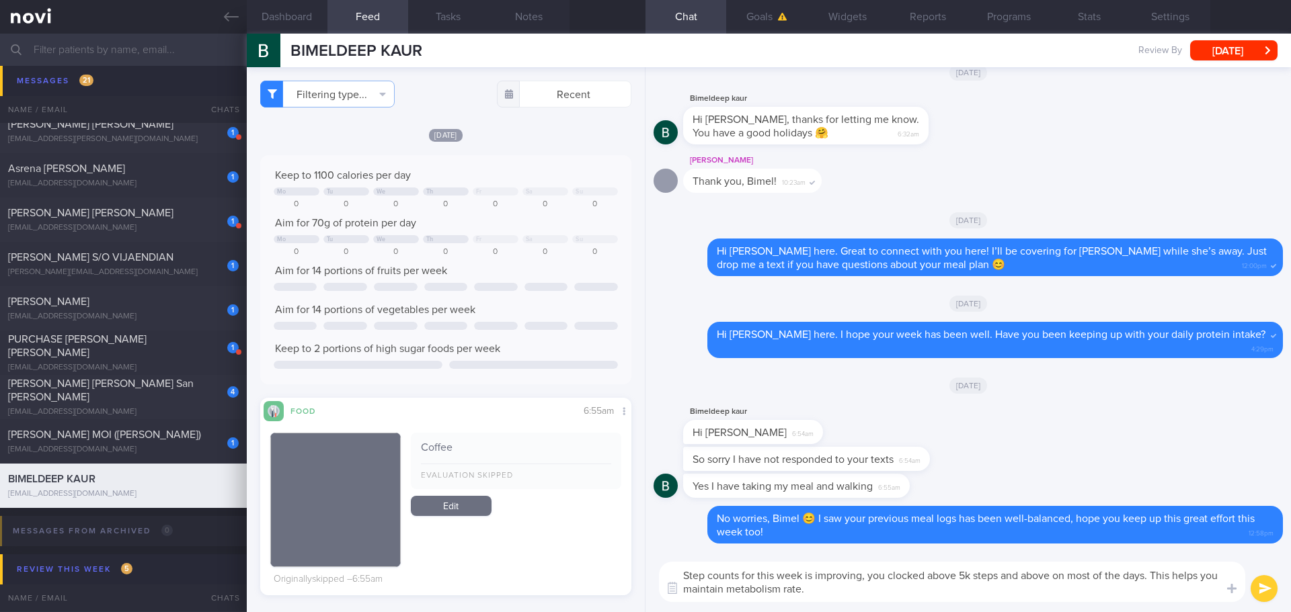
click at [1153, 595] on textarea "Step counts for this week is improving, you clocked above 5k steps and above on…" at bounding box center [952, 582] width 586 height 40
click at [1145, 591] on textarea "Step counts for this week is improving, you clocked above 5k steps and above on…" at bounding box center [952, 582] width 586 height 40
click at [1166, 593] on textarea "Step counts for this week is improving, you clocked above 5k steps and above on…" at bounding box center [952, 582] width 586 height 40
click at [1178, 592] on textarea "Step counts for this week is improving, you clocked above 5k steps and above on…" at bounding box center [952, 582] width 586 height 40
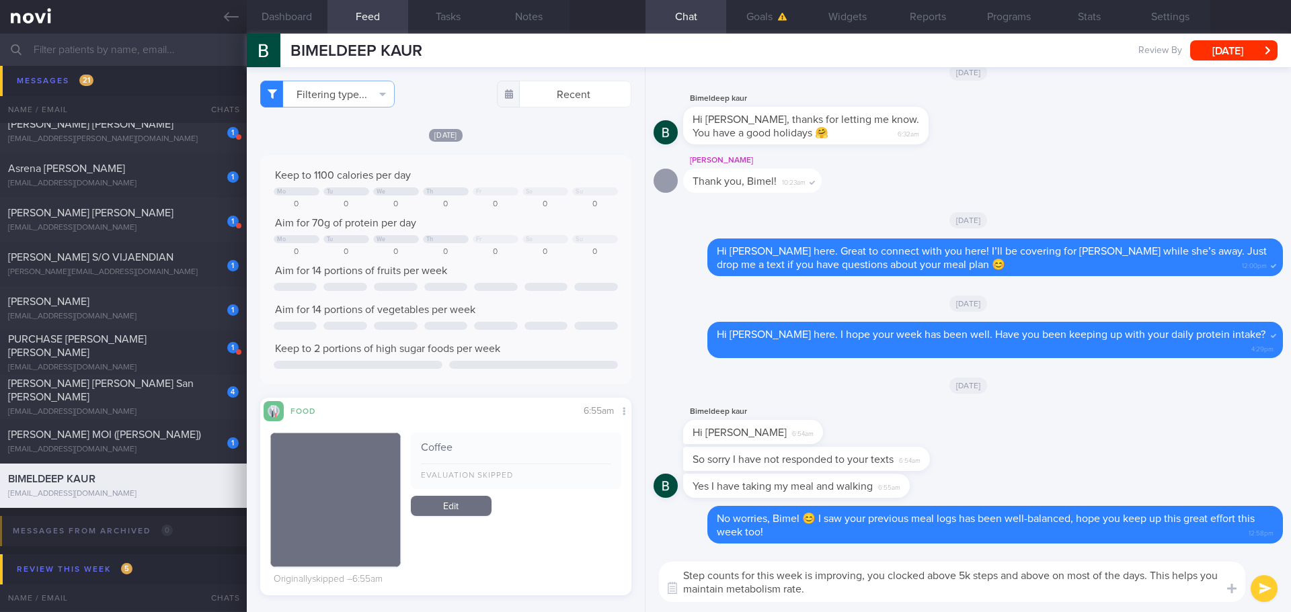
click at [1178, 592] on textarea "Step counts for this week is improving, you clocked above 5k steps and above on…" at bounding box center [952, 582] width 586 height 40
type textarea "Step counts for this week is improving, you clocked above 5k steps and above on…"
click at [1259, 589] on button "submit" at bounding box center [1263, 588] width 27 height 27
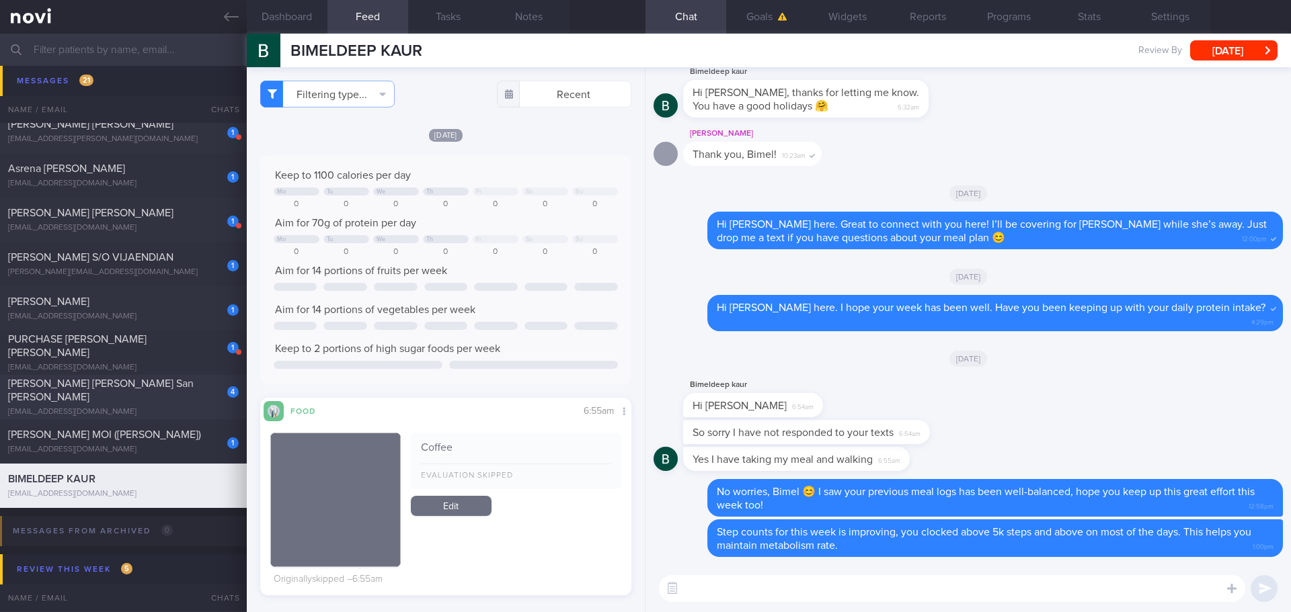
click at [171, 383] on div "4 [PERSON_NAME] [PERSON_NAME] San [PERSON_NAME] [EMAIL_ADDRESS][DOMAIN_NAME] [D…" at bounding box center [645, 397] width 1291 height 44
type input "[DATE]"
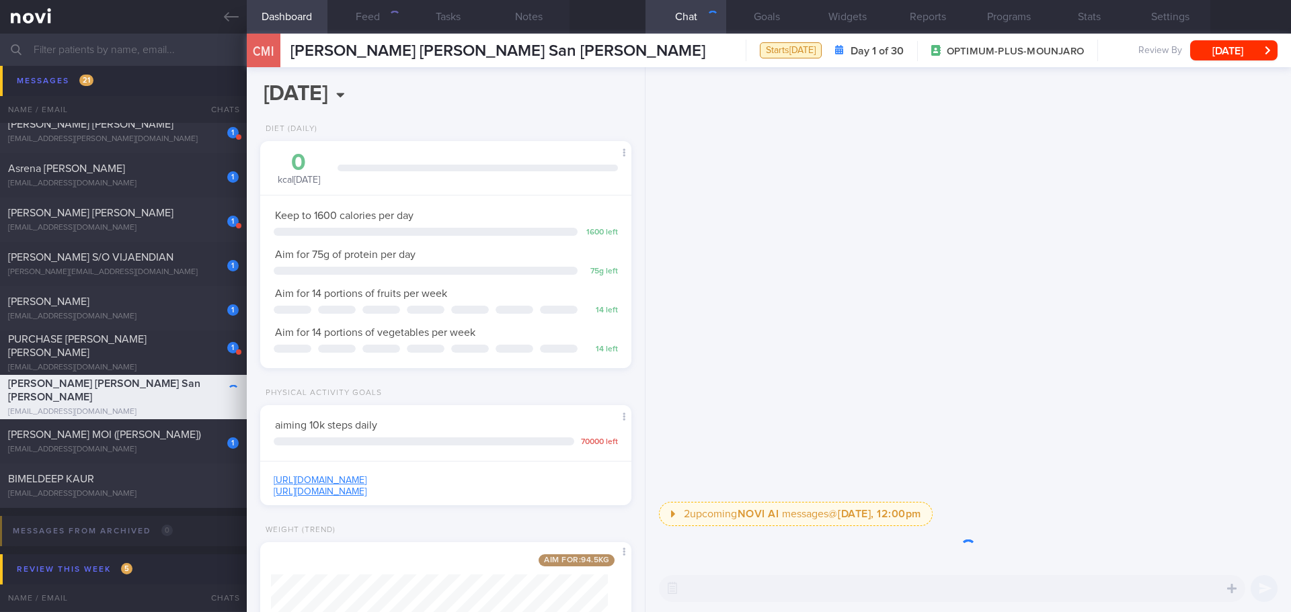
scroll to position [188, 337]
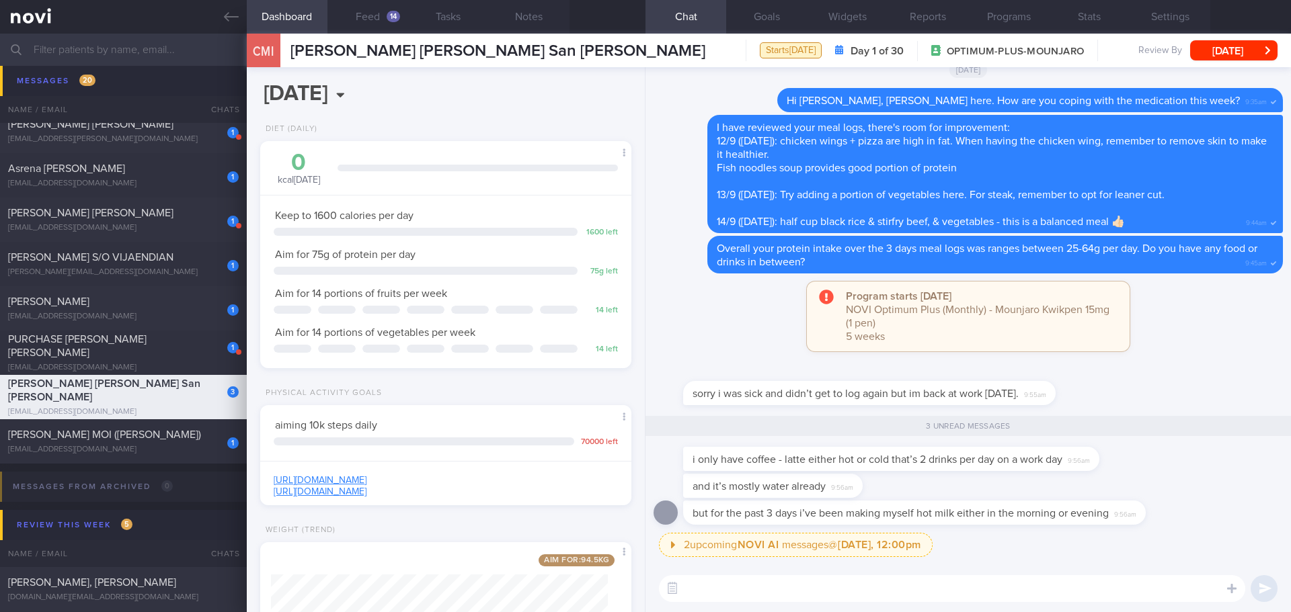
click at [1115, 378] on div "sorry i was sick and didn’t get to log again but im back at work [DATE]. 9:55am" at bounding box center [967, 386] width 629 height 43
click at [1116, 378] on div "sorry i was sick and didn’t get to log again but im back at work [DATE]. 9:55am" at bounding box center [967, 386] width 629 height 43
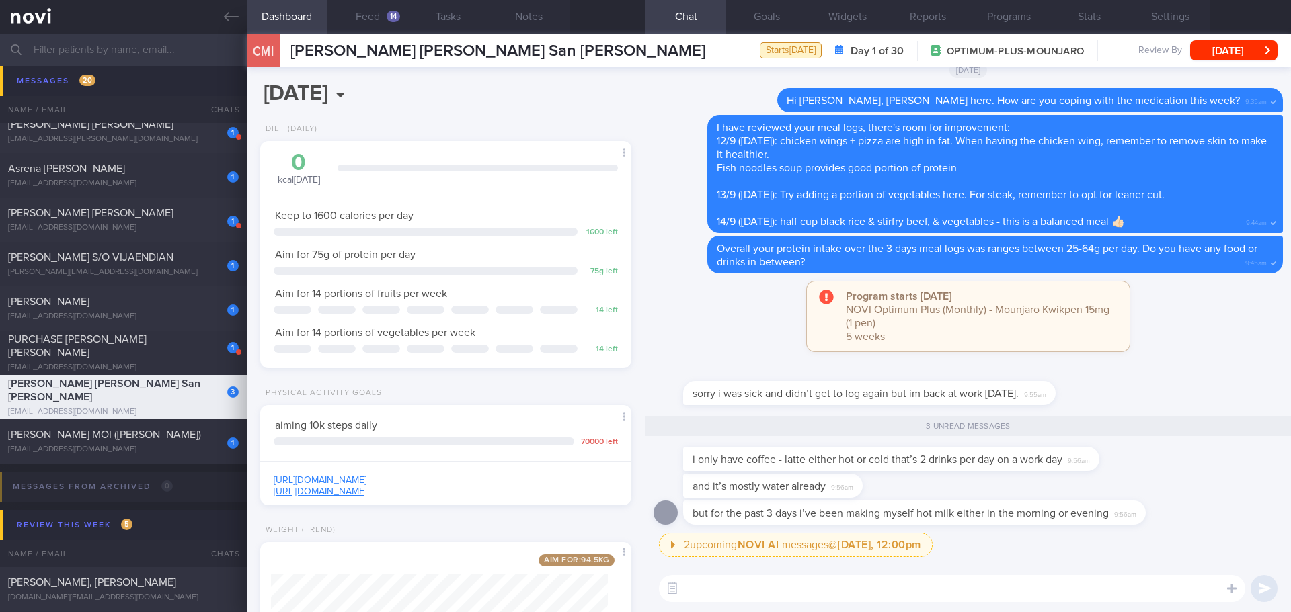
click at [1116, 378] on div "sorry i was sick and didn’t get to log again but im back at work [DATE]. 9:55am" at bounding box center [967, 386] width 629 height 43
click at [1161, 456] on div "i only have coffee - latte either hot or cold that’s 2 drinks per day on a work…" at bounding box center [967, 460] width 629 height 27
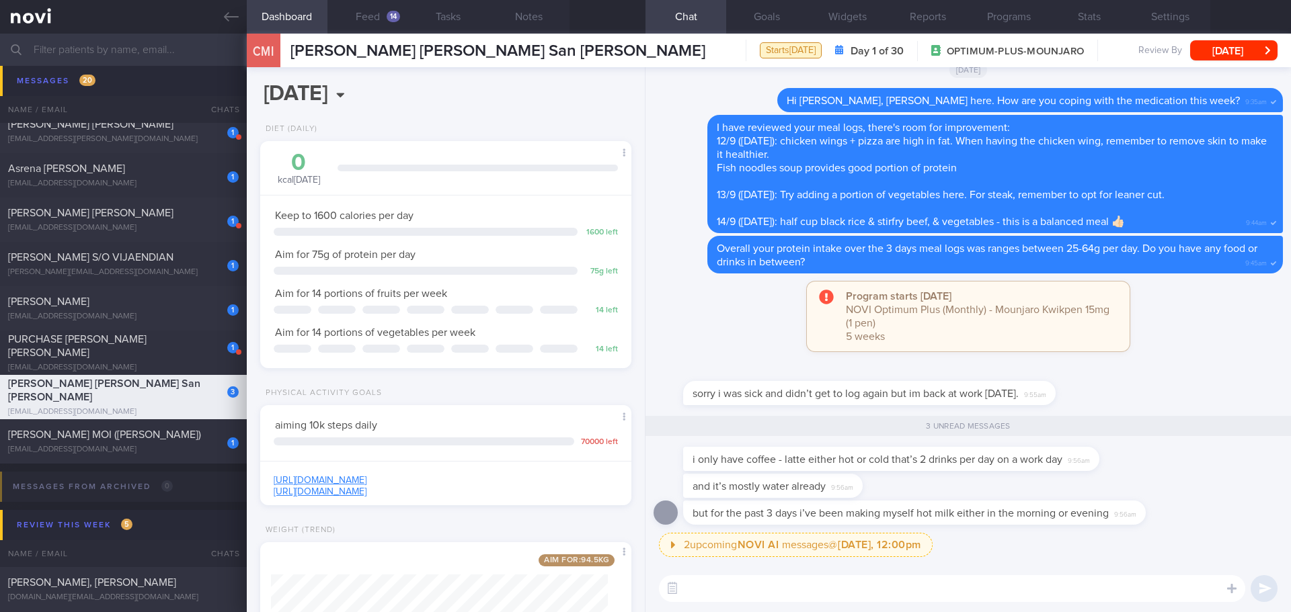
click at [1161, 456] on div "i only have coffee - latte either hot or cold that’s 2 drinks per day on a work…" at bounding box center [967, 460] width 629 height 27
click at [1205, 464] on div "i only have coffee - latte either hot or cold that’s 2 drinks per day on a work…" at bounding box center [967, 460] width 629 height 27
click at [1197, 491] on div "and it’s mostly water already 9:56am" at bounding box center [967, 487] width 629 height 27
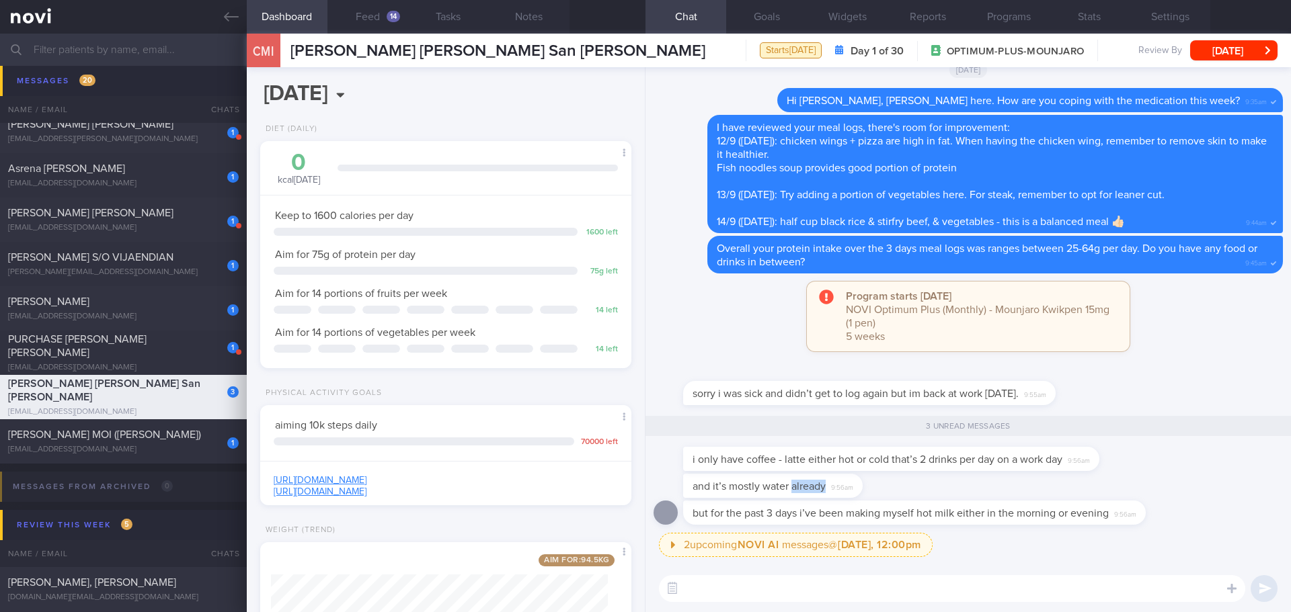
click at [1197, 491] on div "and it’s mostly water already 9:56am" at bounding box center [967, 487] width 629 height 27
click at [1140, 590] on textarea at bounding box center [952, 588] width 586 height 27
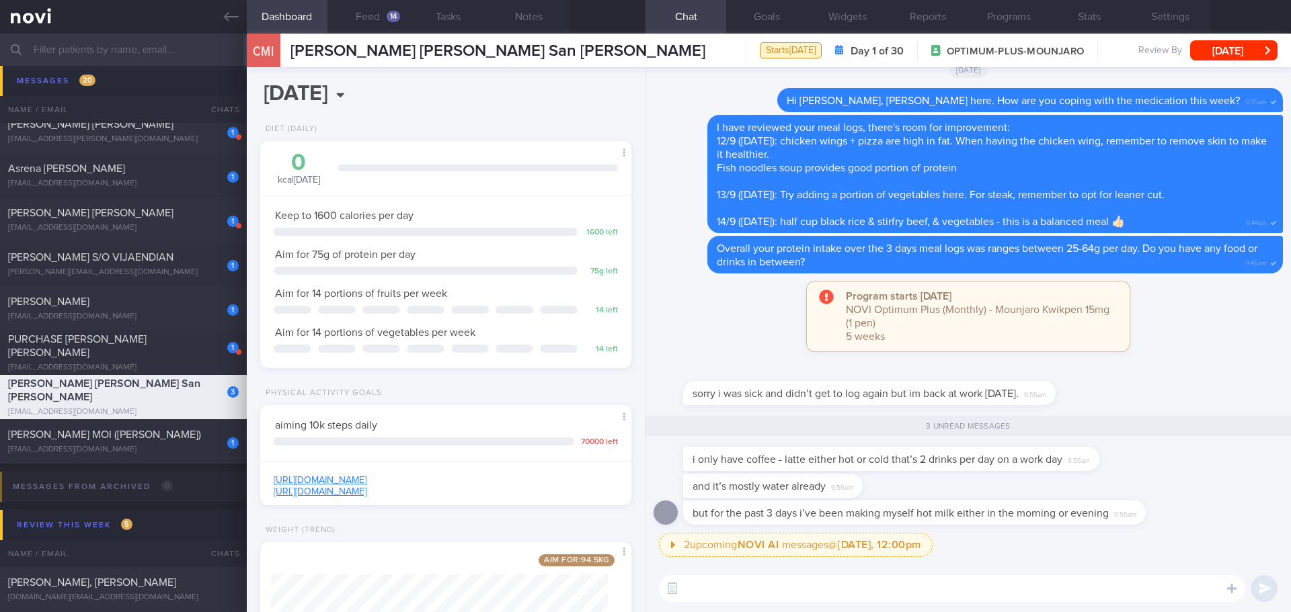
click at [1140, 590] on textarea at bounding box center [952, 588] width 586 height 27
click at [1117, 404] on div "sorry i was sick and didn’t get to log again but im back at work [DATE]. 9:55am" at bounding box center [967, 386] width 629 height 43
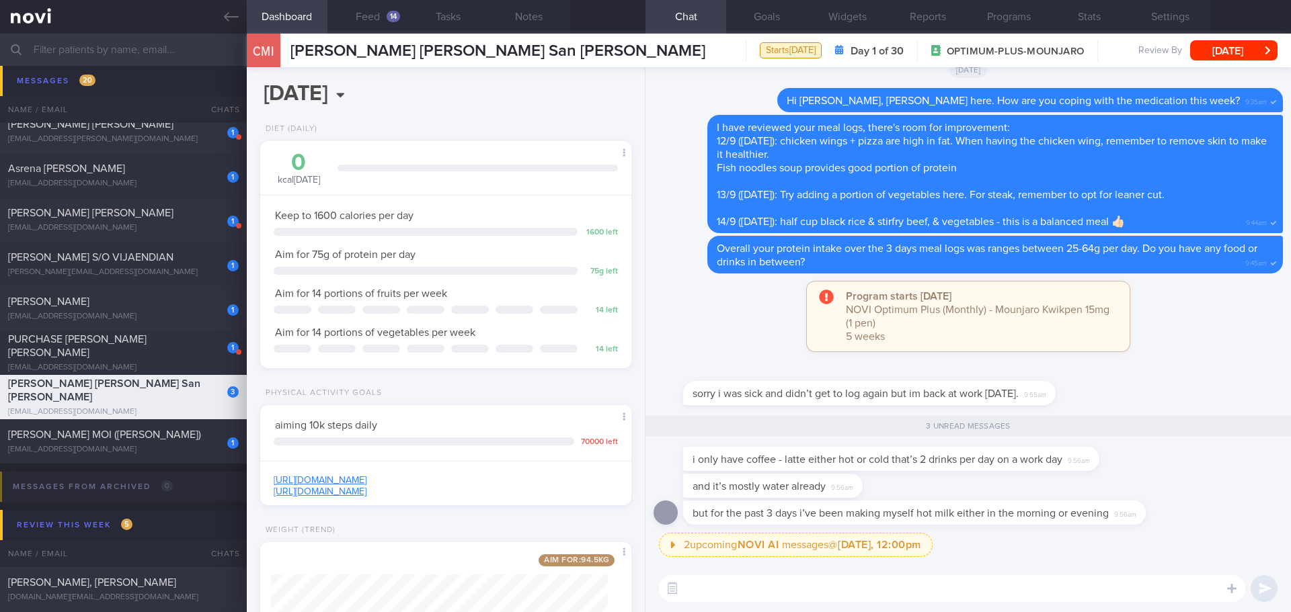
click at [1059, 590] on textarea at bounding box center [952, 588] width 586 height 27
drag, startPoint x: 1006, startPoint y: 402, endPoint x: 1091, endPoint y: 403, distance: 85.4
click at [1091, 403] on div "sorry i was sick and didn’t get to log again but im back at work [DATE]. 9:55am" at bounding box center [889, 385] width 413 height 40
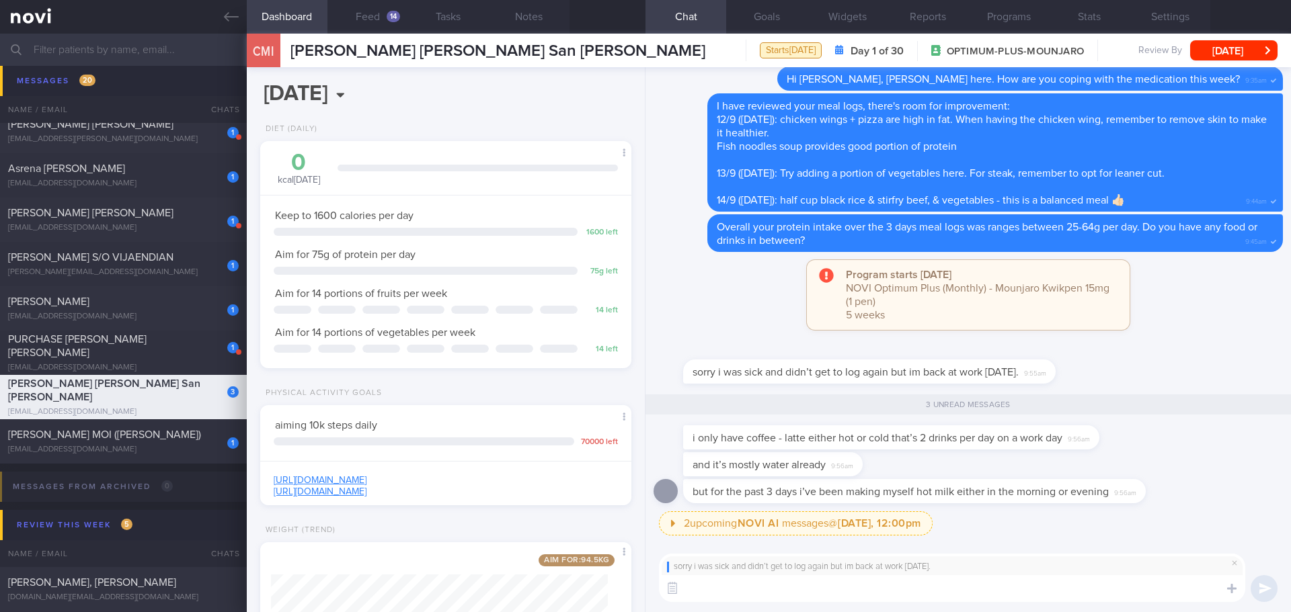
click at [938, 593] on textarea at bounding box center [952, 588] width 586 height 27
type textarea "Hope you have fully recovered, [PERSON_NAME]. Do stay well-hydrated."
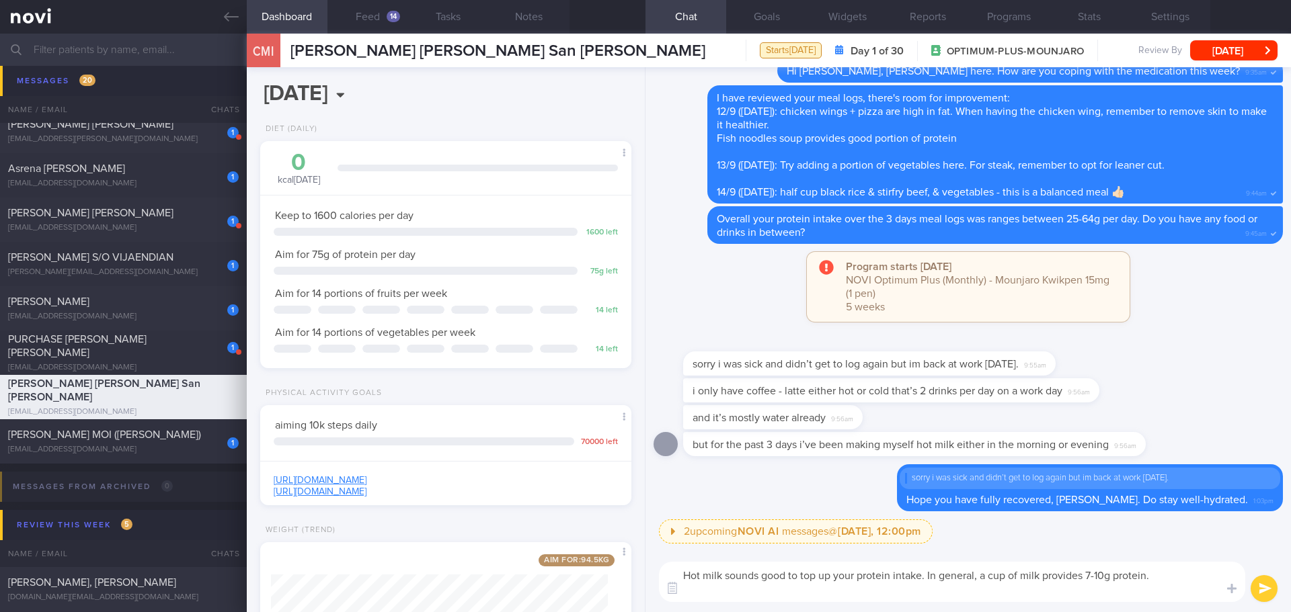
scroll to position [0, 0]
type textarea "Hot milk sounds good to top up your protein intake. In general, a cup of milk p…"
click at [385, 2] on button "Feed 14" at bounding box center [367, 17] width 81 height 34
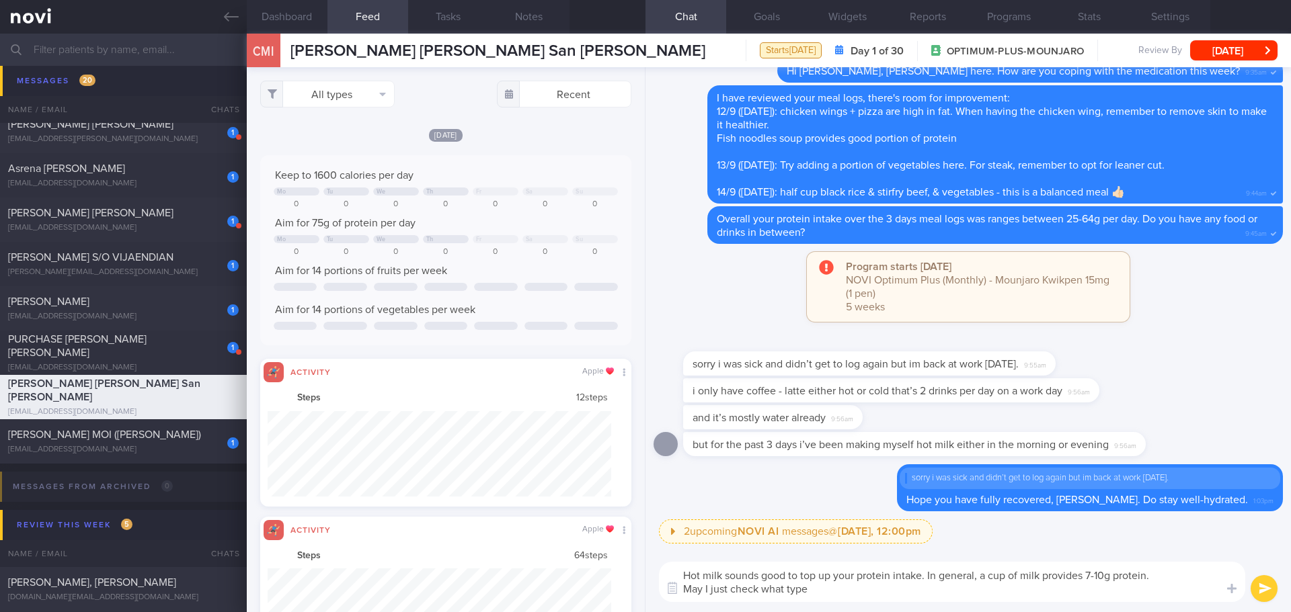
scroll to position [85, 344]
click at [368, 89] on button "All types" at bounding box center [327, 94] width 134 height 27
click at [336, 136] on button "Activity" at bounding box center [327, 140] width 133 height 20
checkbox input "false"
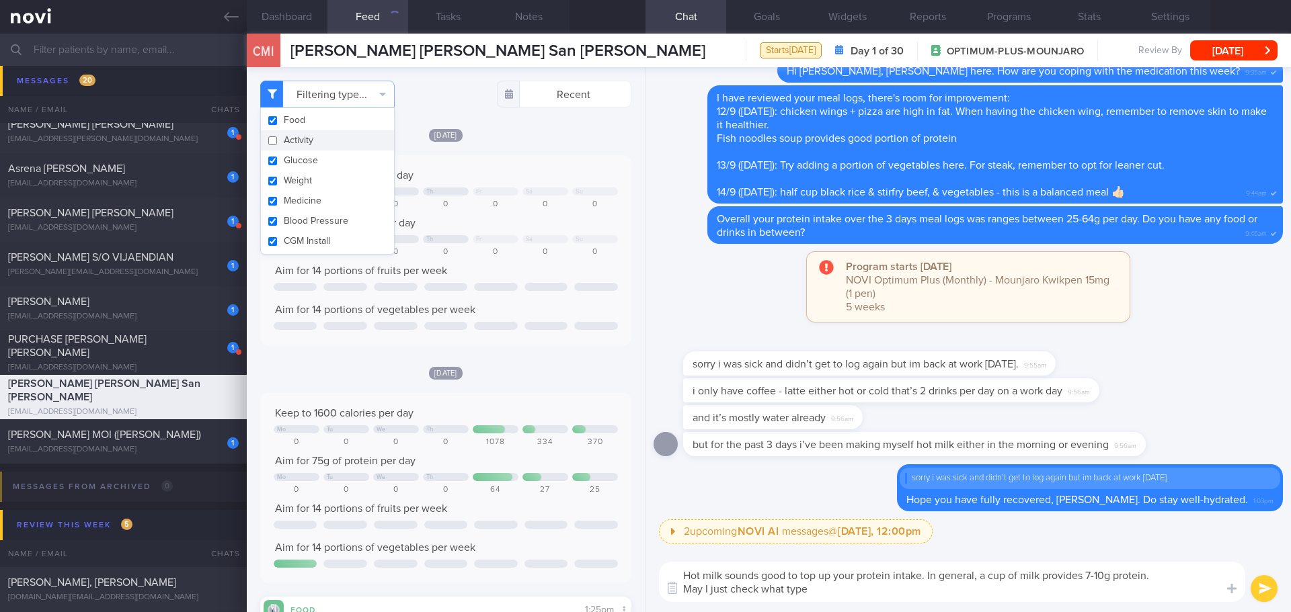
click at [495, 137] on div "[DATE]" at bounding box center [445, 135] width 371 height 14
click at [834, 587] on textarea "Hot milk sounds good to top up your protein intake. In general, a cup of milk p…" at bounding box center [952, 582] width 586 height 40
type textarea "Hot milk sounds good to top up your protein intake. In general, a cup of milk p…"
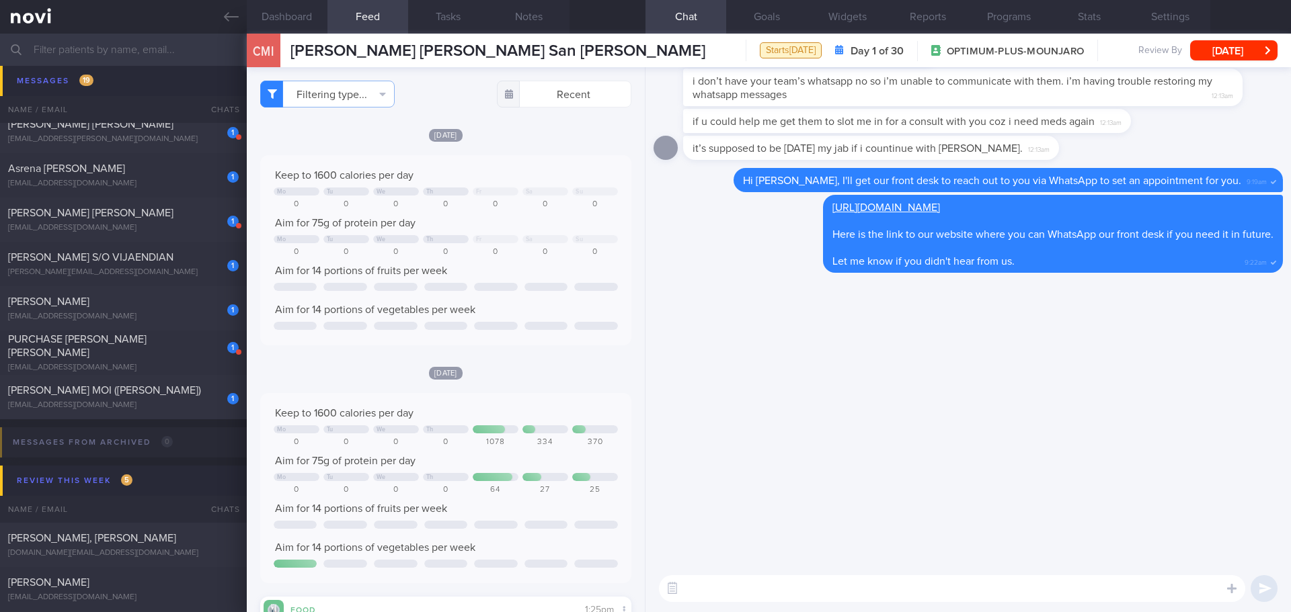
scroll to position [0, 0]
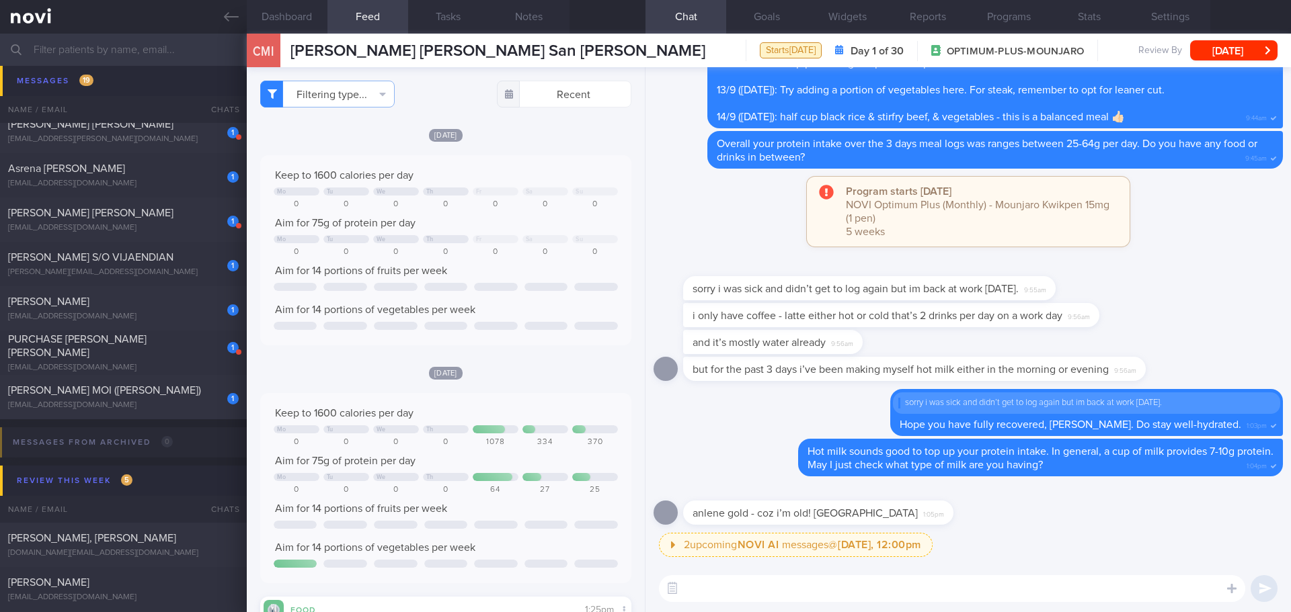
click at [811, 585] on textarea at bounding box center [952, 588] width 586 height 27
type textarea "hahaha.. You get more calcium from Anlene Gold! 😊"
click at [1264, 590] on button "submit" at bounding box center [1263, 588] width 27 height 27
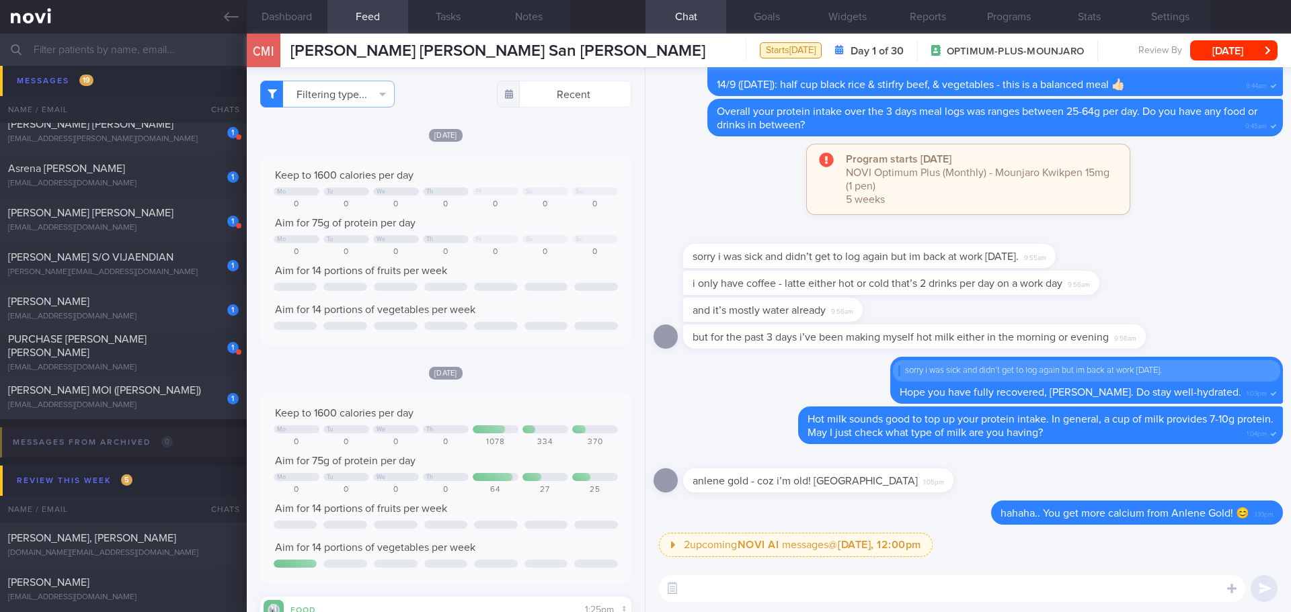
click at [1067, 596] on textarea at bounding box center [952, 588] width 586 height 27
type textarea "Do you take about 4 tablespoons of Anlene Gold powder?"
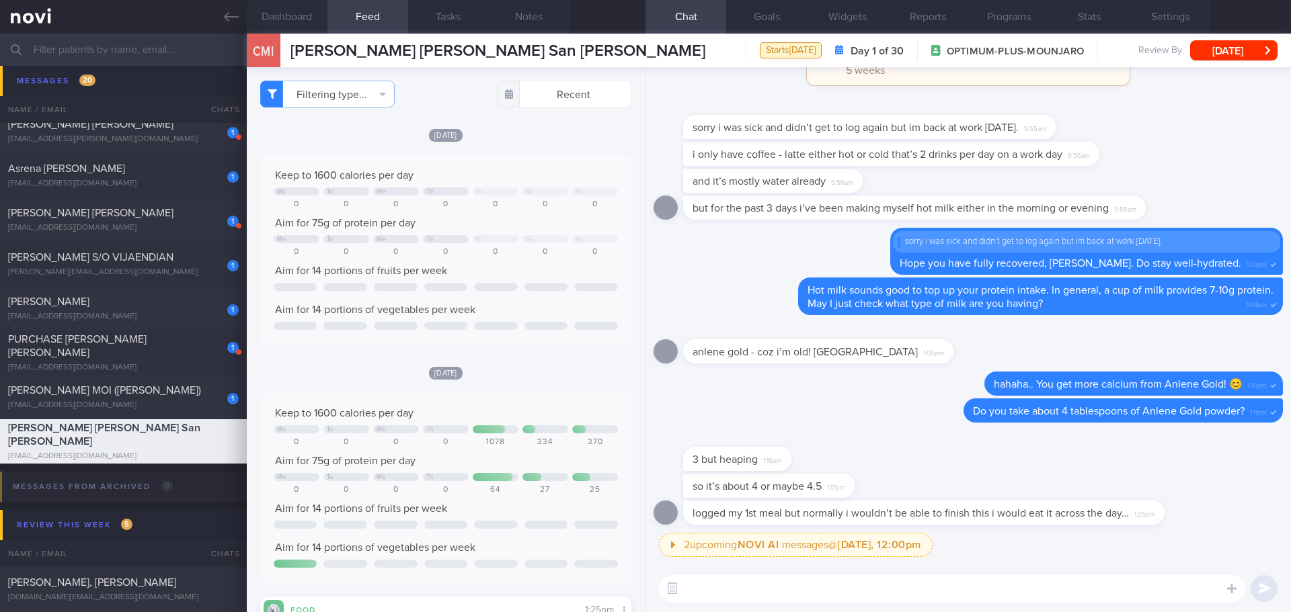
click at [886, 444] on div "3 but heaping 1:16pm" at bounding box center [967, 452] width 629 height 43
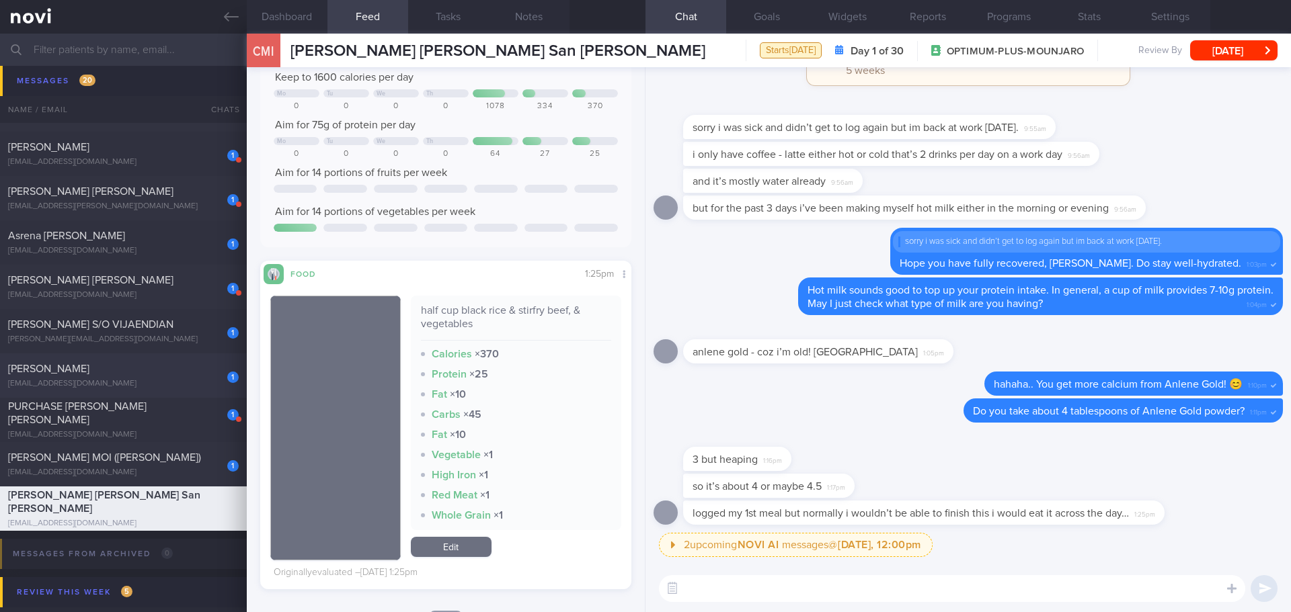
scroll to position [7864, 0]
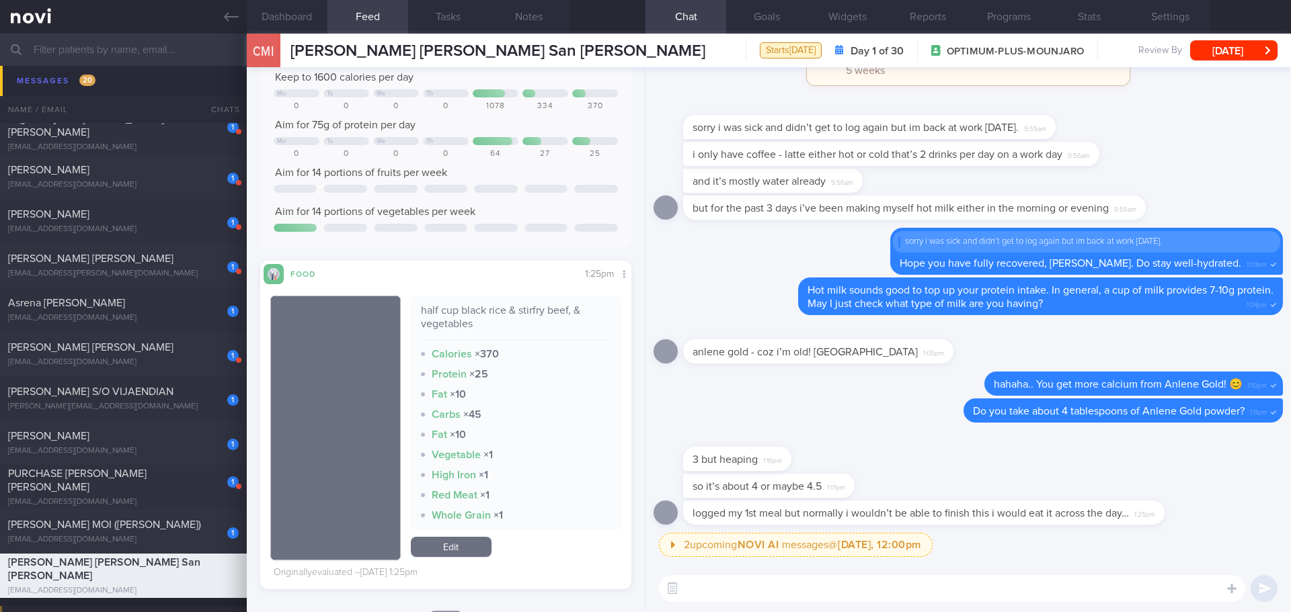
click at [103, 50] on input "text" at bounding box center [645, 50] width 1291 height 32
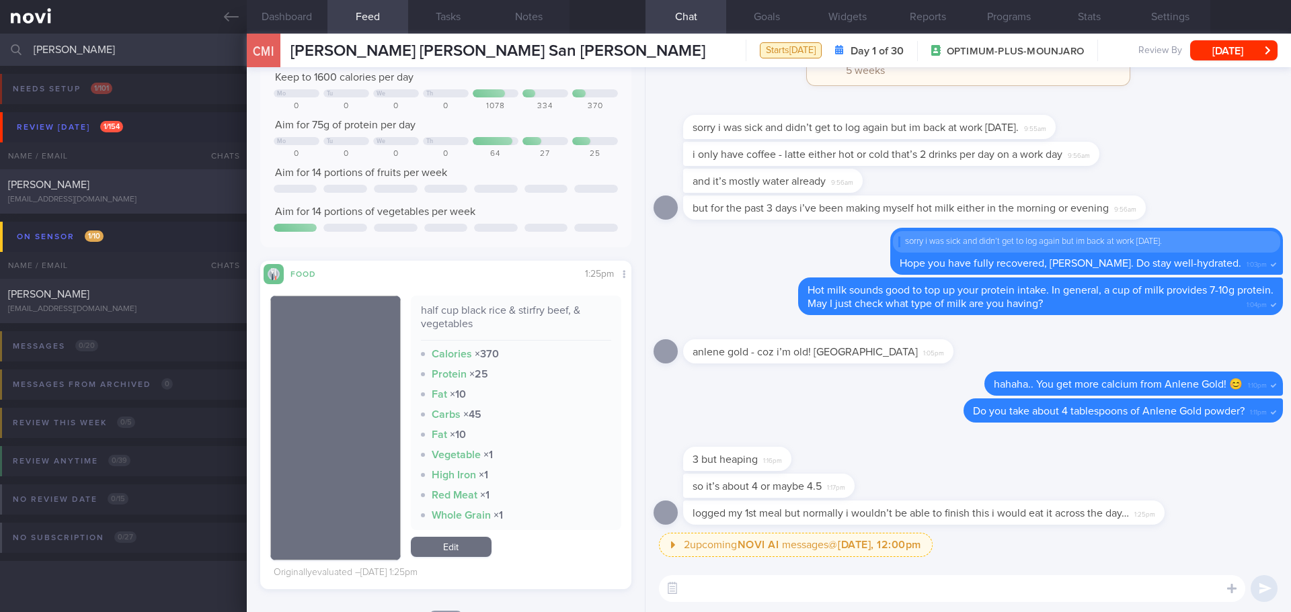
type input "[PERSON_NAME]"
click at [141, 188] on div "[PERSON_NAME]" at bounding box center [121, 184] width 227 height 13
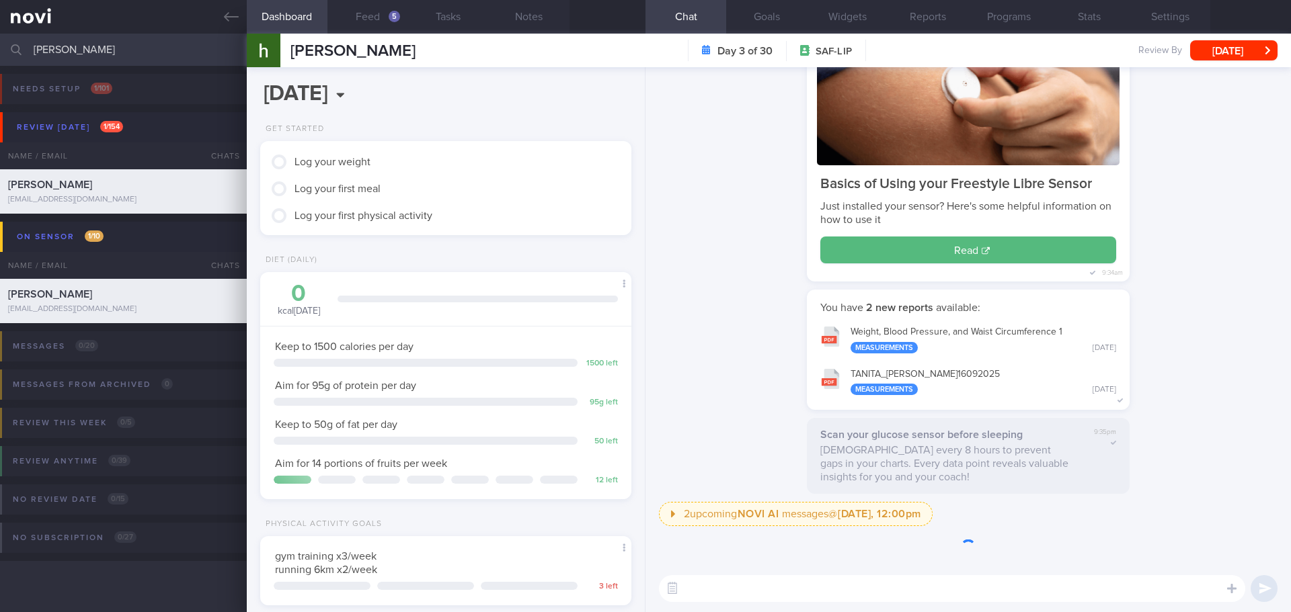
scroll to position [206, 343]
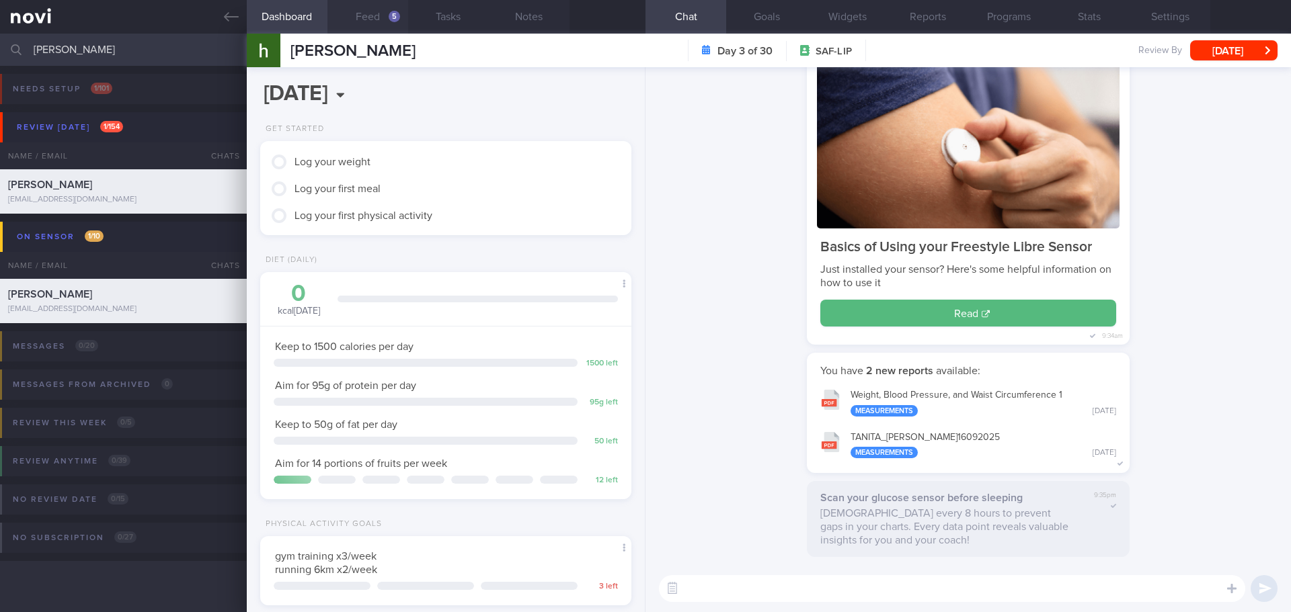
click at [384, 22] on button "Feed 5" at bounding box center [367, 17] width 81 height 34
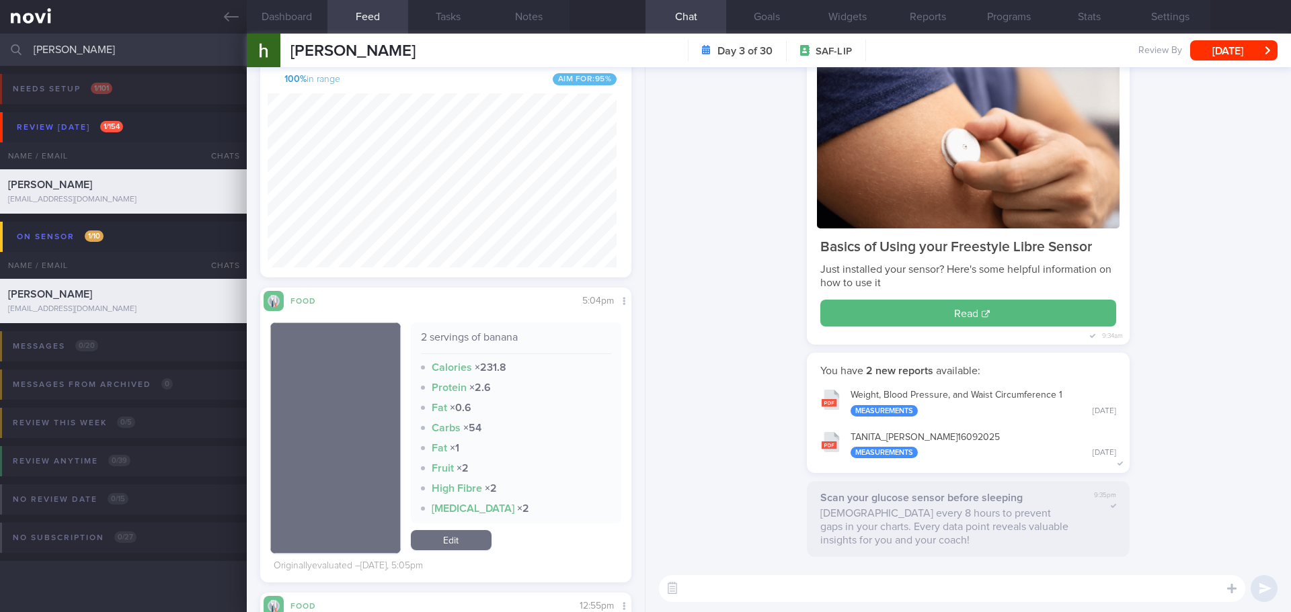
scroll to position [739, 0]
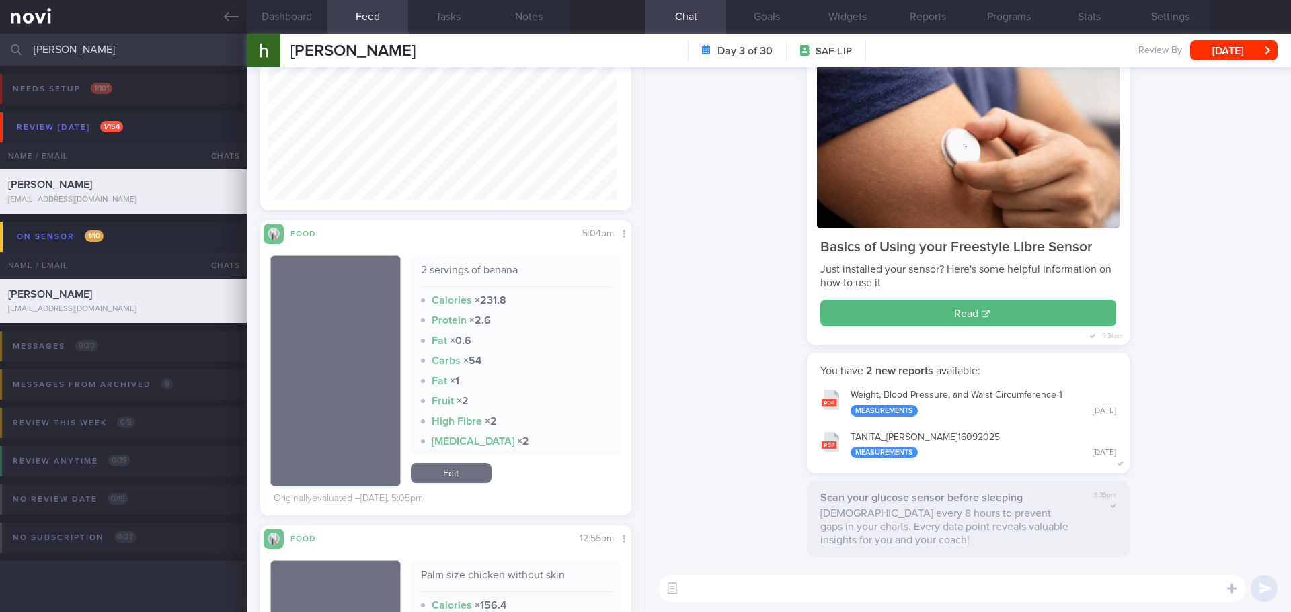
click at [718, 579] on textarea at bounding box center [952, 588] width 586 height 27
type textarea "Hello [PERSON_NAME], [PERSON_NAME] here. How's your experience after 2 days of …"
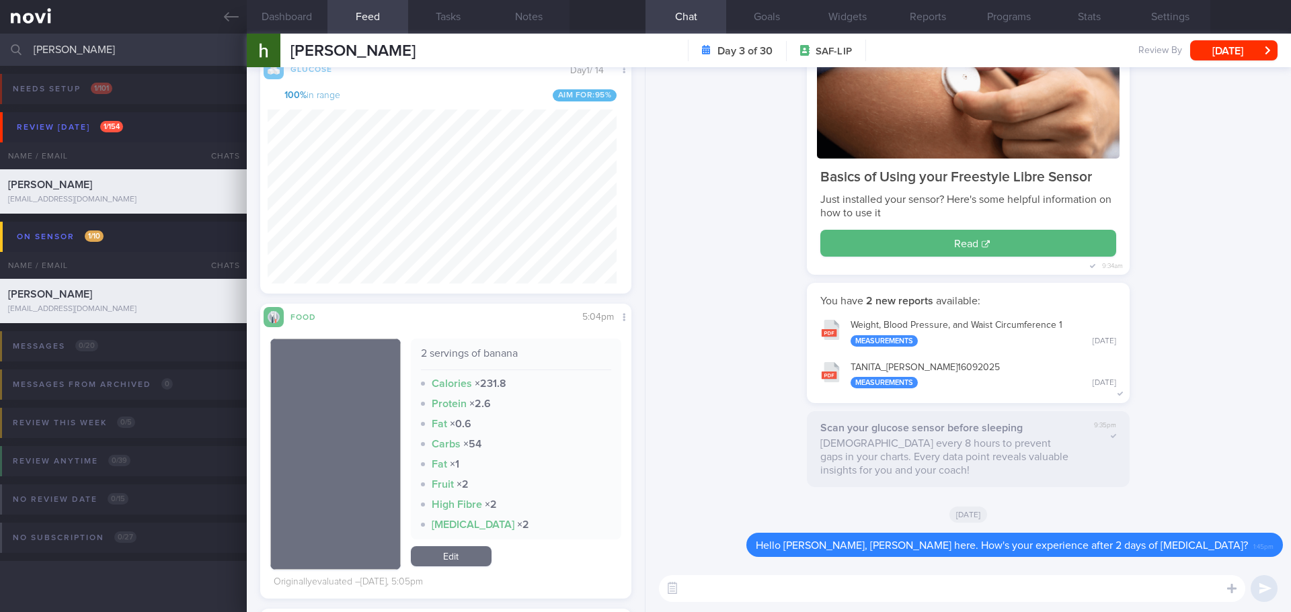
scroll to position [589, 0]
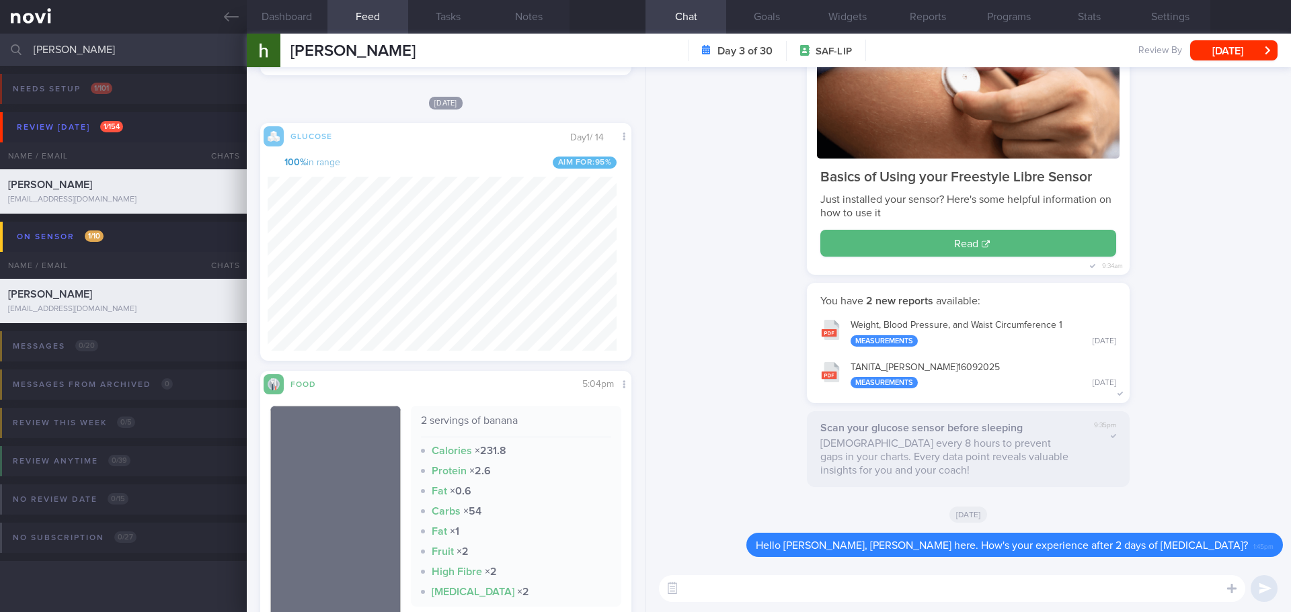
click at [766, 594] on textarea at bounding box center [952, 588] width 586 height 27
type textarea "Your blood glucose levels looked good [DATE], stay within 3.9-7.8mmol/L."
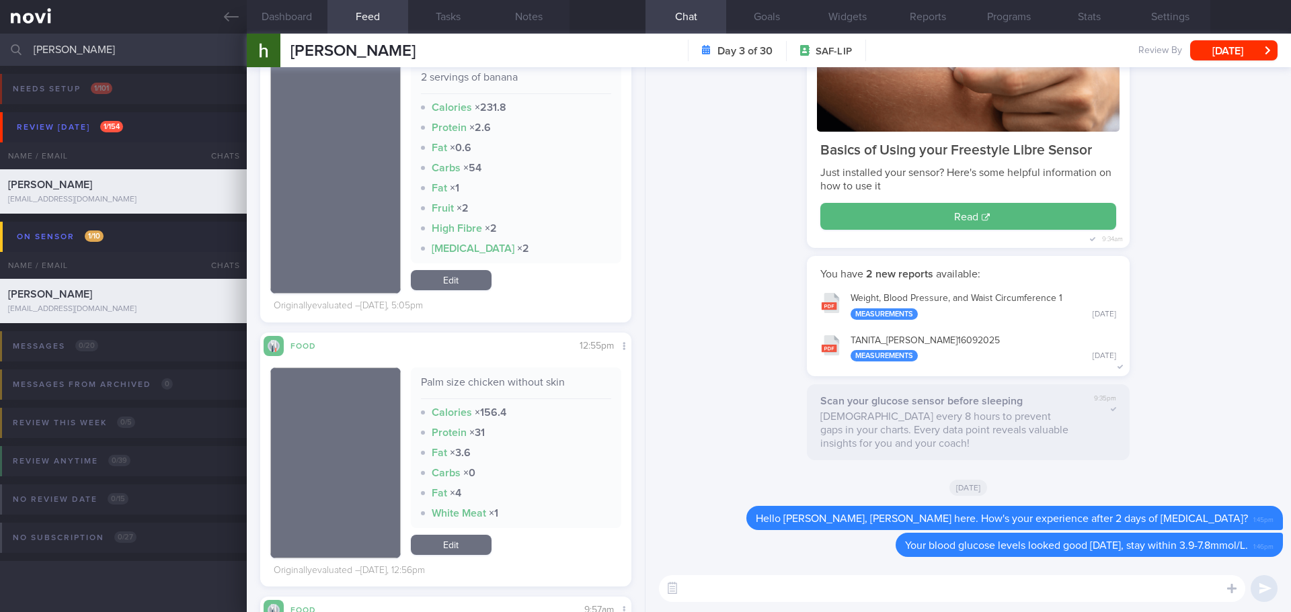
scroll to position [1075, 0]
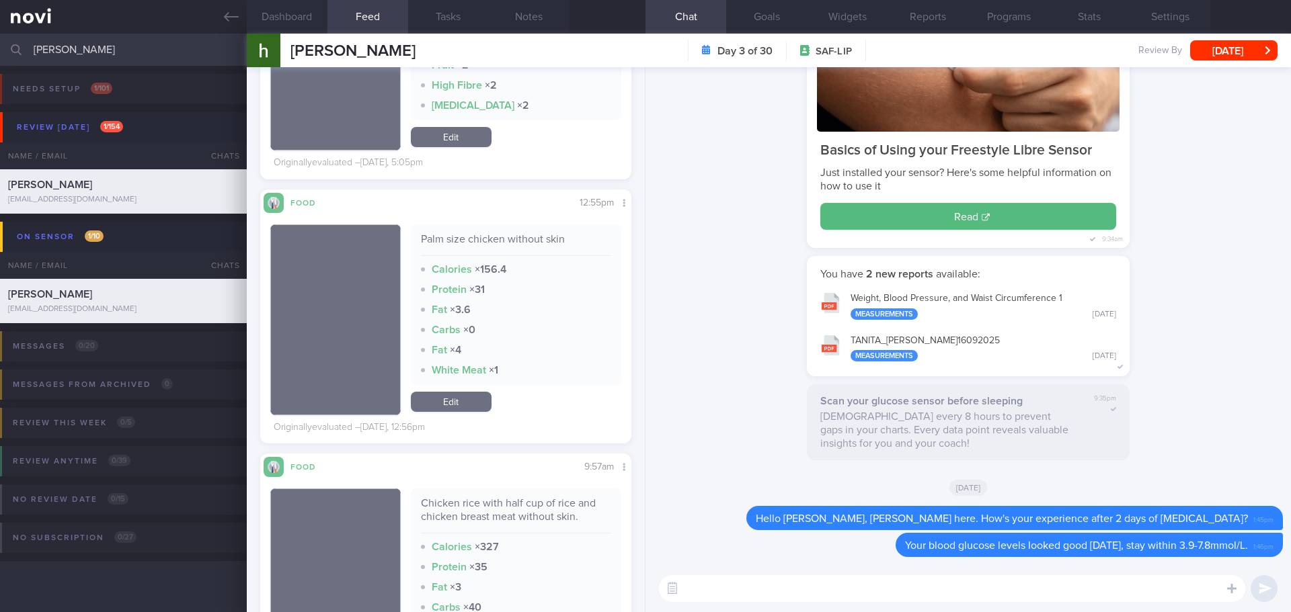
click at [712, 594] on textarea at bounding box center [952, 588] width 586 height 27
click at [837, 585] on textarea at bounding box center [952, 588] width 586 height 27
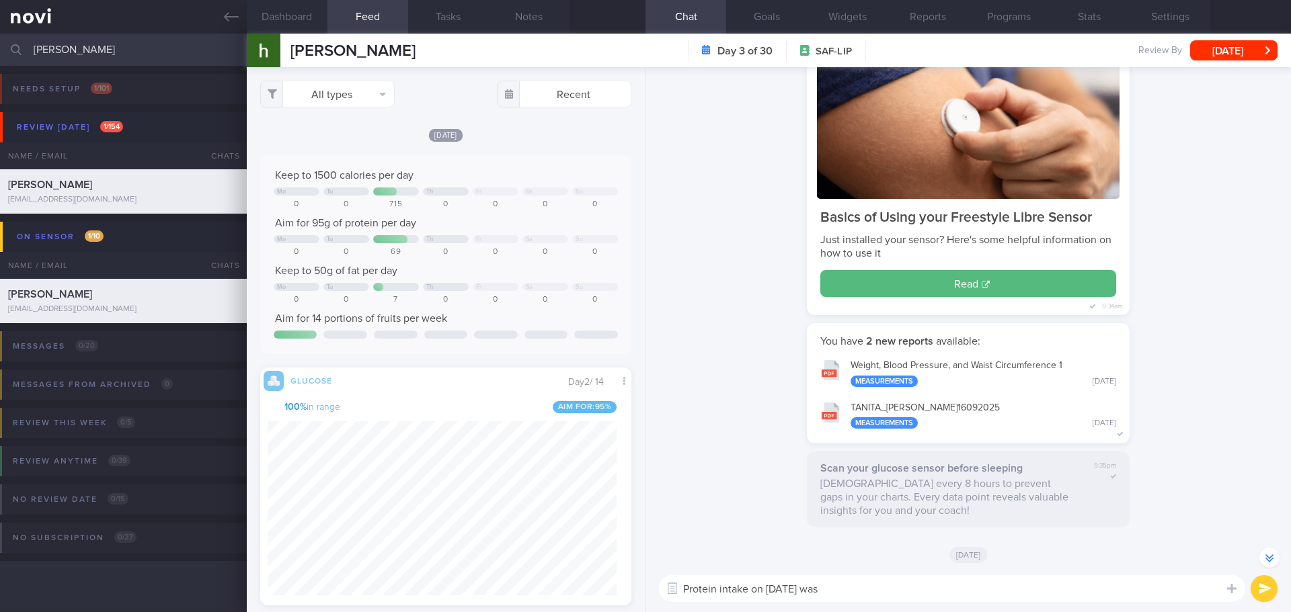
scroll to position [0, 0]
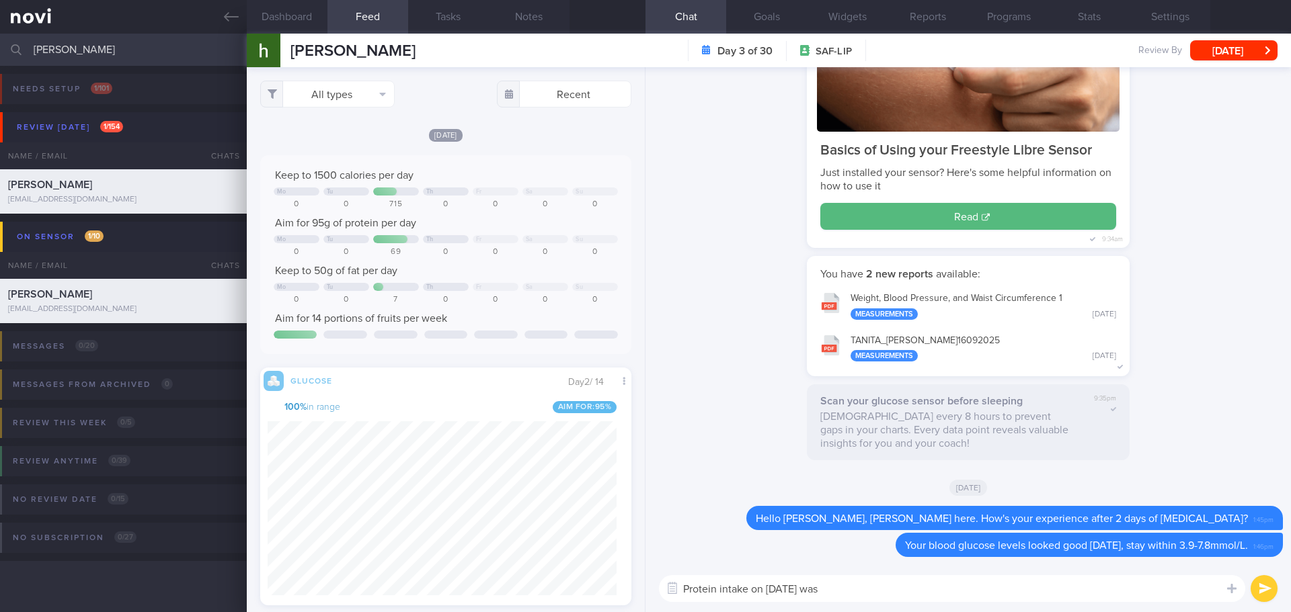
click at [849, 591] on textarea "Protein intake on [DATE] was" at bounding box center [952, 588] width 586 height 27
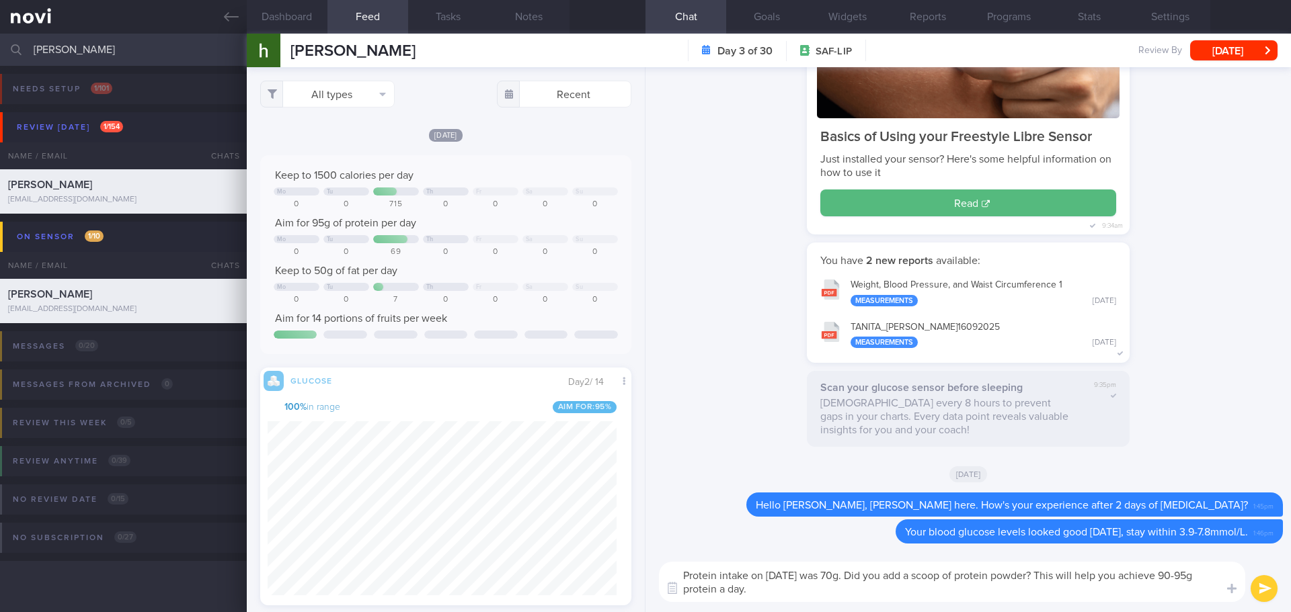
type textarea "Protein intake on [DATE] was 70g. Did you add a scoop of protein powder? This w…"
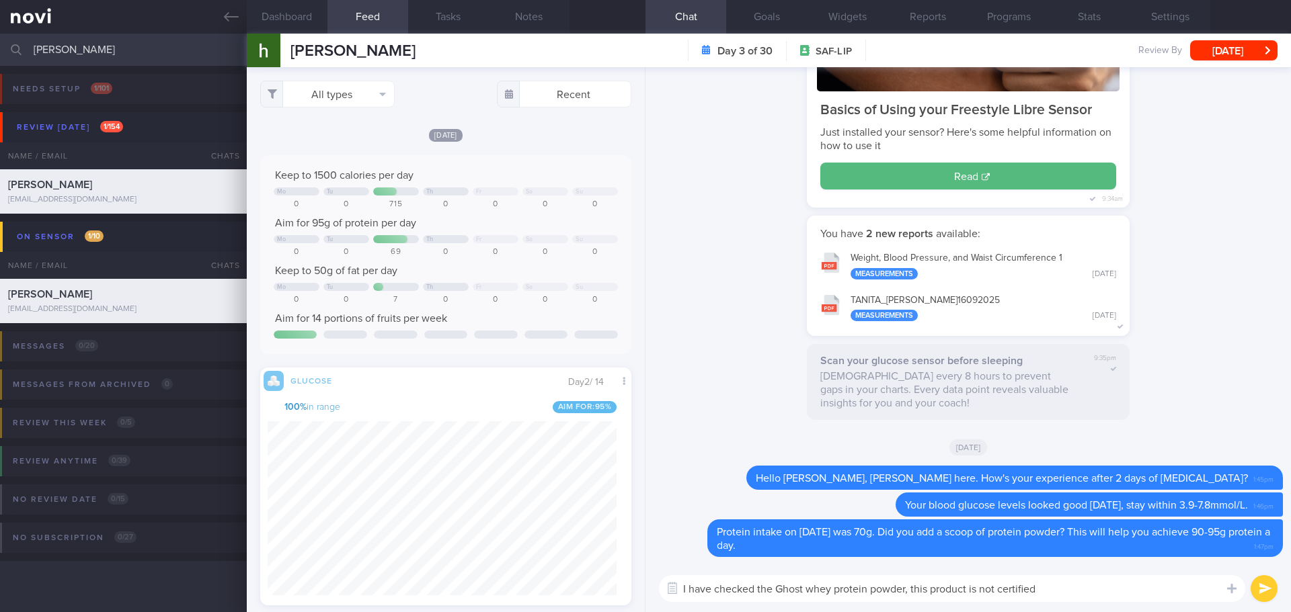
click at [1099, 589] on textarea "I have checked the Ghost whey protein powder, this product is not certified" at bounding box center [952, 588] width 586 height 27
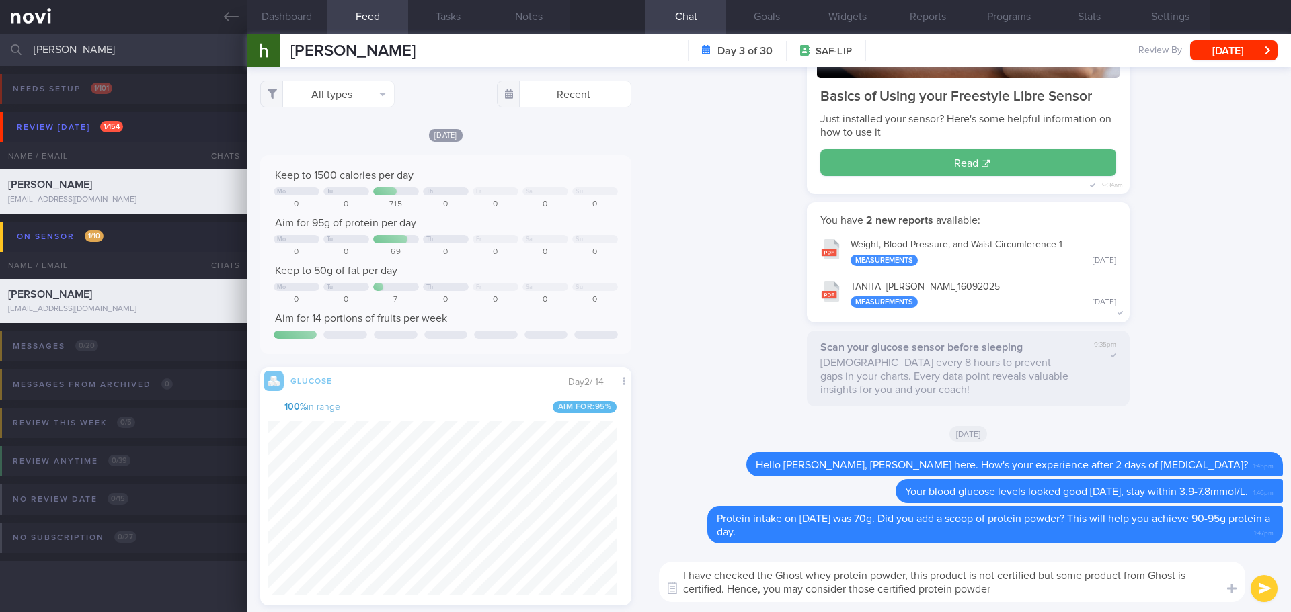
drag, startPoint x: 764, startPoint y: 590, endPoint x: 969, endPoint y: 602, distance: 205.4
click at [969, 602] on div "I have checked the Ghost whey protein powder, this product is not certified but…" at bounding box center [967, 582] width 645 height 60
drag, startPoint x: 1033, startPoint y: 576, endPoint x: 758, endPoint y: 577, distance: 275.6
click at [758, 577] on textarea "I have checked the Ghost whey protein powder, this product is not certified but…" at bounding box center [952, 582] width 586 height 40
click at [821, 596] on textarea "I have checked, the Ghost whey protein powder is not informed sport certified d…" at bounding box center [952, 582] width 586 height 40
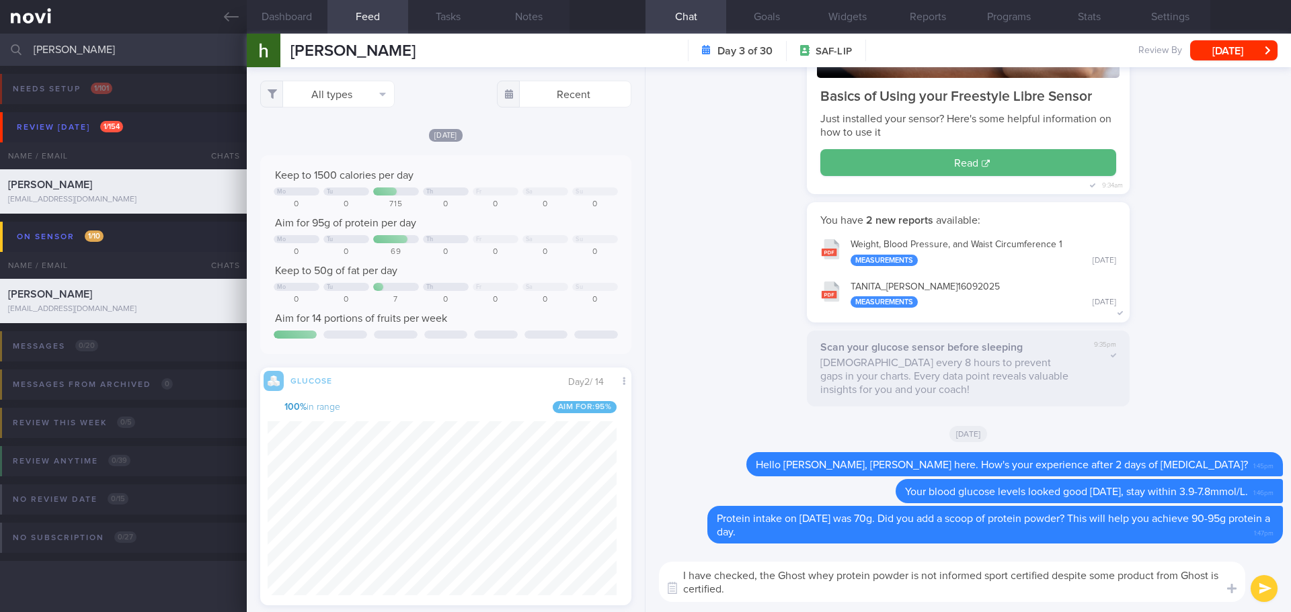
click at [821, 595] on textarea "I have checked, the Ghost whey protein powder is not informed sport certified d…" at bounding box center [952, 582] width 586 height 40
type textarea "I have checked, the Ghost whey protein powder is not informed sport certified d…"
